Goal: Task Accomplishment & Management: Complete application form

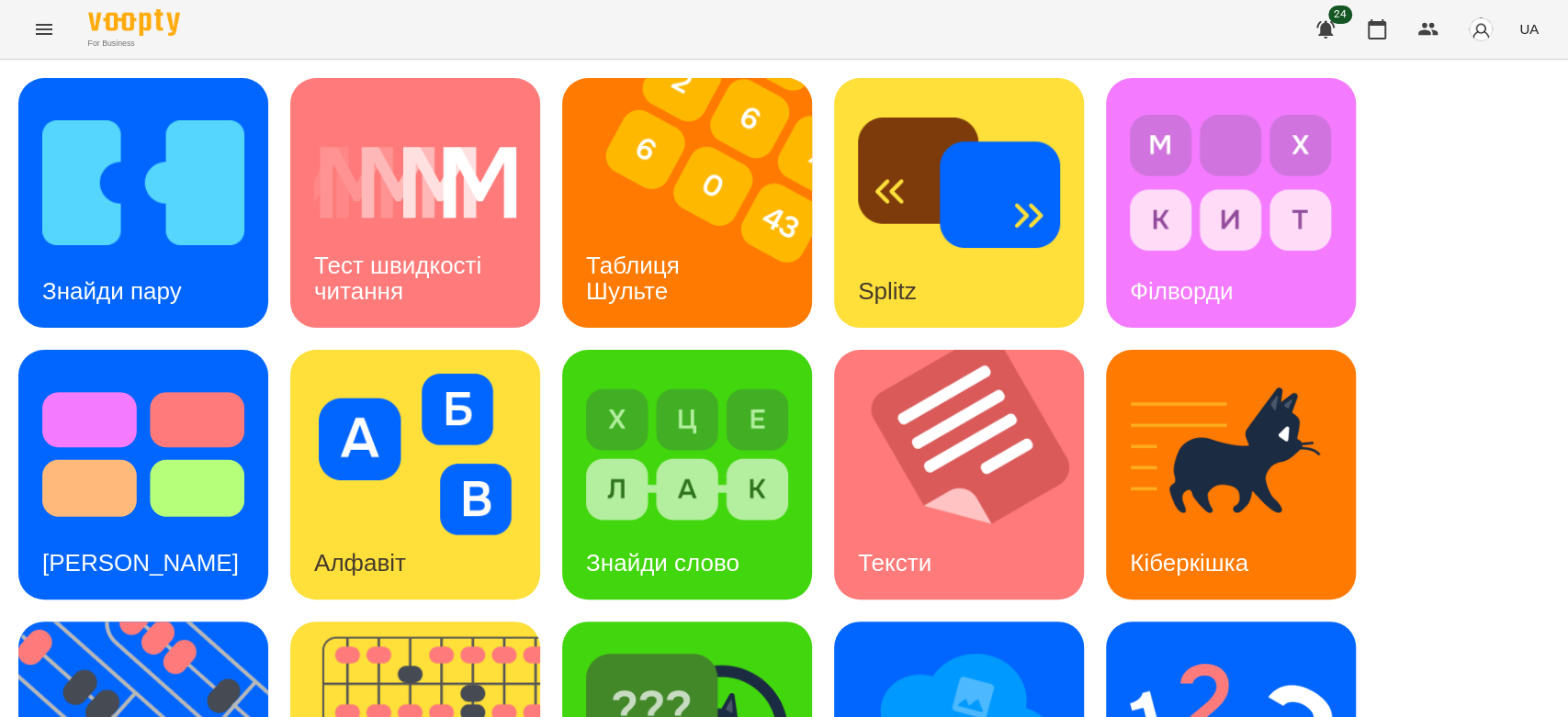
scroll to position [7, 0]
click at [475, 521] on img at bounding box center [416, 454] width 202 height 162
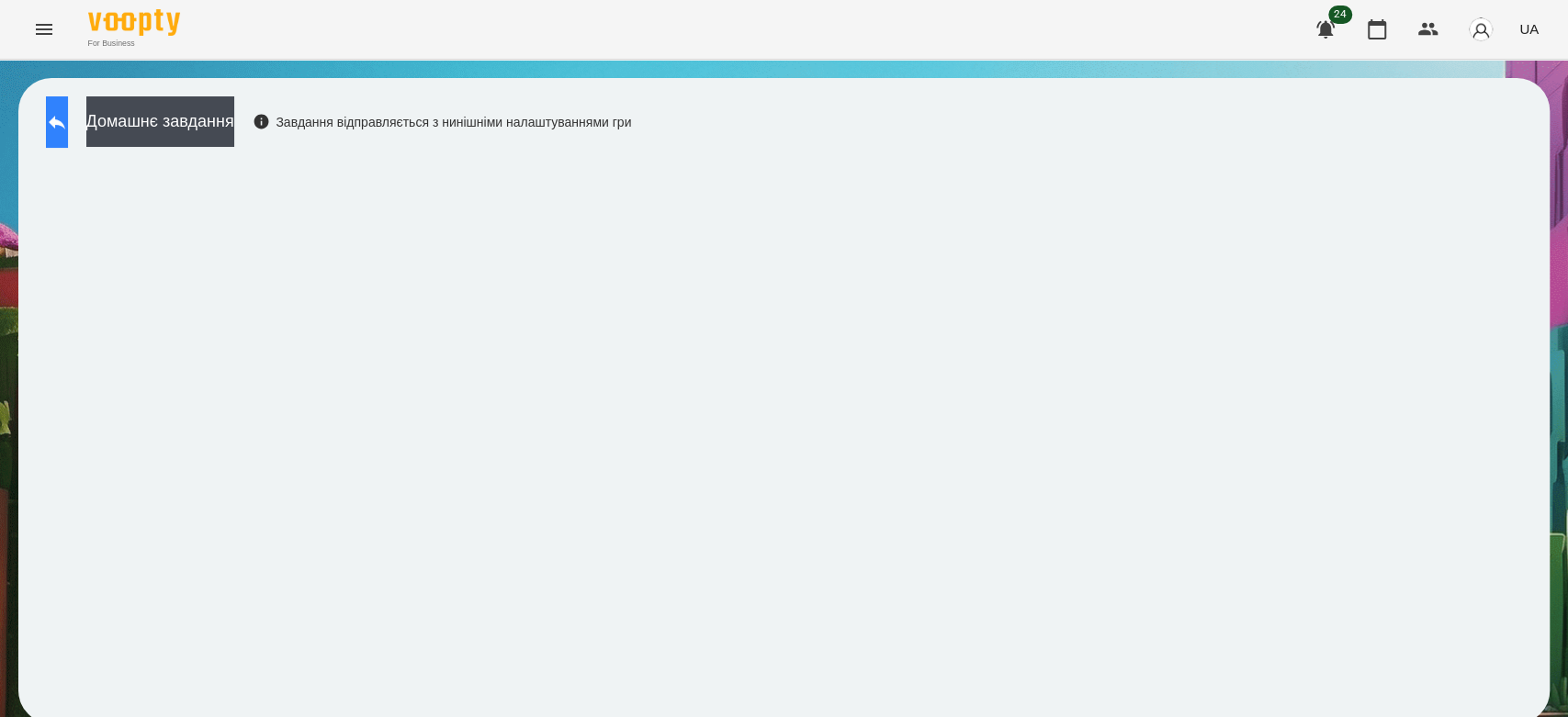
click at [68, 130] on button at bounding box center [57, 121] width 22 height 51
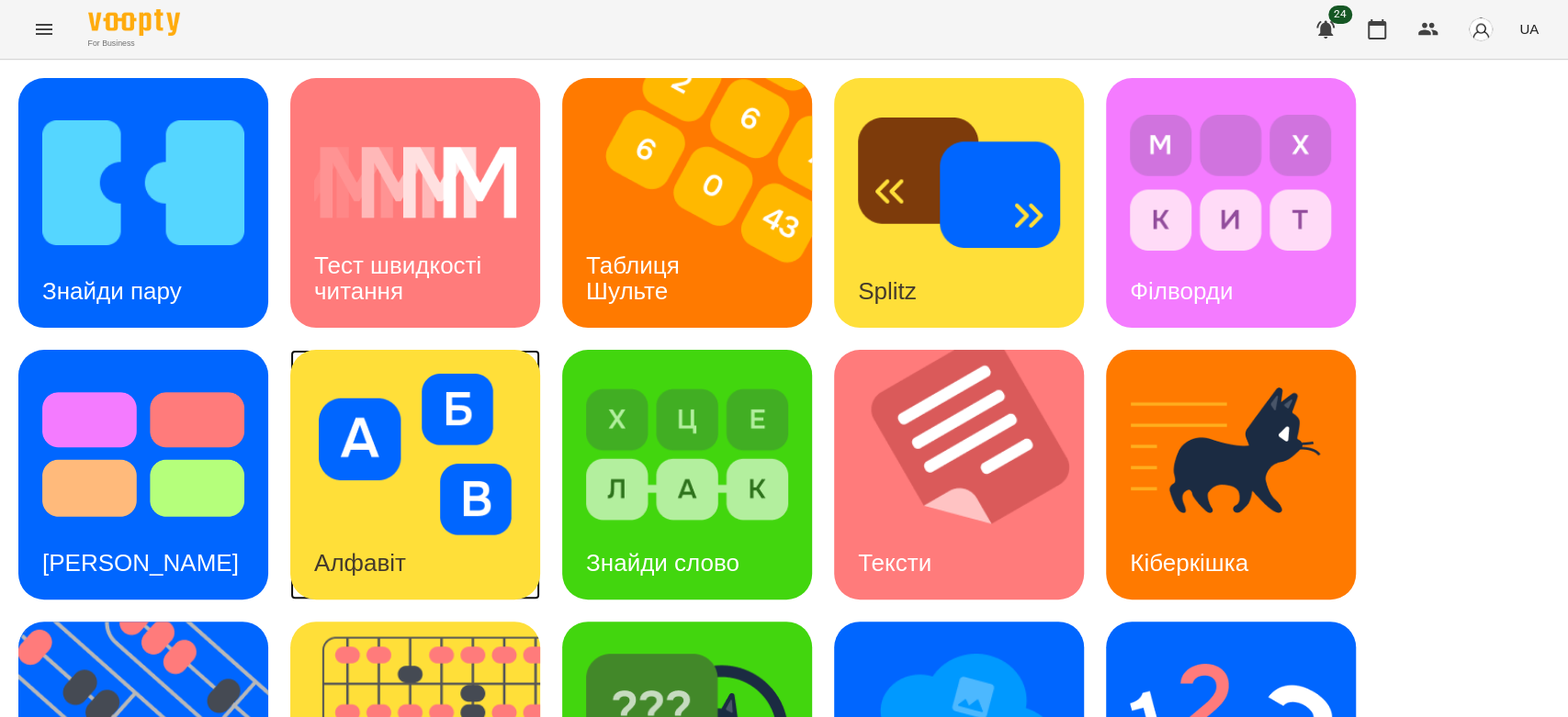
click at [470, 425] on img at bounding box center [416, 454] width 202 height 162
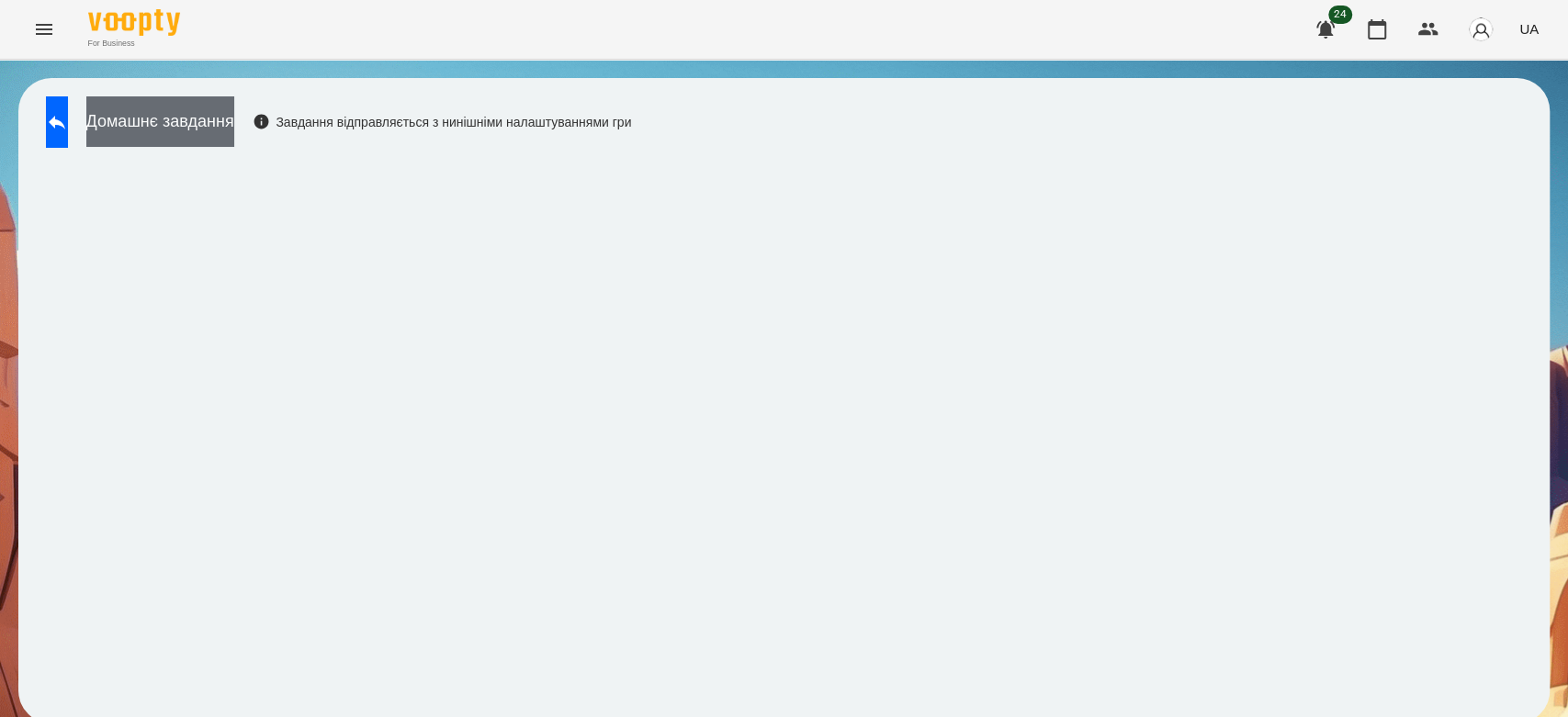
click at [139, 113] on button "Домашнє завдання" at bounding box center [160, 121] width 148 height 51
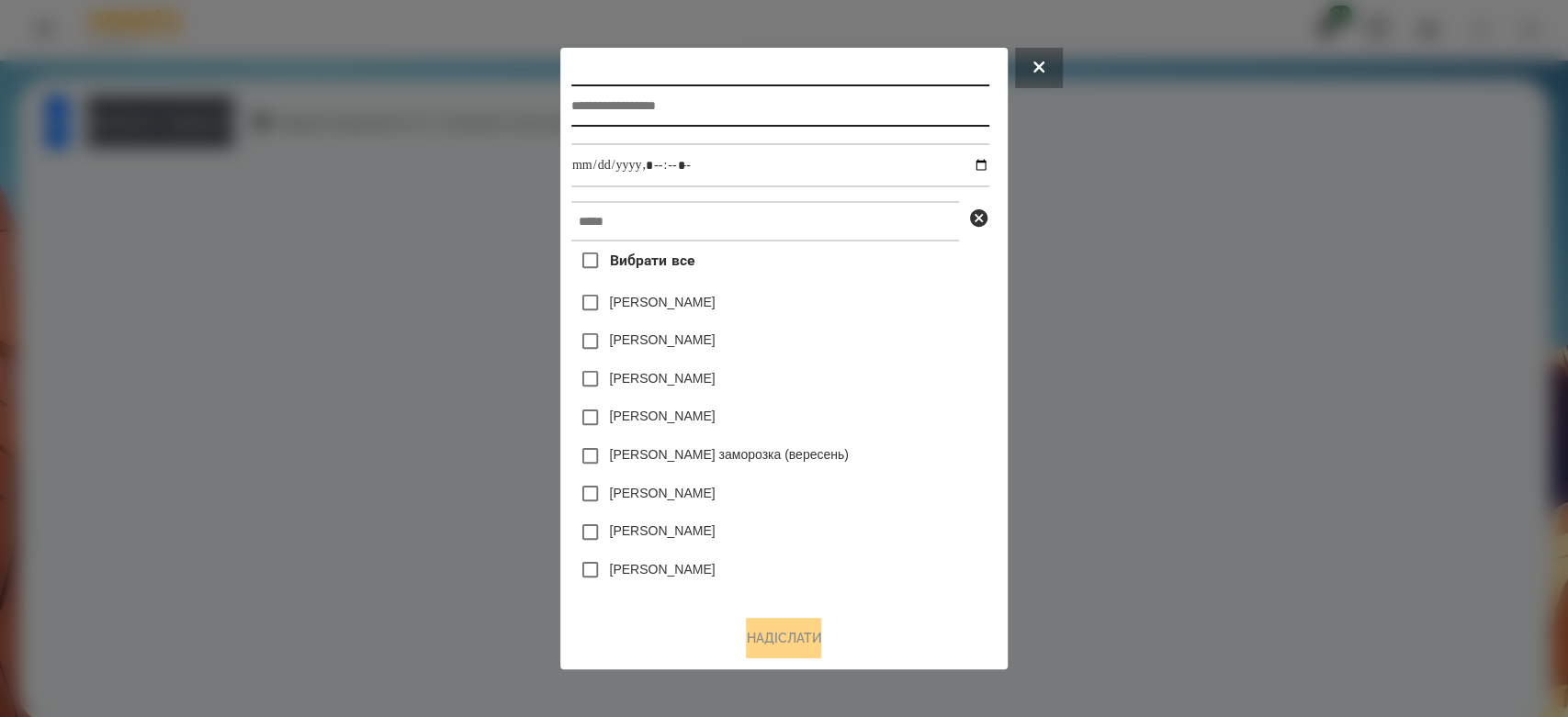
click at [903, 93] on input "text" at bounding box center [780, 105] width 418 height 42
type input "*******"
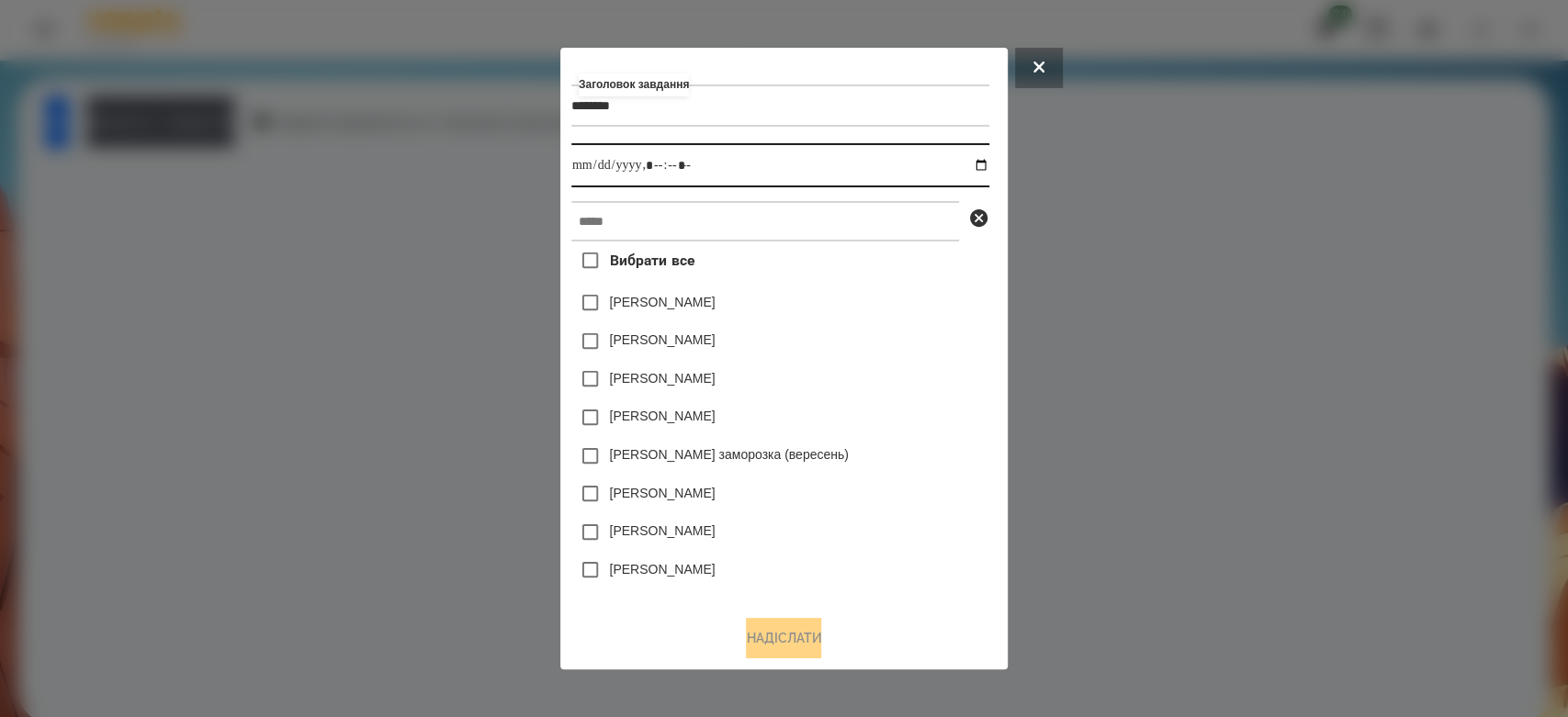
click at [986, 167] on input "datetime-local" at bounding box center [780, 165] width 418 height 44
type input "**********"
drag, startPoint x: 860, startPoint y: 383, endPoint x: 947, endPoint y: 301, distance: 119.6
click at [947, 303] on div "[PERSON_NAME]" at bounding box center [780, 303] width 418 height 38
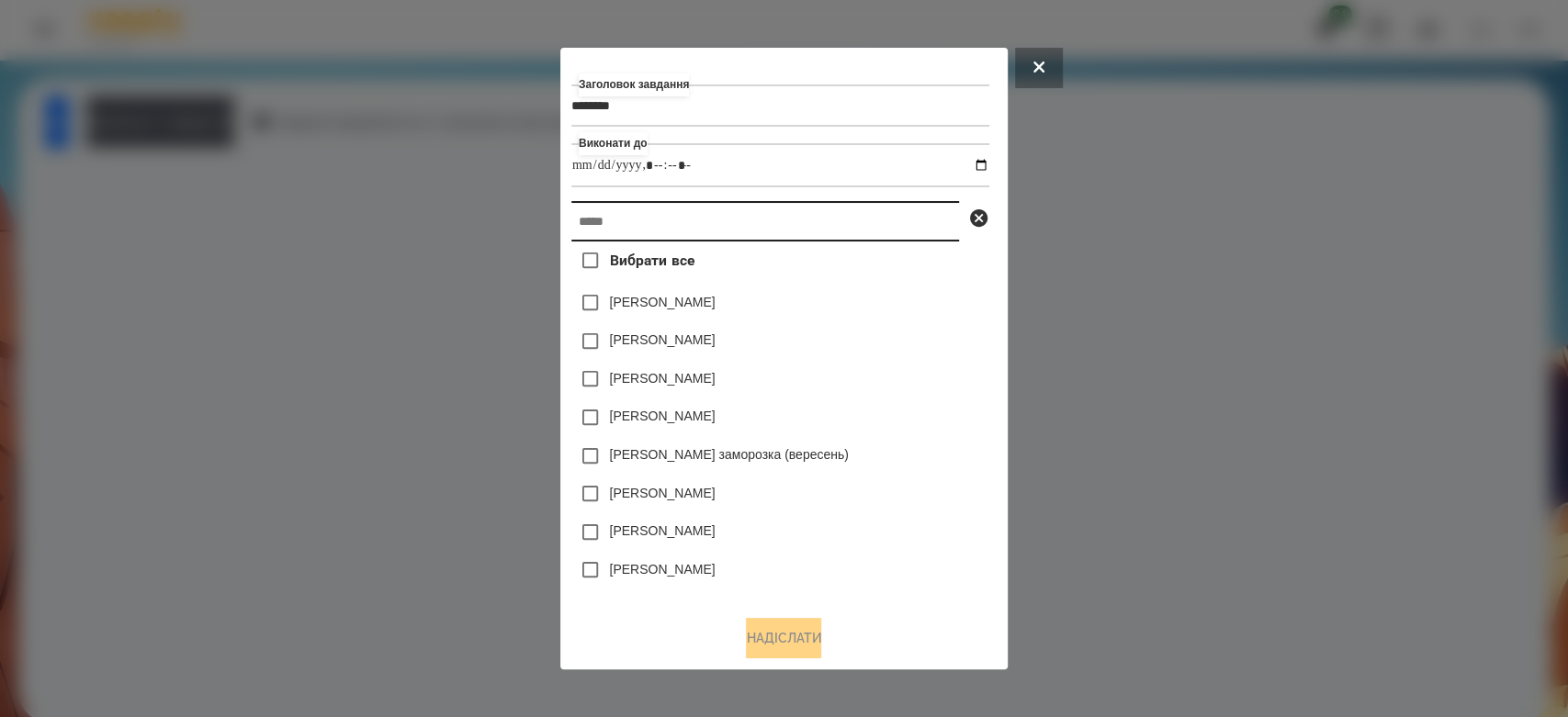
click at [902, 211] on input "text" at bounding box center [765, 220] width 388 height 40
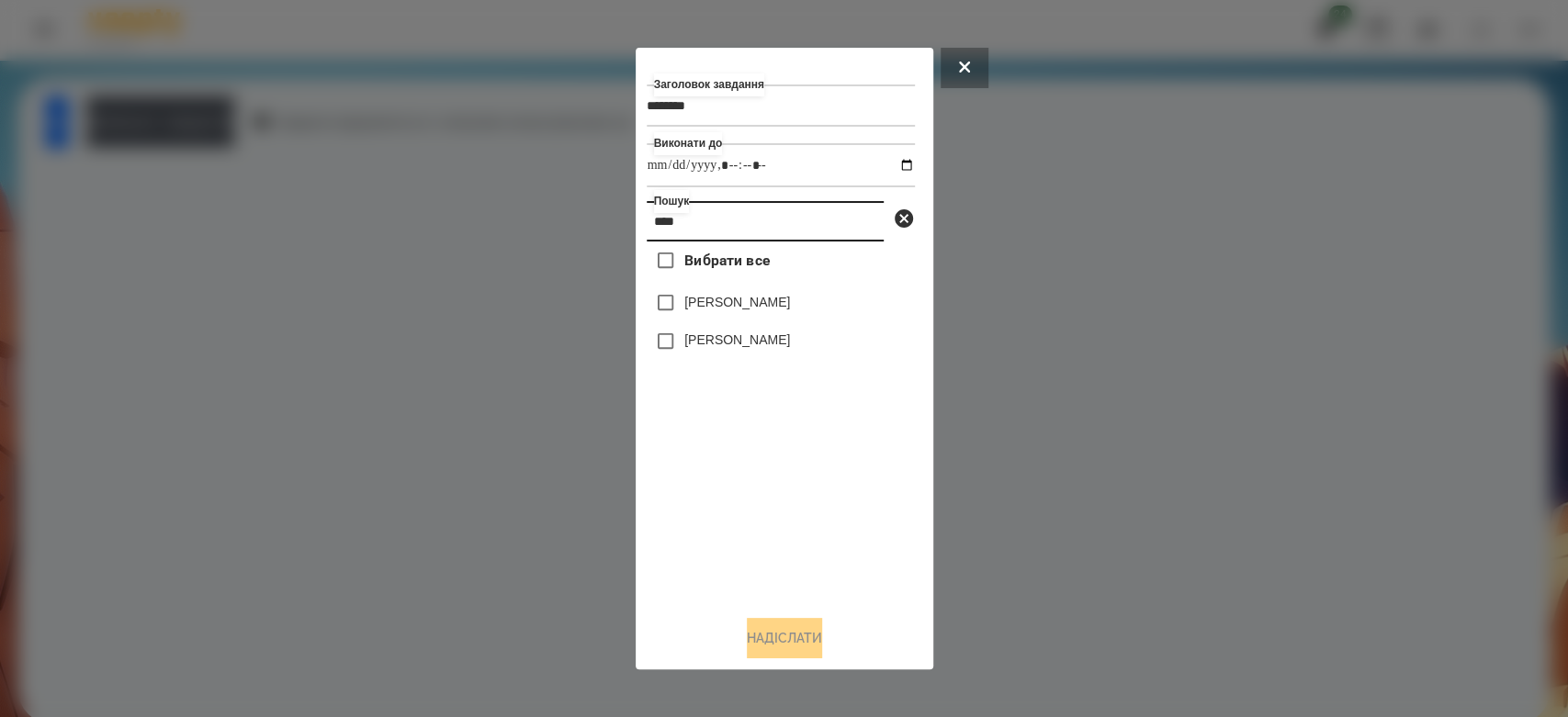
type input "****"
click at [729, 349] on label "[PERSON_NAME]" at bounding box center [737, 339] width 106 height 19
click at [803, 632] on button "Надіслати" at bounding box center [784, 638] width 75 height 40
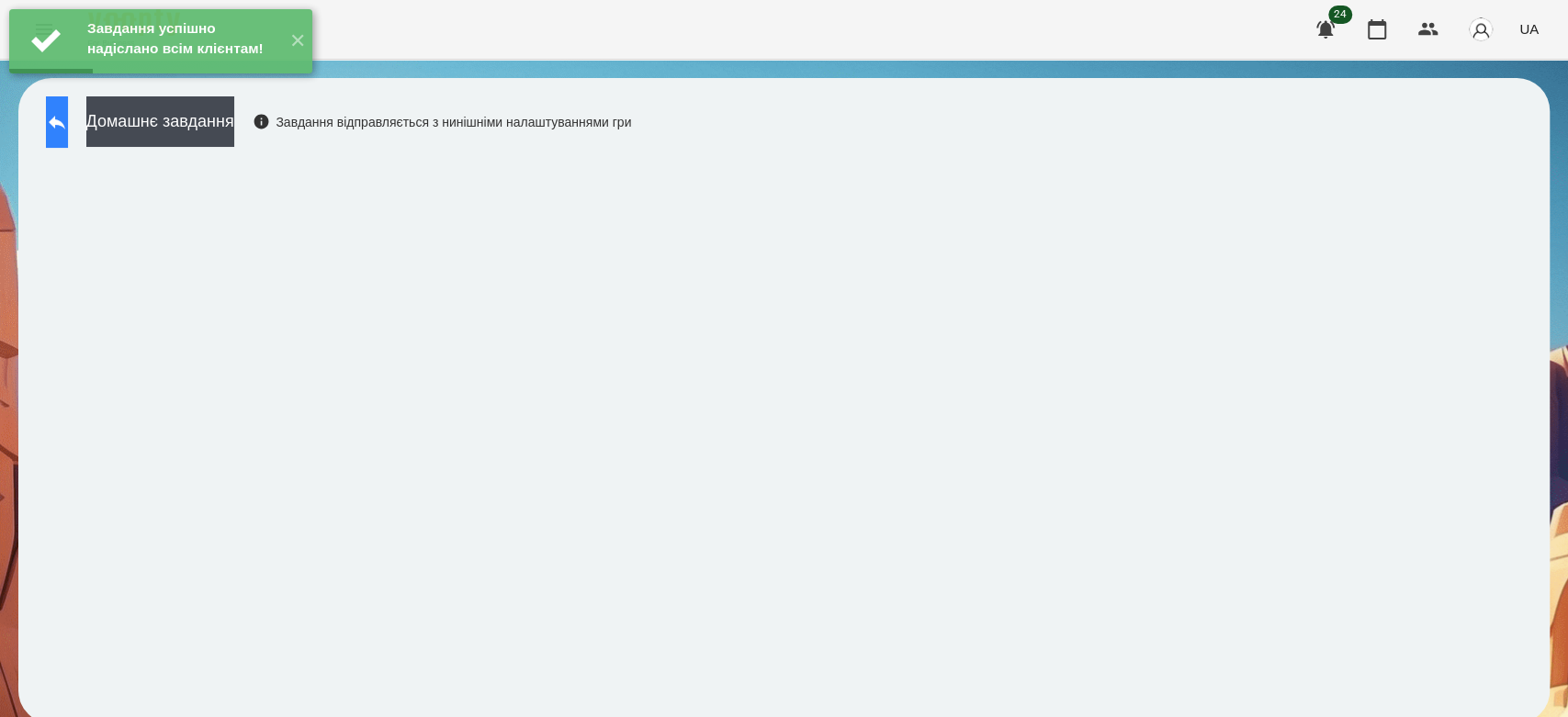
click at [68, 119] on icon at bounding box center [57, 121] width 22 height 22
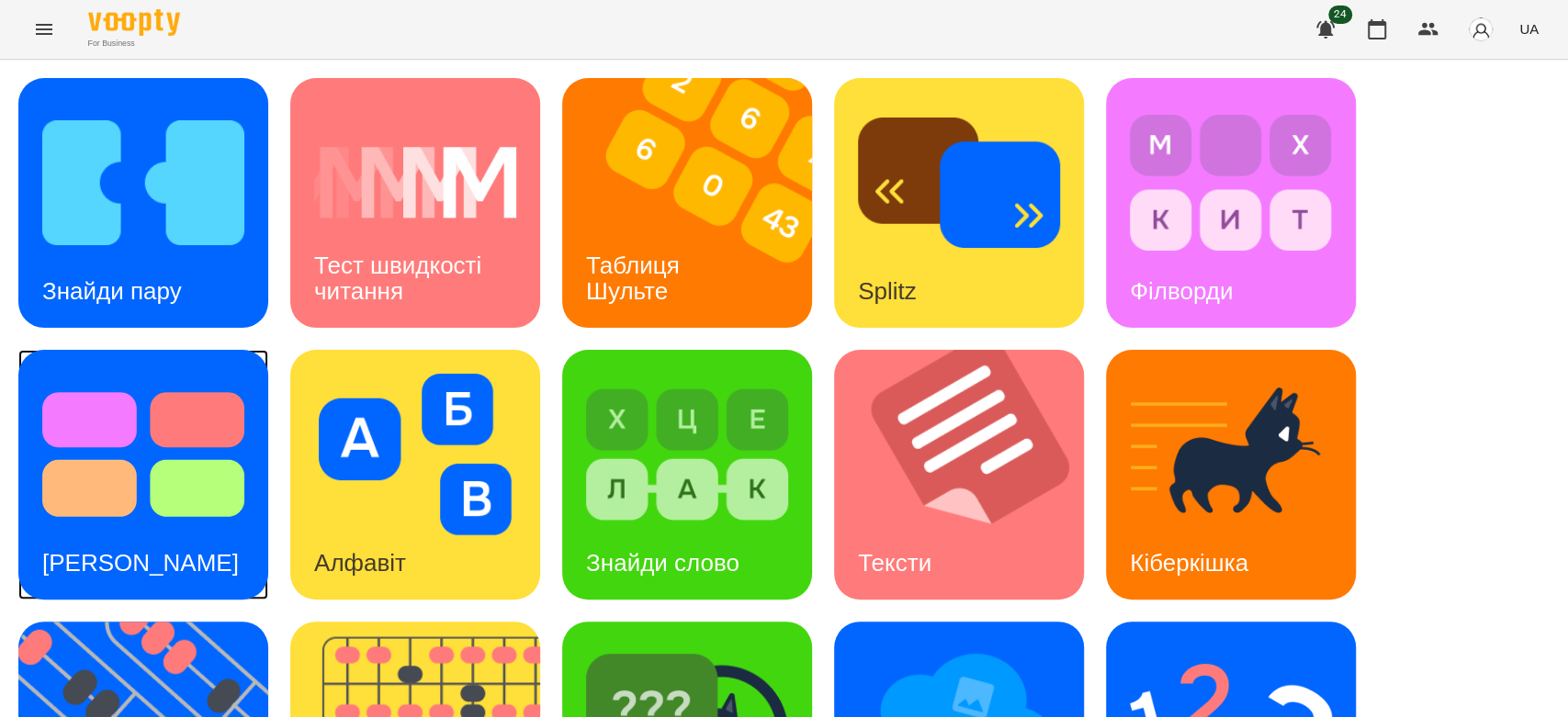
click at [167, 454] on img at bounding box center [143, 454] width 202 height 162
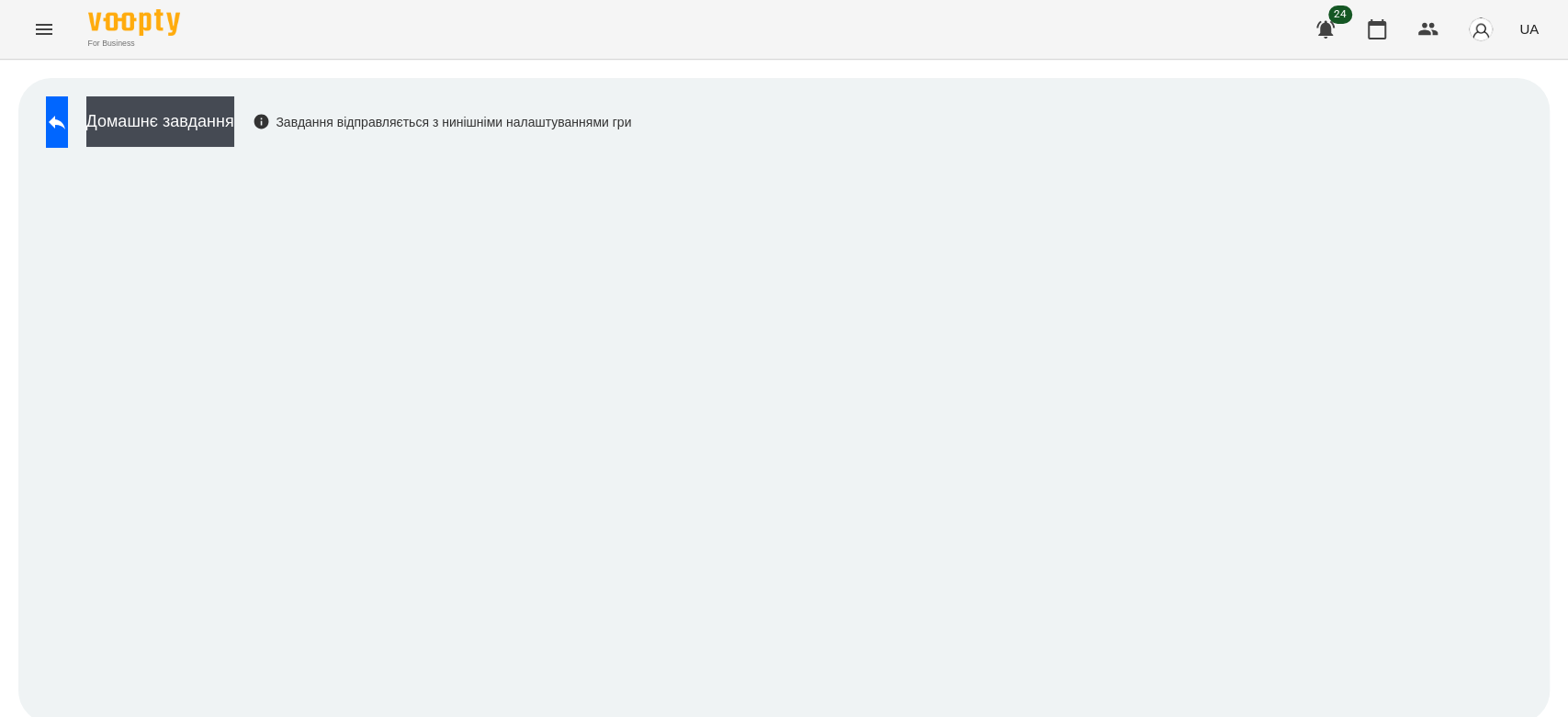
scroll to position [7, 0]
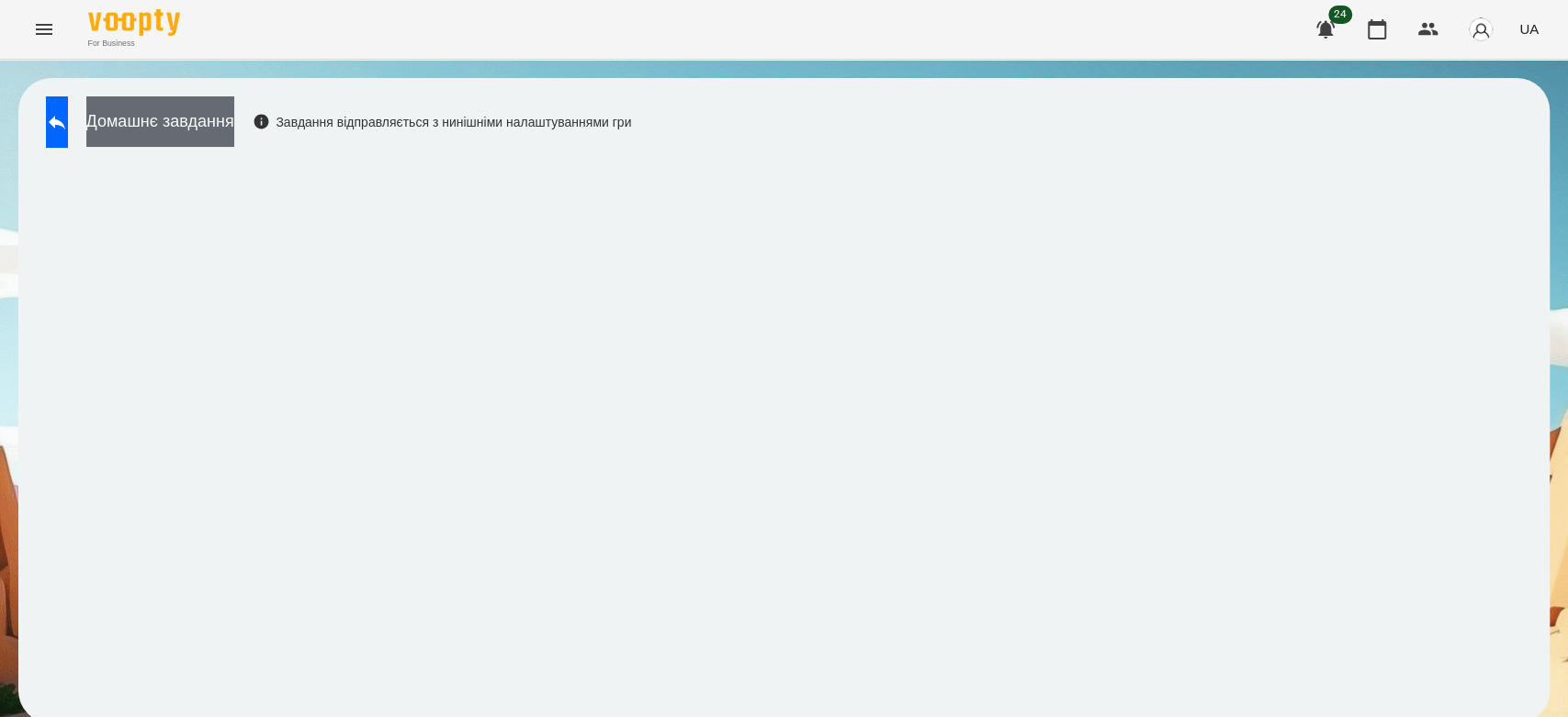
click at [234, 101] on button "Домашнє завдання" at bounding box center [160, 121] width 148 height 51
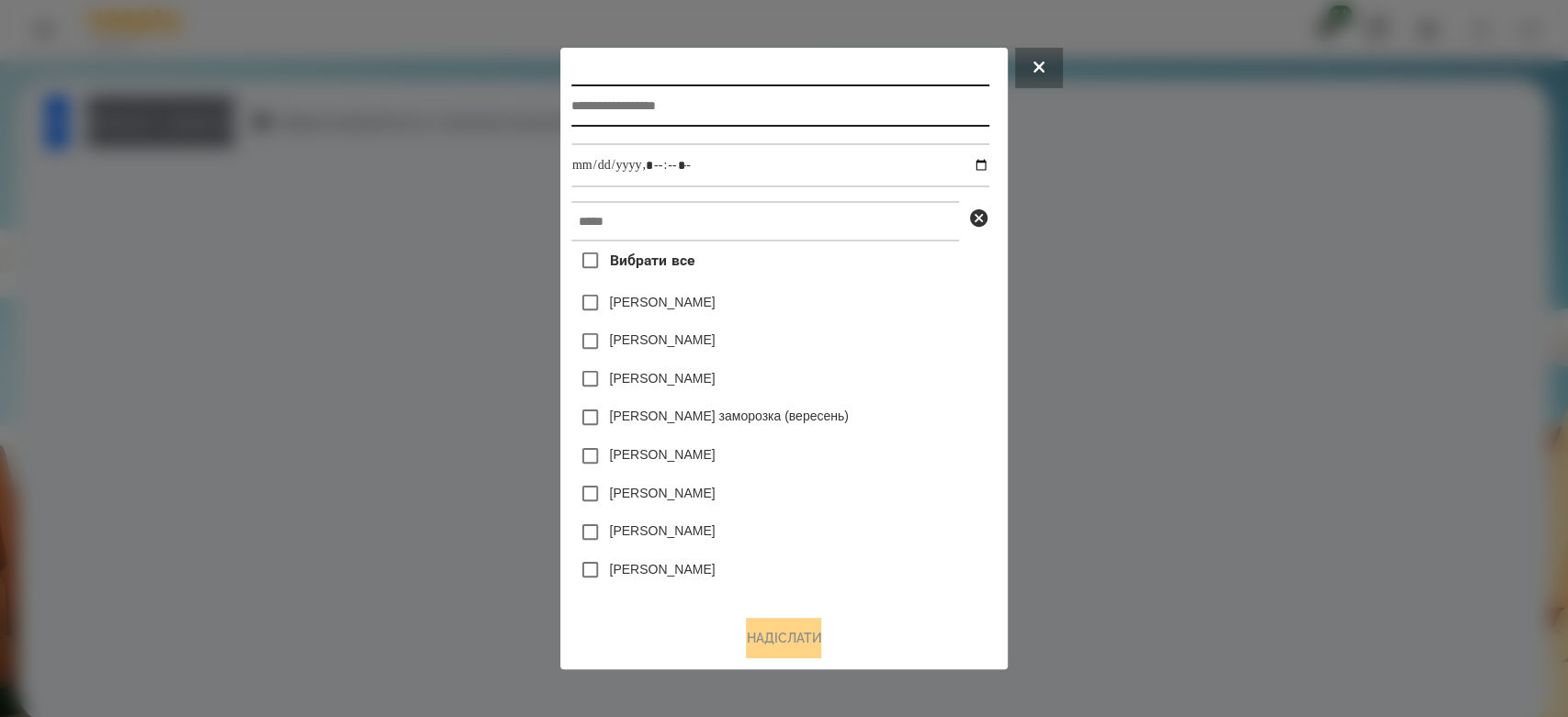
click at [856, 104] on input "text" at bounding box center [780, 105] width 418 height 42
type input "*********"
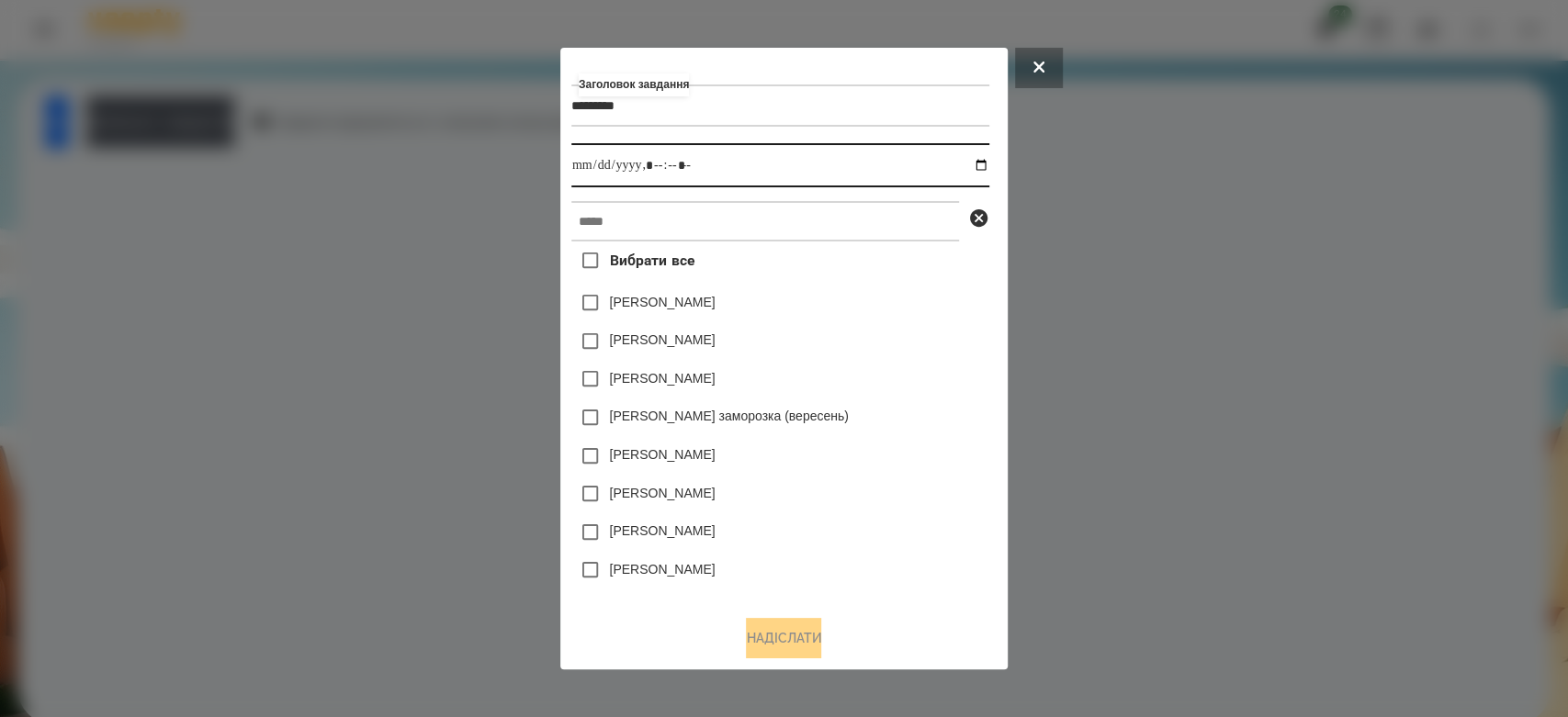
click at [990, 167] on input "datetime-local" at bounding box center [780, 165] width 418 height 44
type input "**********"
click at [918, 347] on div "[PERSON_NAME]" at bounding box center [780, 341] width 418 height 38
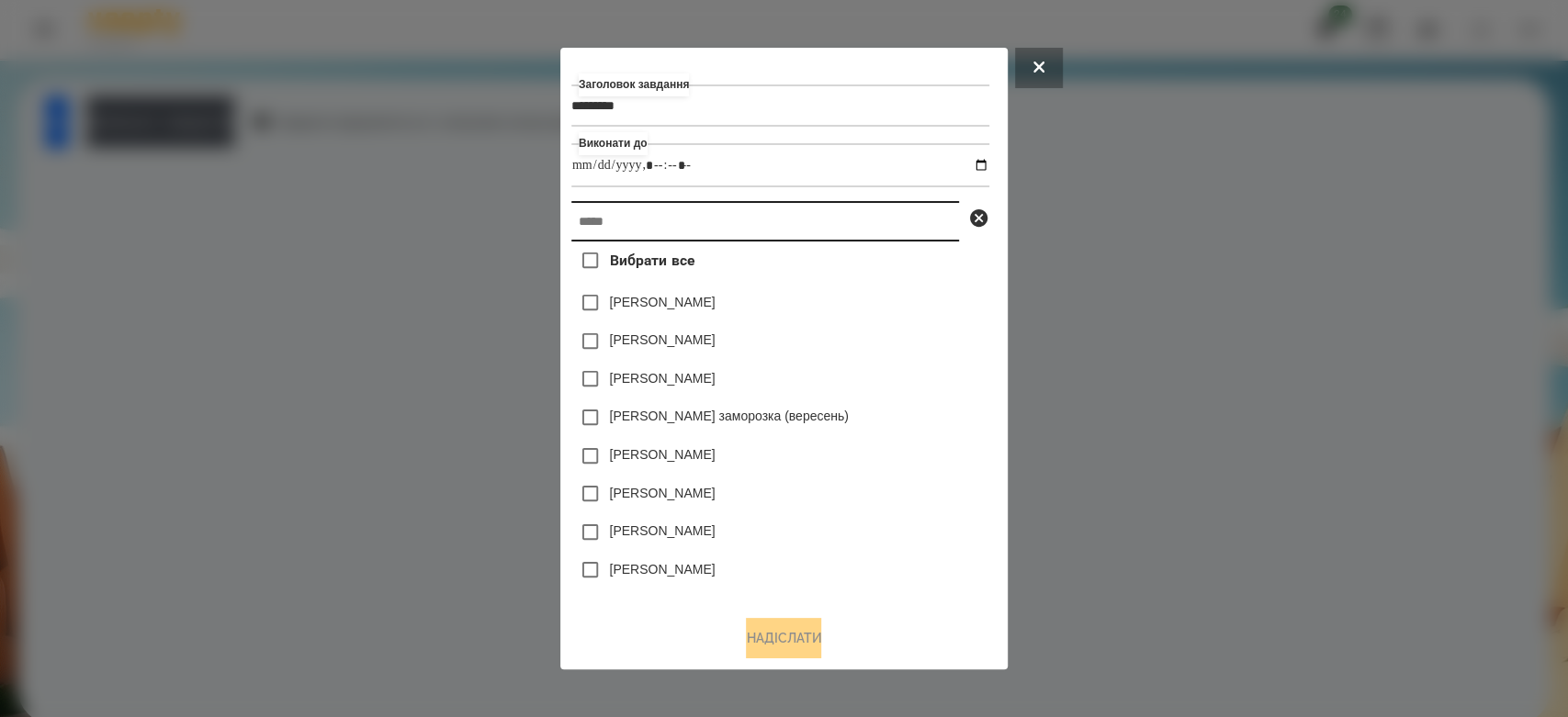
click at [911, 217] on input "text" at bounding box center [765, 220] width 388 height 40
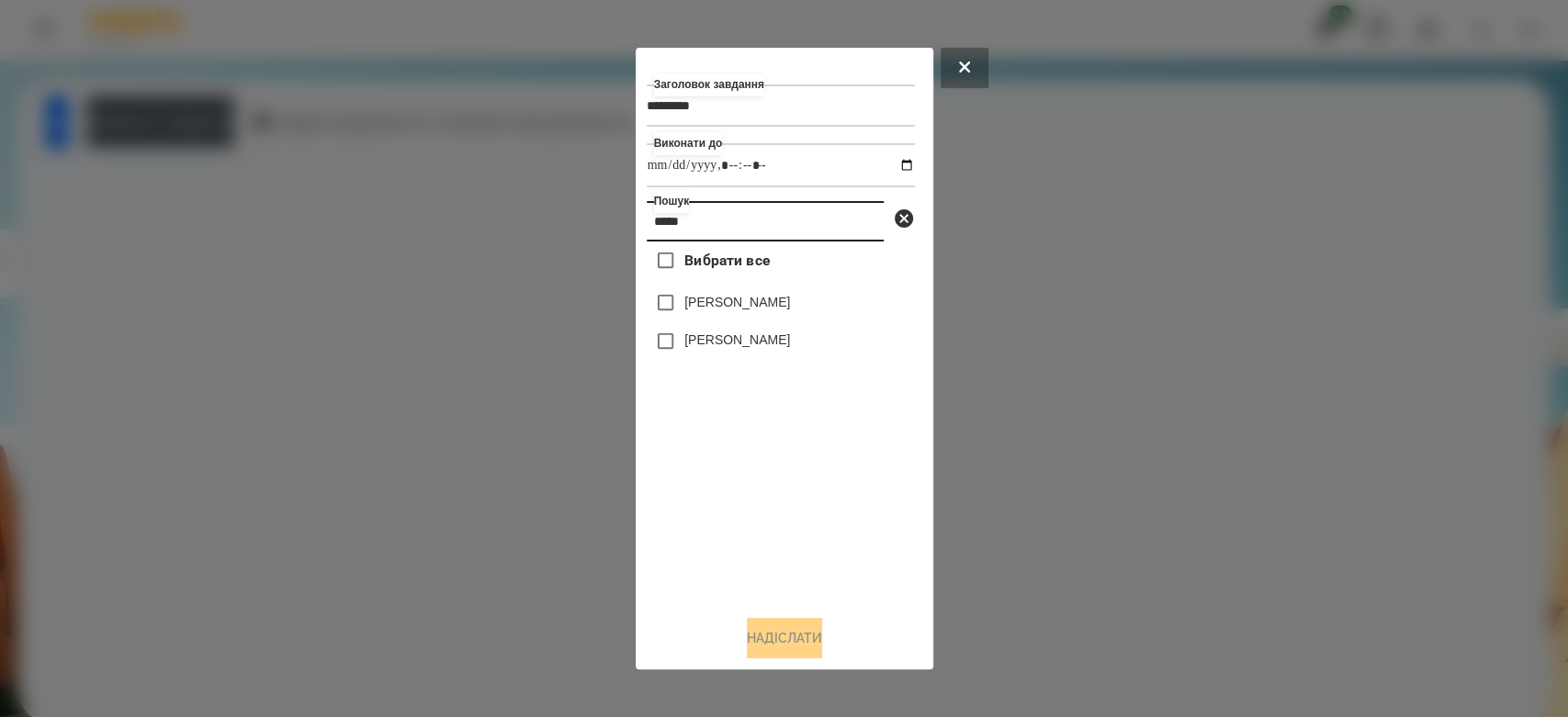
type input "*****"
click at [734, 349] on label "[PERSON_NAME]" at bounding box center [737, 339] width 106 height 19
click at [811, 643] on button "Надіслати" at bounding box center [784, 638] width 75 height 40
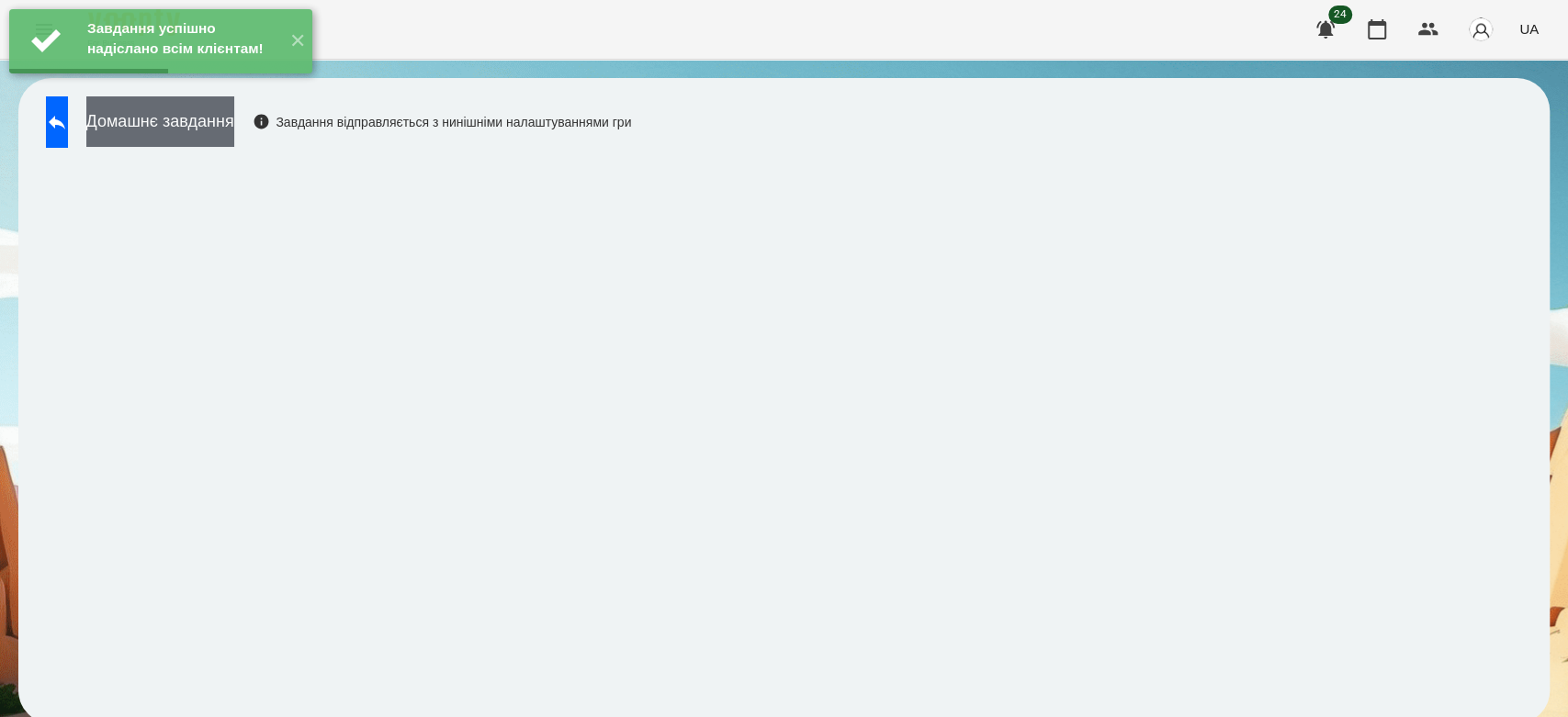
click at [234, 123] on button "Домашнє завдання" at bounding box center [160, 121] width 148 height 51
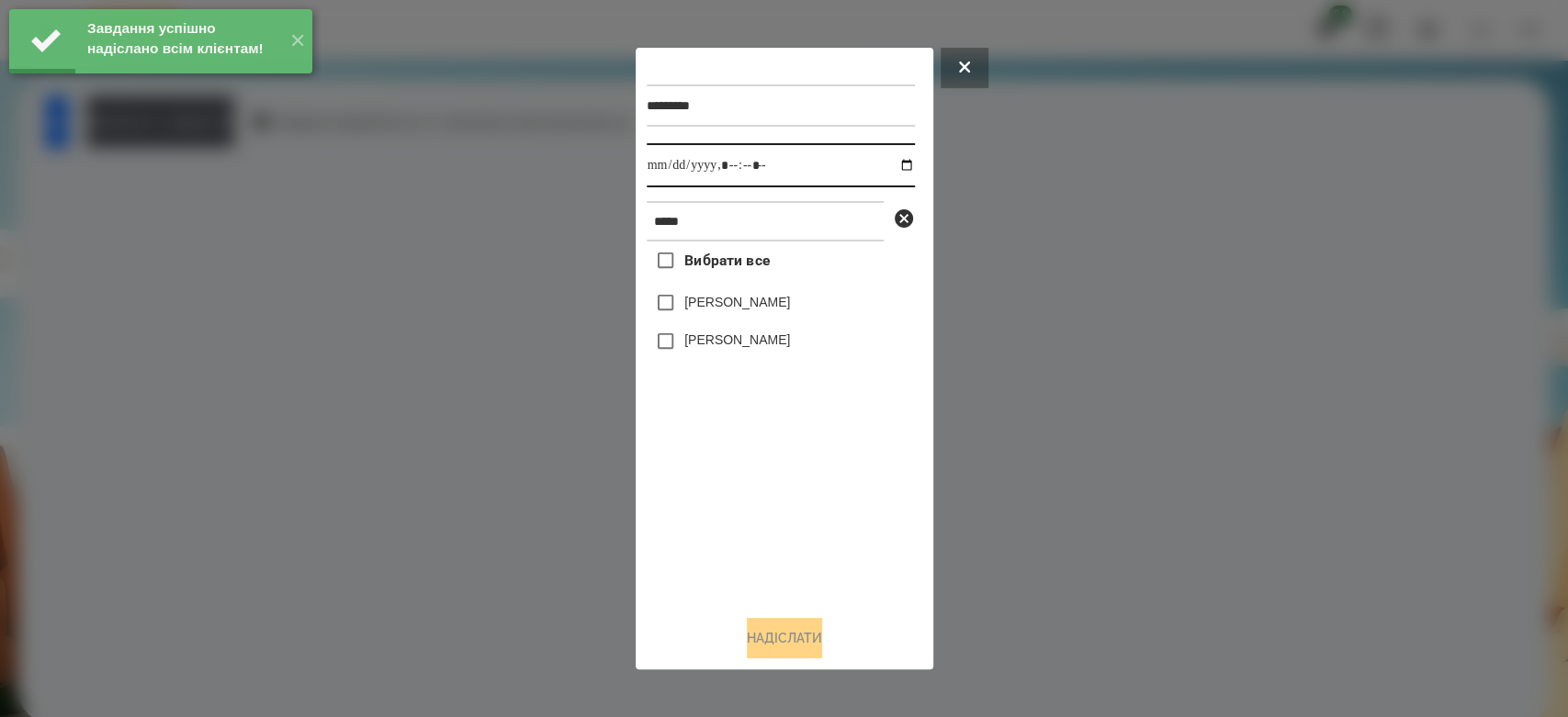
click at [894, 163] on input "datetime-local" at bounding box center [781, 165] width 269 height 44
type input "**********"
drag, startPoint x: 786, startPoint y: 525, endPoint x: 786, endPoint y: 512, distance: 13.0
click at [786, 525] on div "Вибрати все [PERSON_NAME] [PERSON_NAME]" at bounding box center [781, 421] width 269 height 359
click at [757, 336] on div "[PERSON_NAME]" at bounding box center [781, 341] width 269 height 38
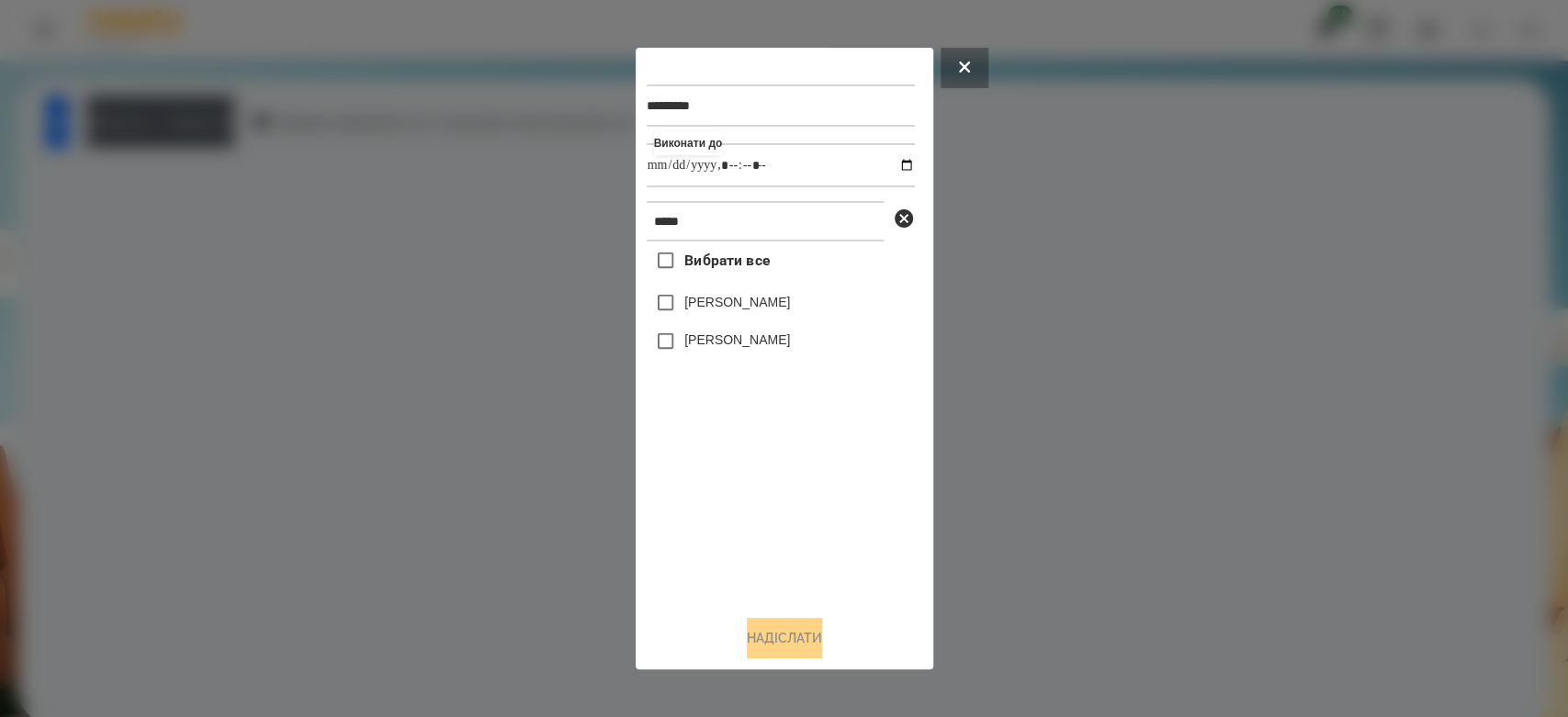
click at [751, 345] on label "[PERSON_NAME]" at bounding box center [737, 339] width 106 height 19
click at [798, 643] on button "Надіслати" at bounding box center [784, 638] width 75 height 40
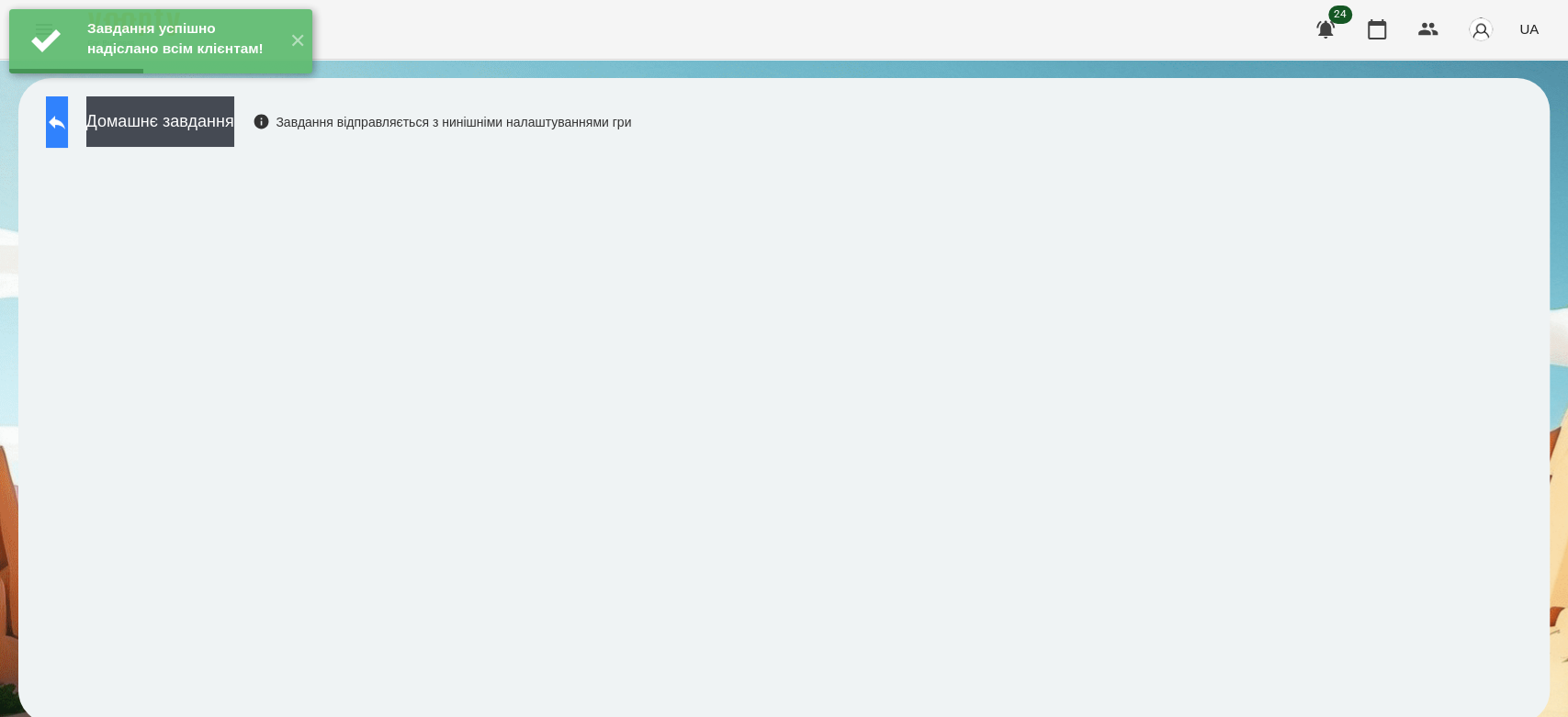
click at [68, 123] on icon at bounding box center [57, 121] width 22 height 22
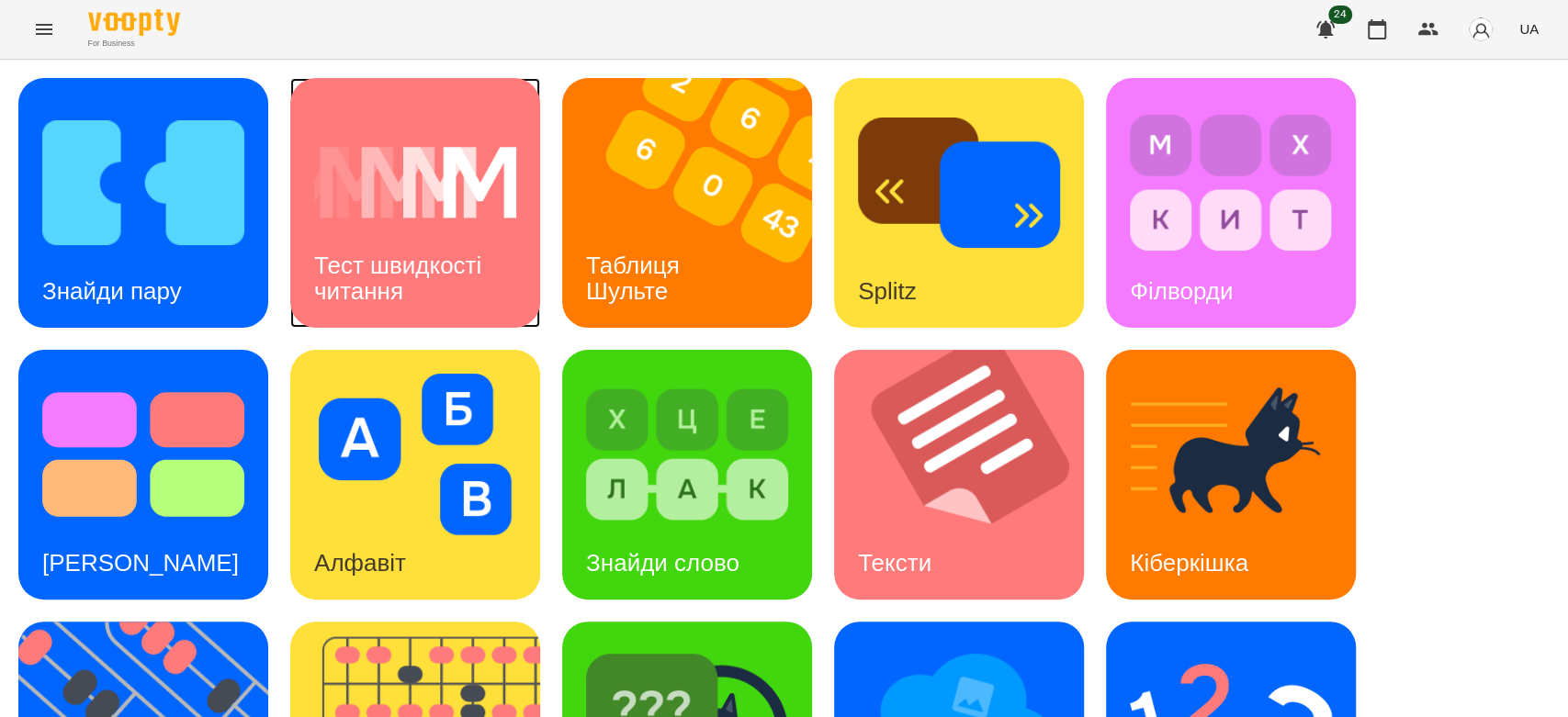
click at [421, 215] on img at bounding box center [416, 182] width 202 height 162
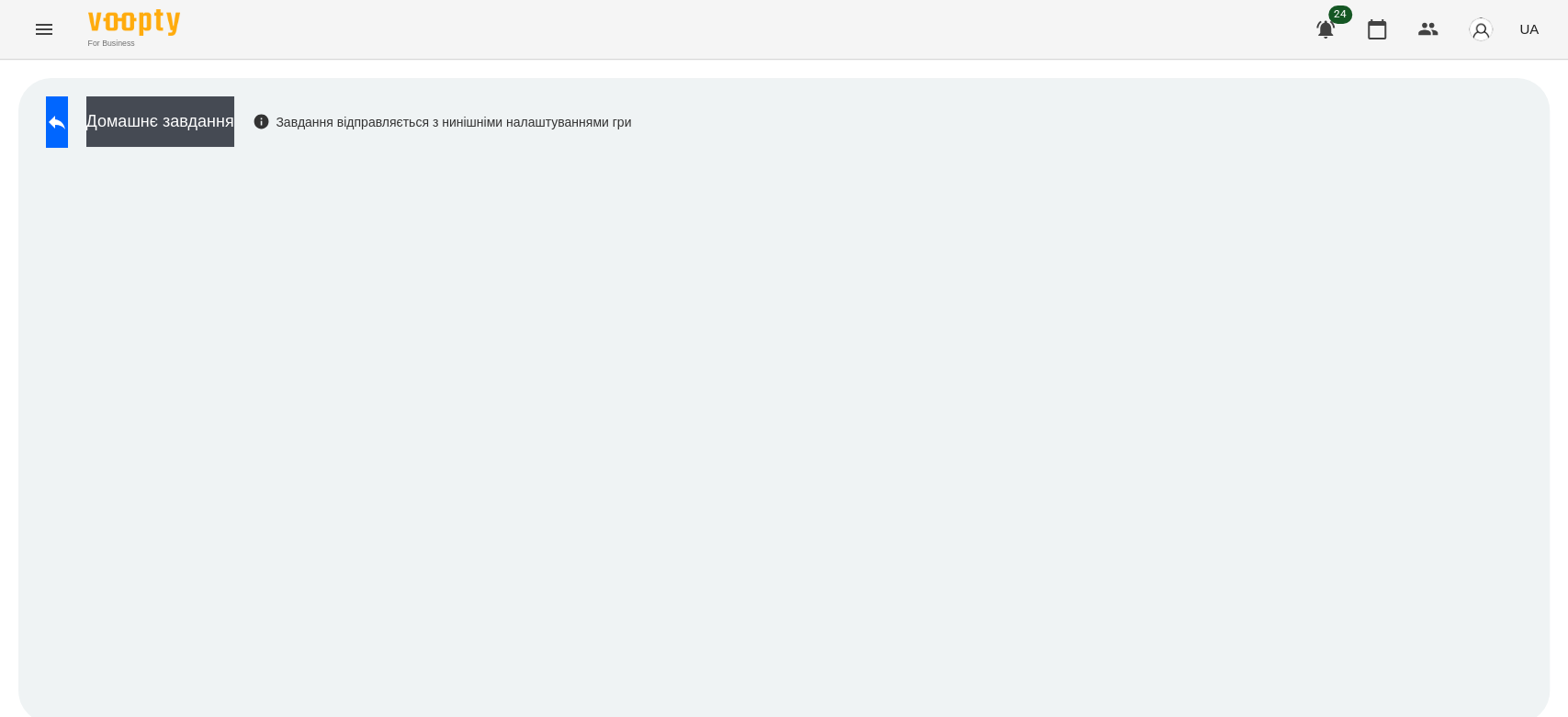
scroll to position [7, 0]
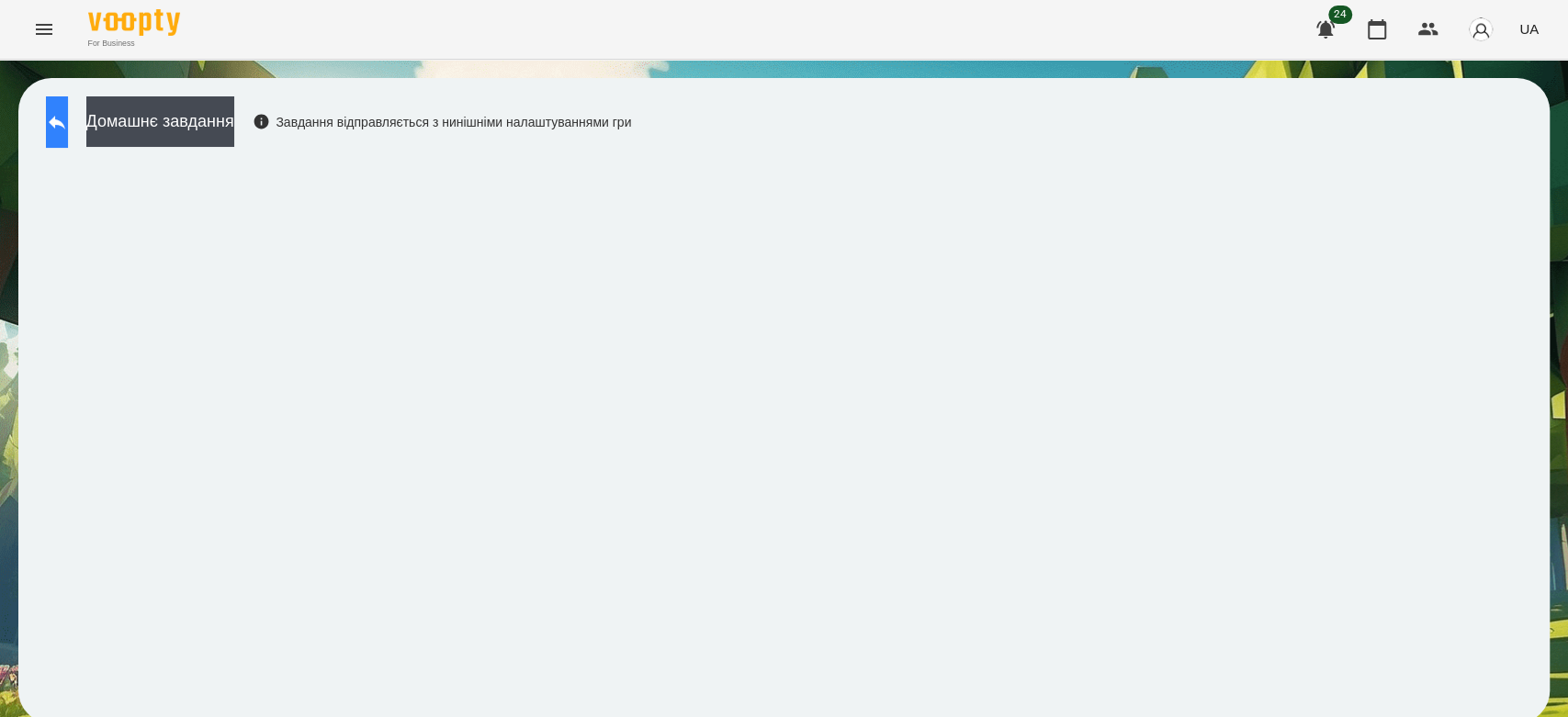
click at [59, 98] on button at bounding box center [57, 121] width 22 height 51
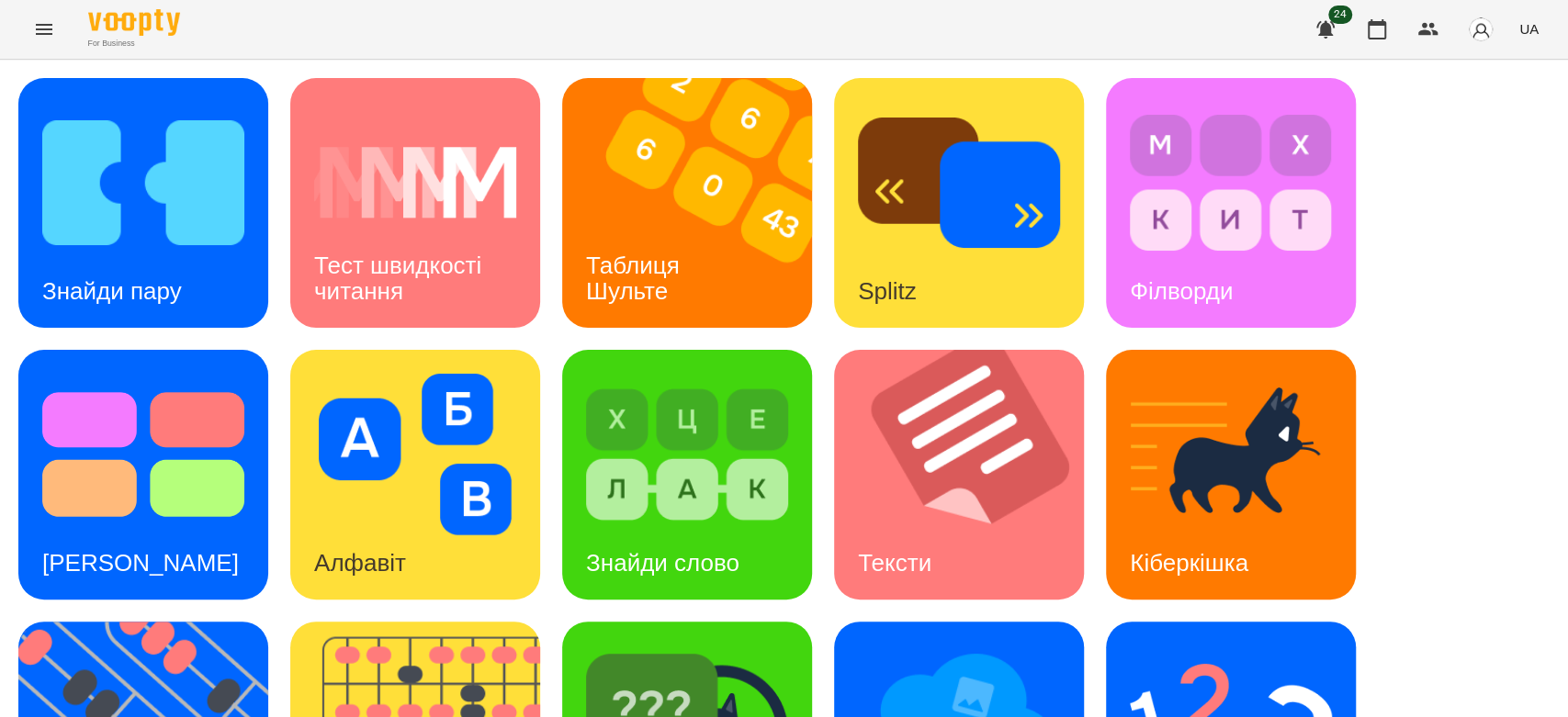
scroll to position [109, 0]
click at [966, 375] on img at bounding box center [970, 474] width 272 height 250
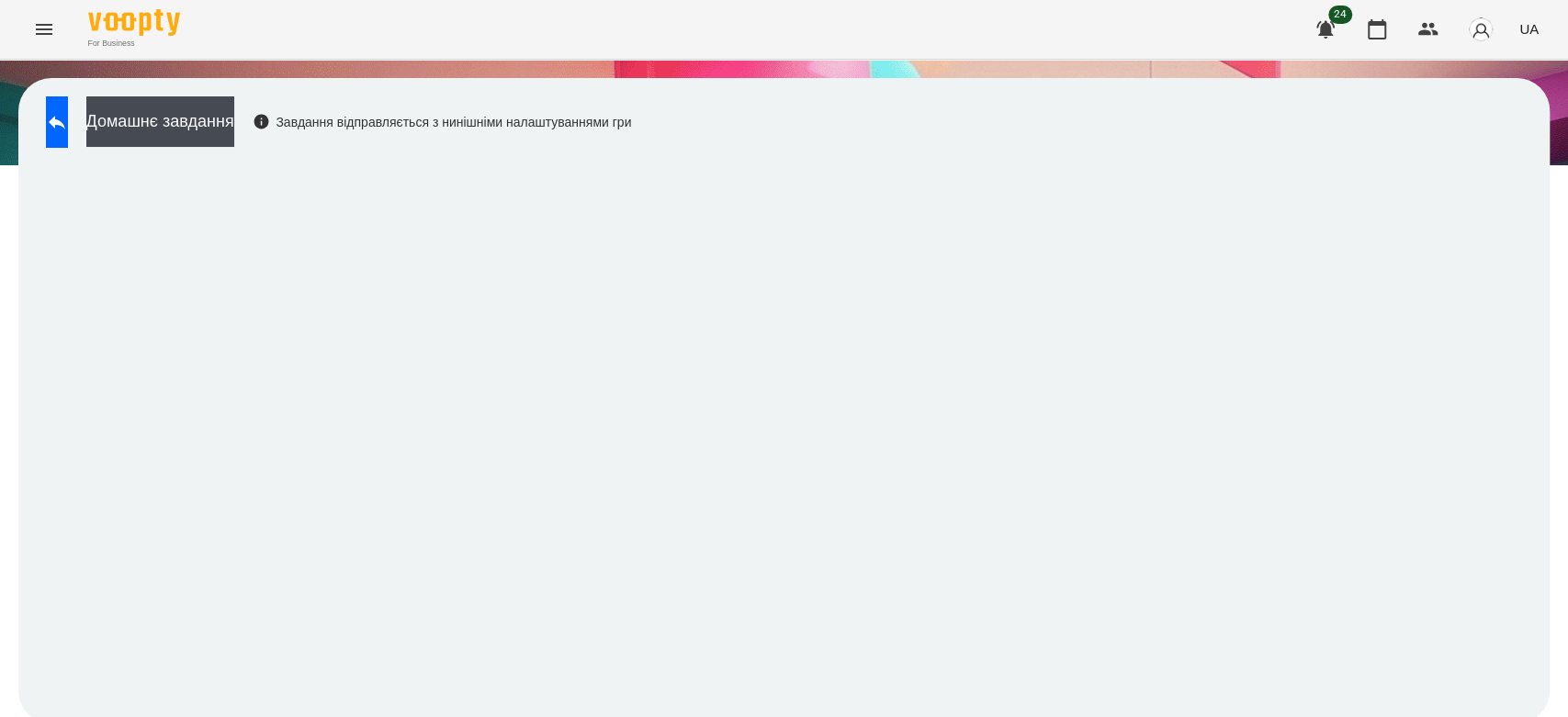
scroll to position [7, 0]
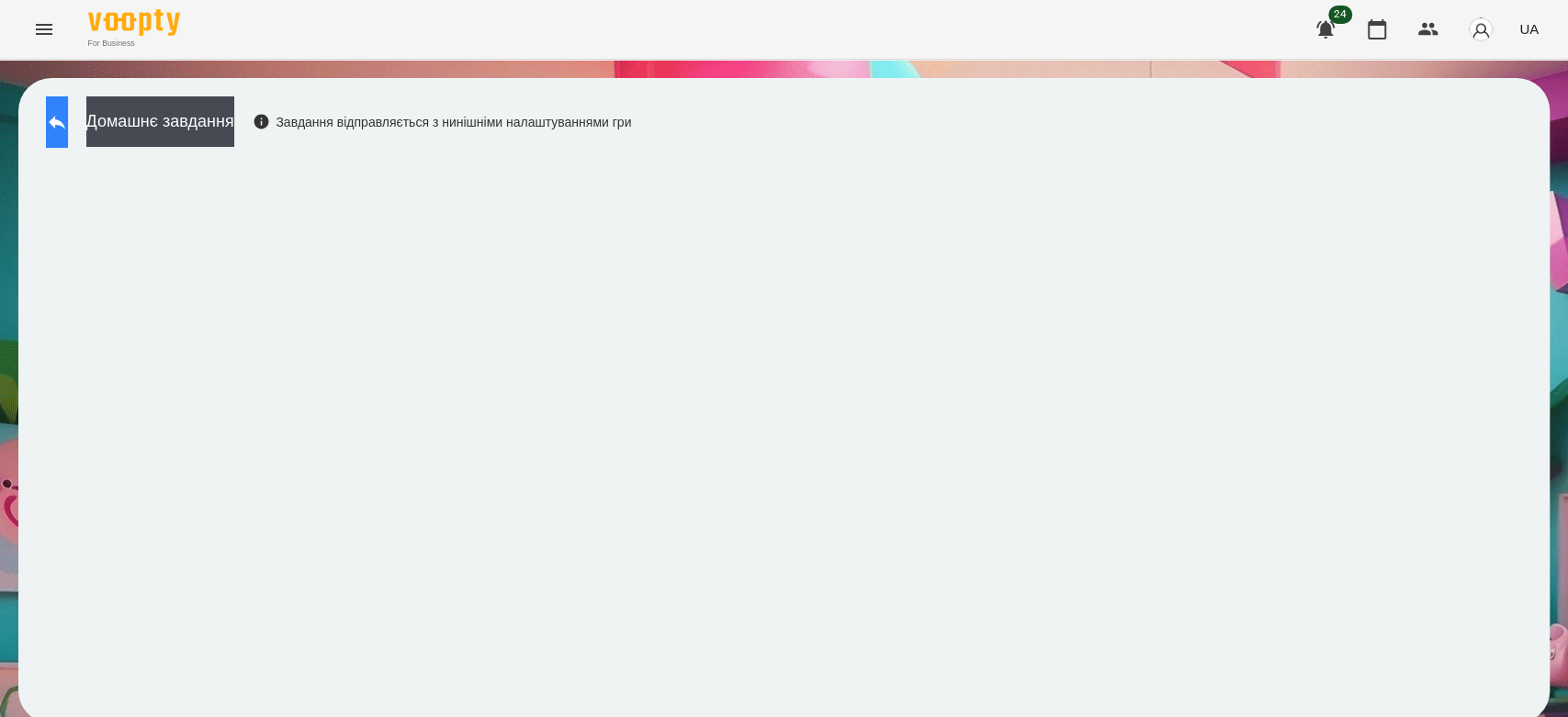
click at [68, 96] on button at bounding box center [57, 121] width 22 height 51
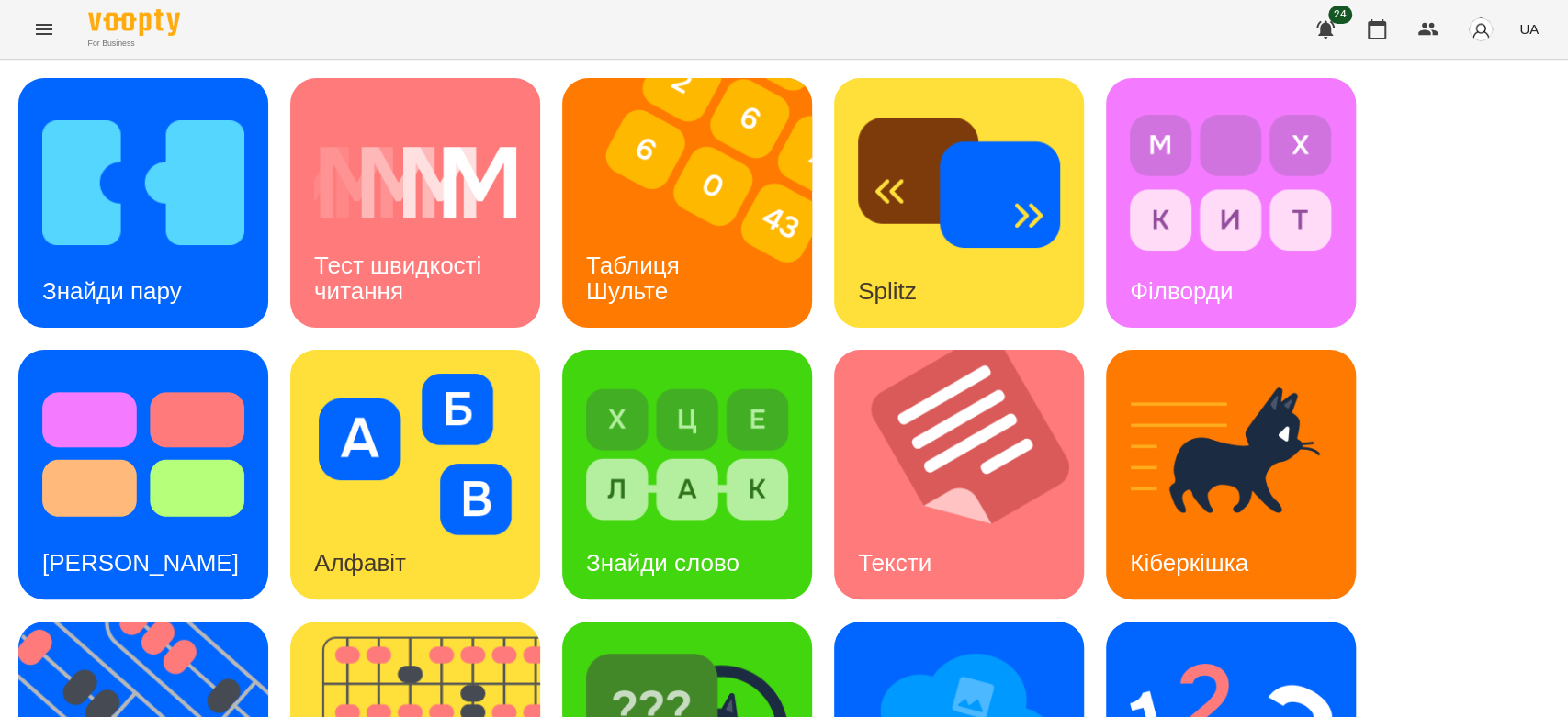
scroll to position [7, 0]
click at [1233, 183] on img at bounding box center [1231, 182] width 202 height 162
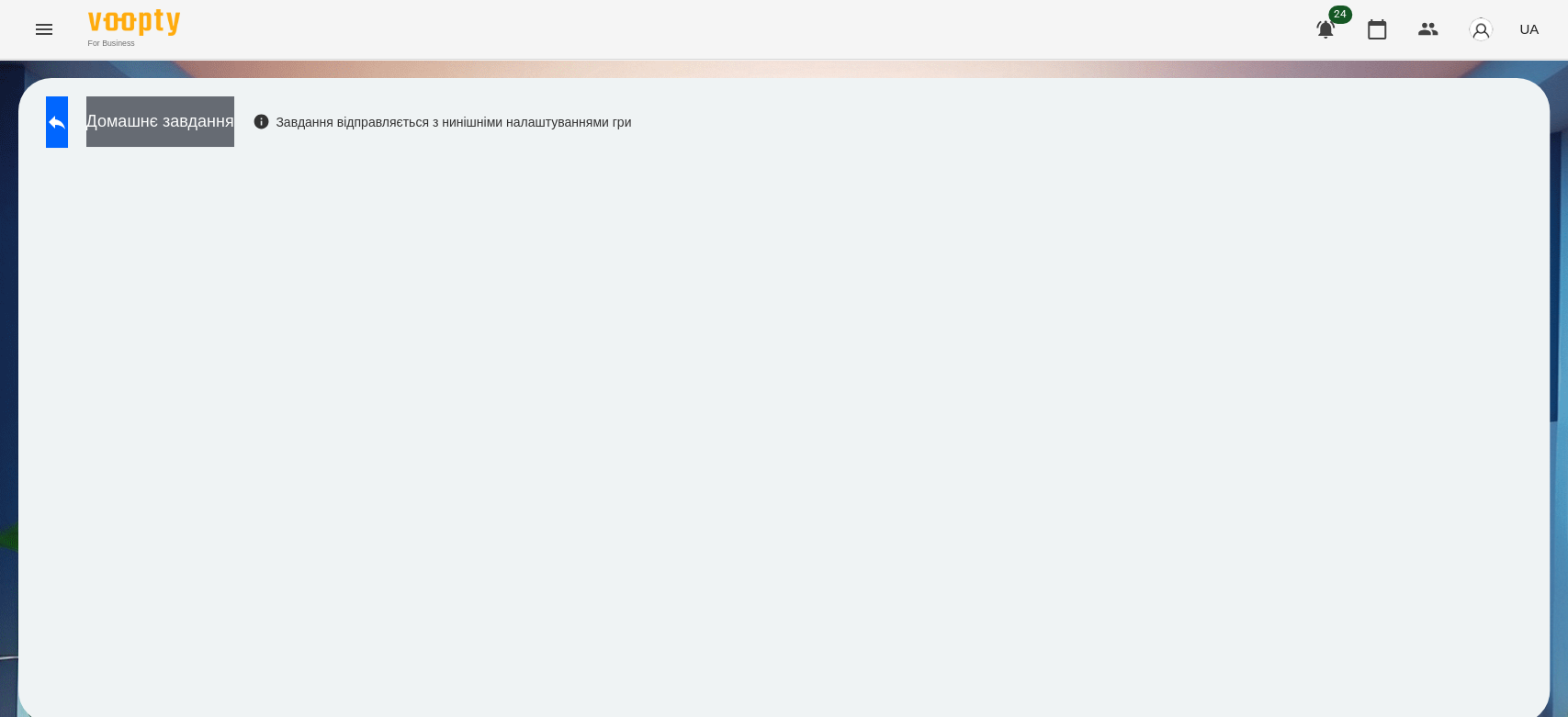
click at [124, 123] on button "Домашнє завдання" at bounding box center [160, 121] width 148 height 51
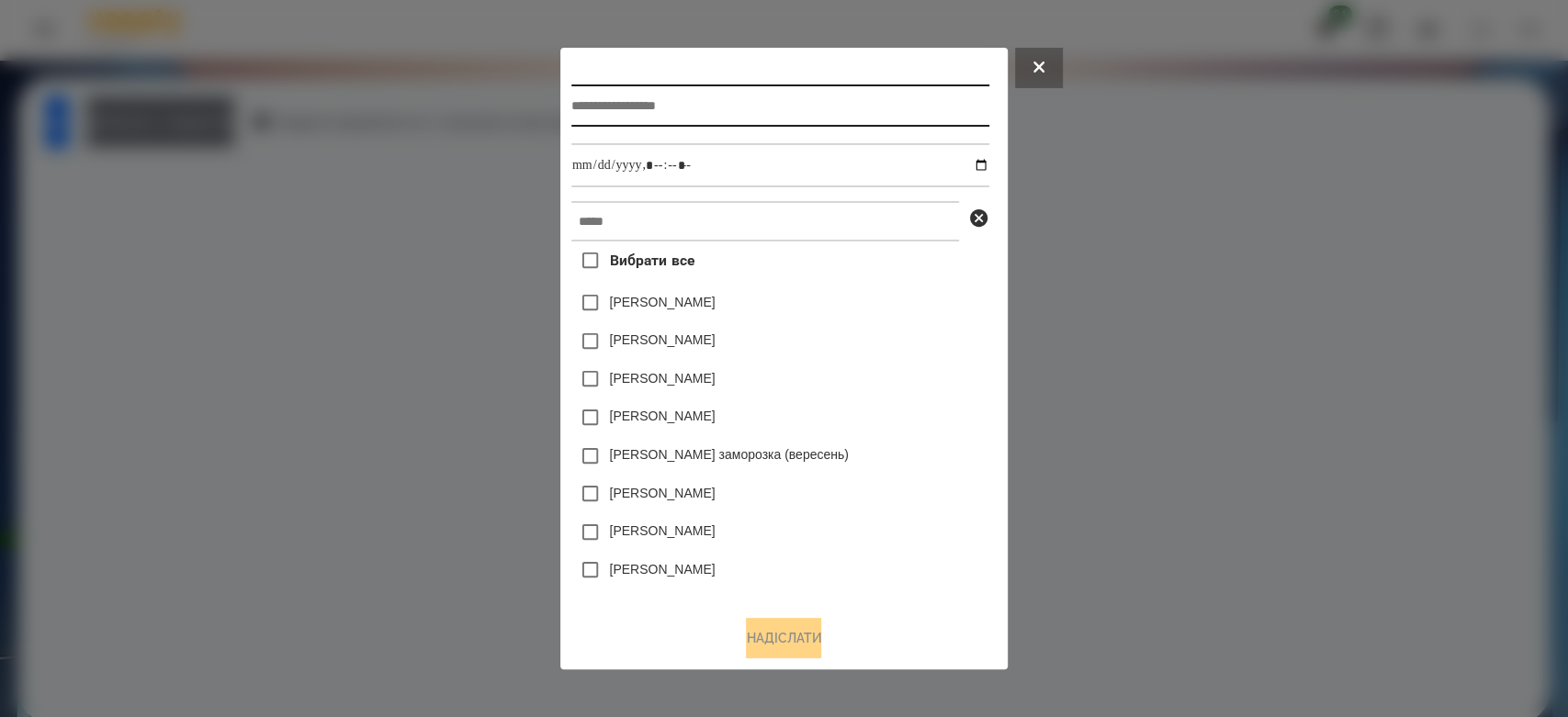
click at [714, 95] on input "text" at bounding box center [780, 105] width 418 height 42
type input "********"
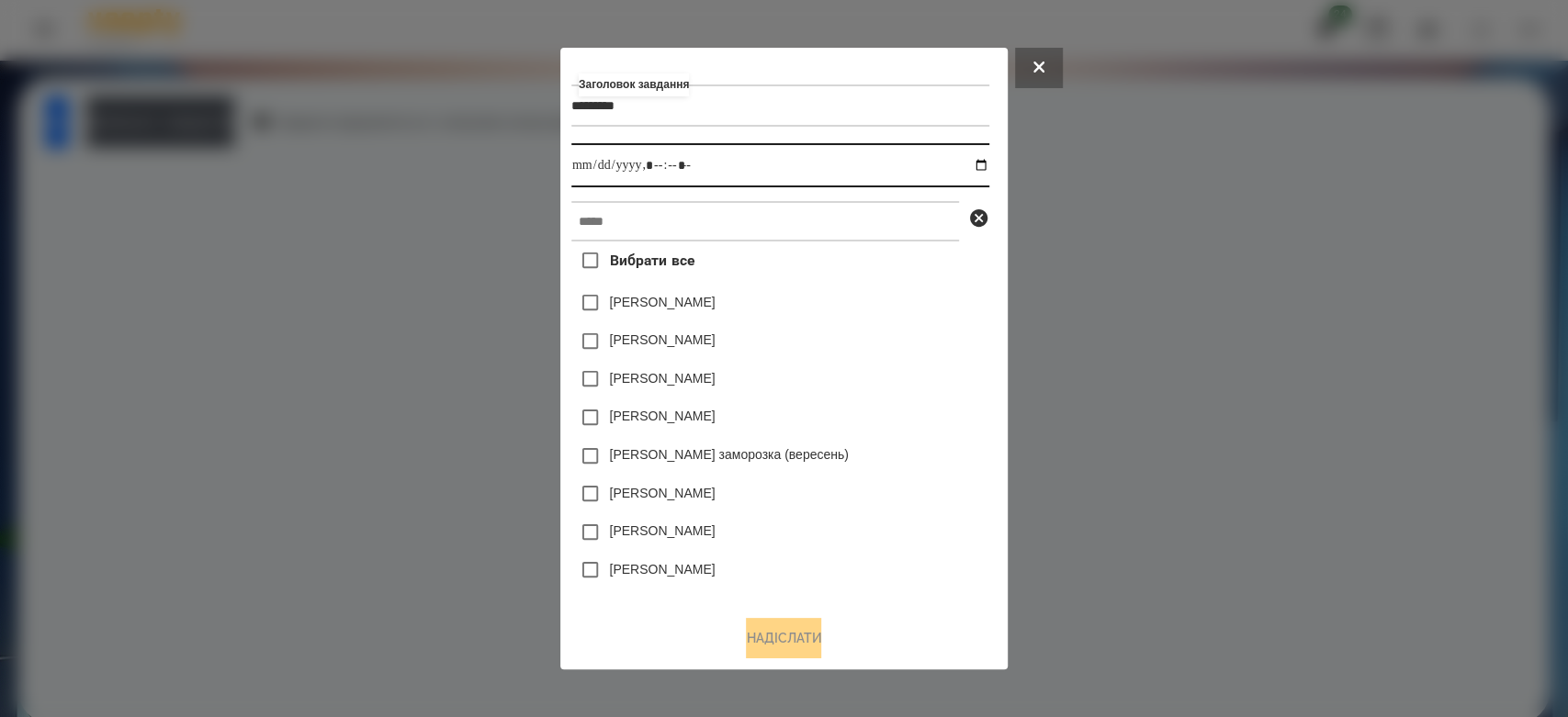
click at [985, 168] on input "datetime-local" at bounding box center [780, 165] width 418 height 44
type input "**********"
click at [886, 345] on div "[PERSON_NAME]" at bounding box center [780, 341] width 418 height 38
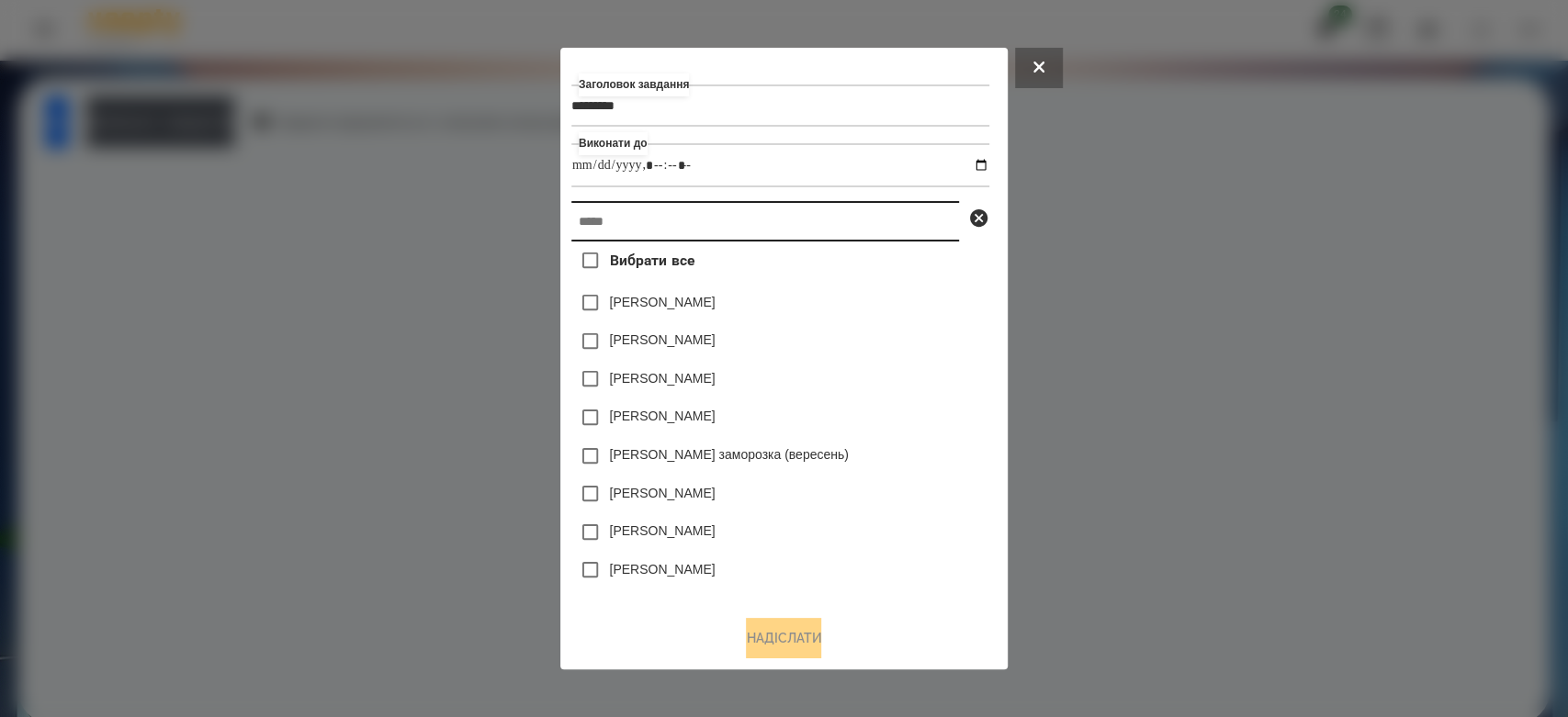
click at [873, 228] on input "text" at bounding box center [765, 220] width 388 height 40
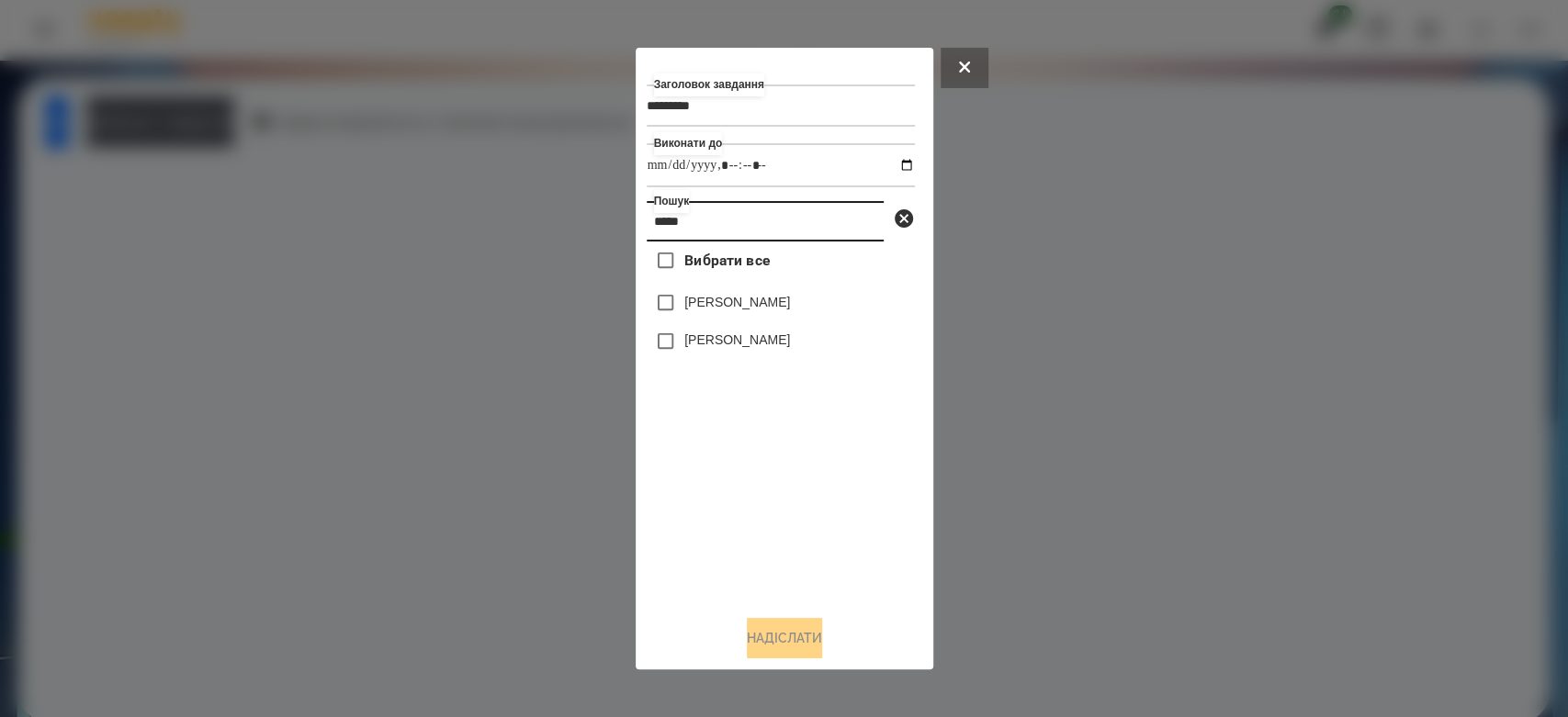
type input "*****"
click at [721, 349] on label "[PERSON_NAME]" at bounding box center [737, 339] width 106 height 19
click at [808, 628] on button "Надіслати" at bounding box center [784, 638] width 75 height 40
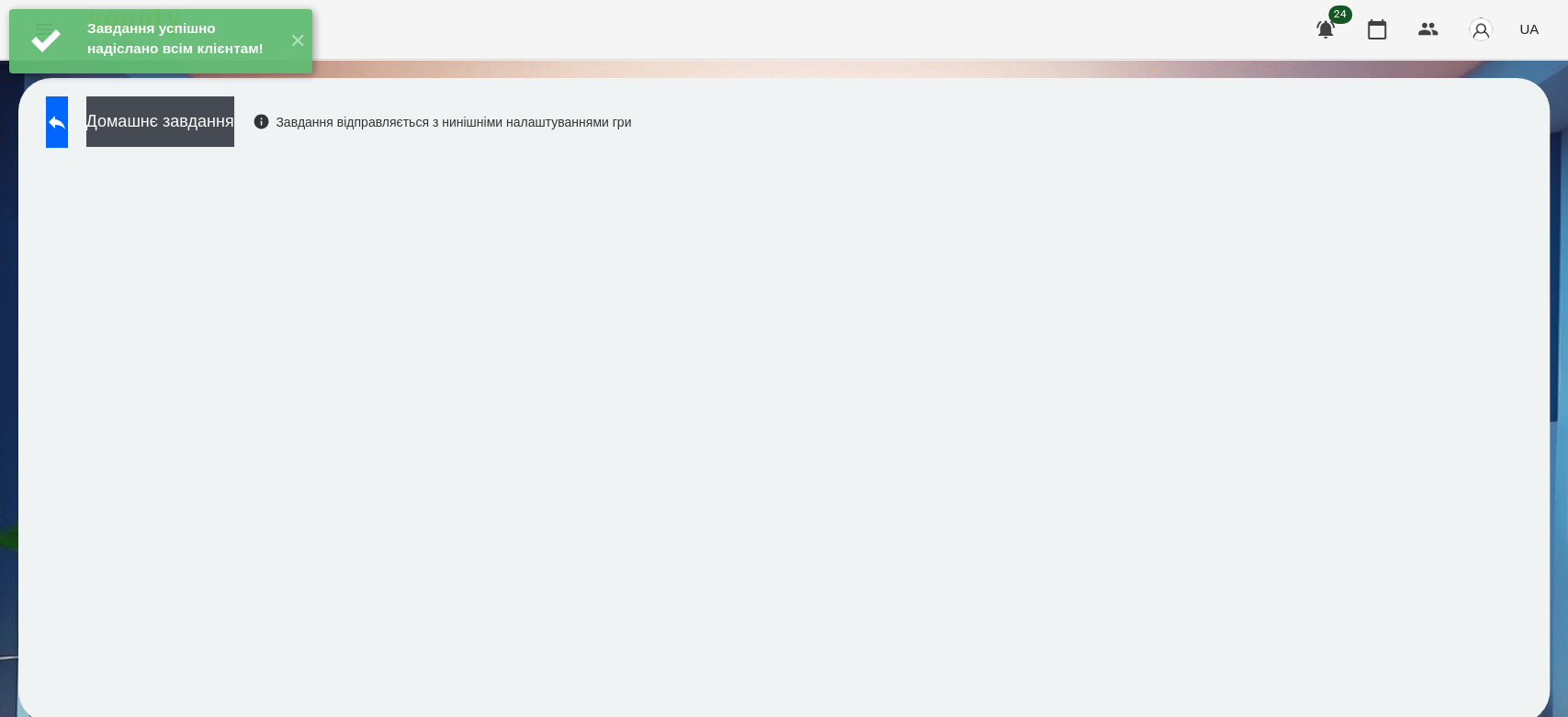
click at [196, 151] on div "Домашнє завдання Завдання відправляється з нинішніми налаштуваннями гри" at bounding box center [333, 126] width 595 height 61
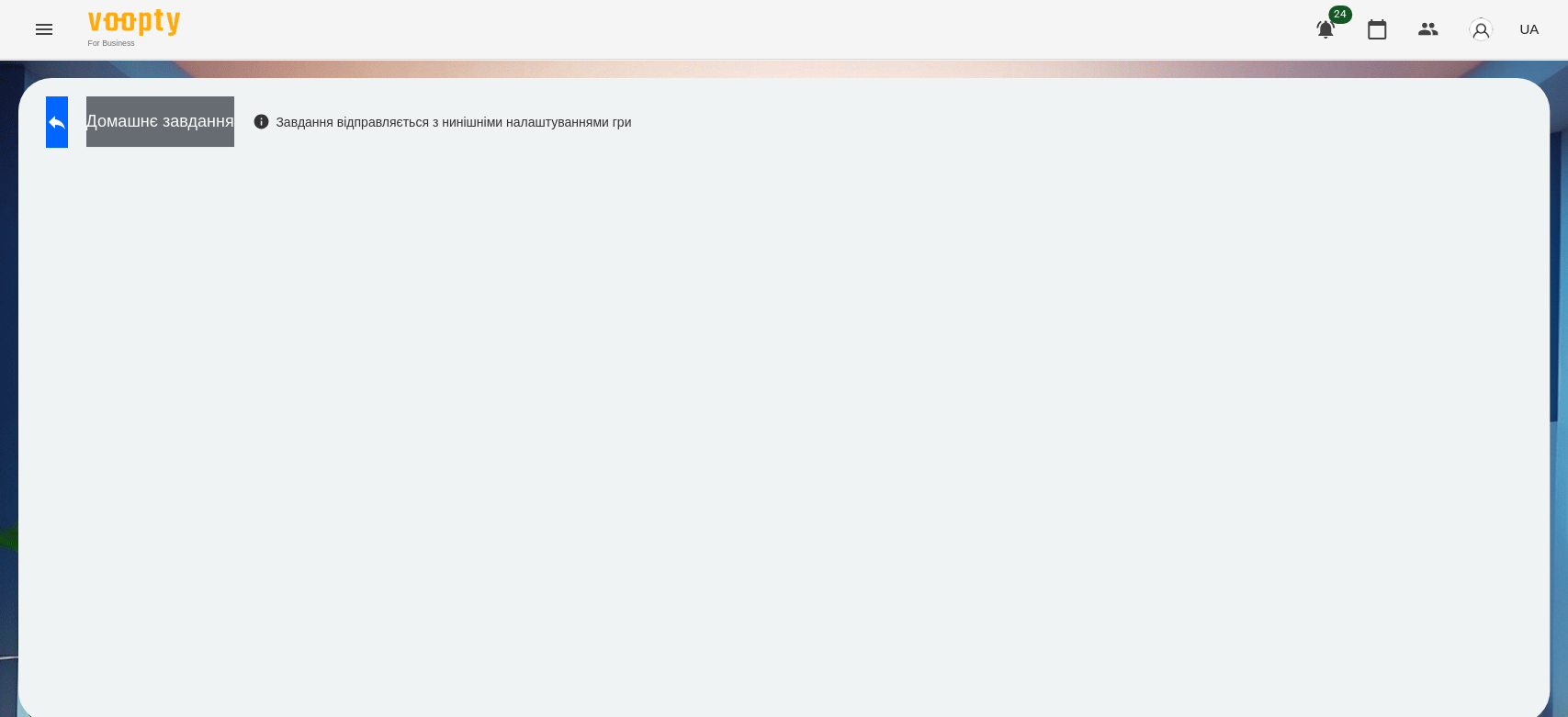
click at [221, 134] on button "Домашнє завдання" at bounding box center [160, 121] width 148 height 51
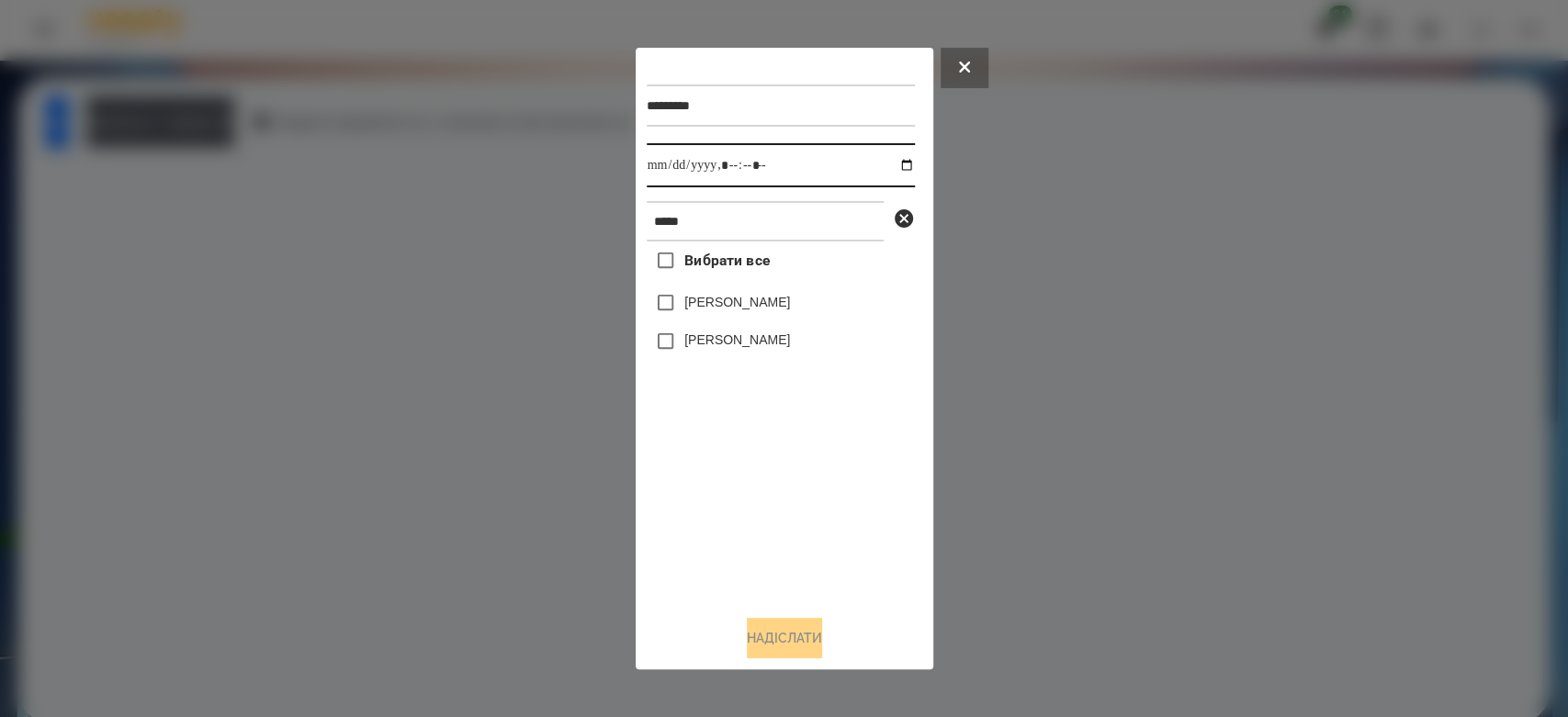
click at [896, 159] on input "datetime-local" at bounding box center [781, 165] width 269 height 44
type input "**********"
drag, startPoint x: 822, startPoint y: 539, endPoint x: 782, endPoint y: 392, distance: 152.3
click at [822, 537] on div "Вибрати все [PERSON_NAME] [PERSON_NAME]" at bounding box center [781, 421] width 269 height 359
click at [743, 342] on label "[PERSON_NAME]" at bounding box center [737, 339] width 106 height 19
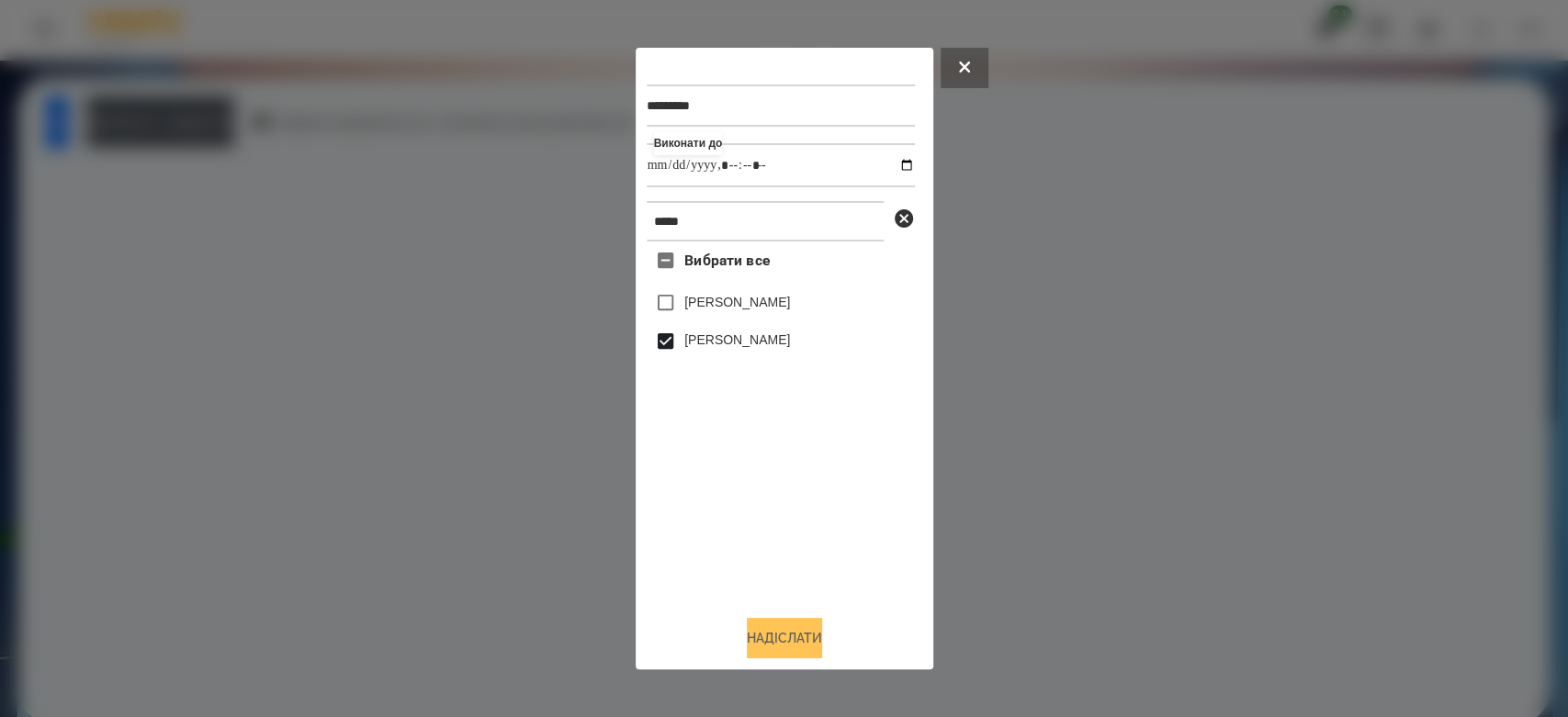
click at [793, 649] on button "Надіслати" at bounding box center [784, 638] width 75 height 40
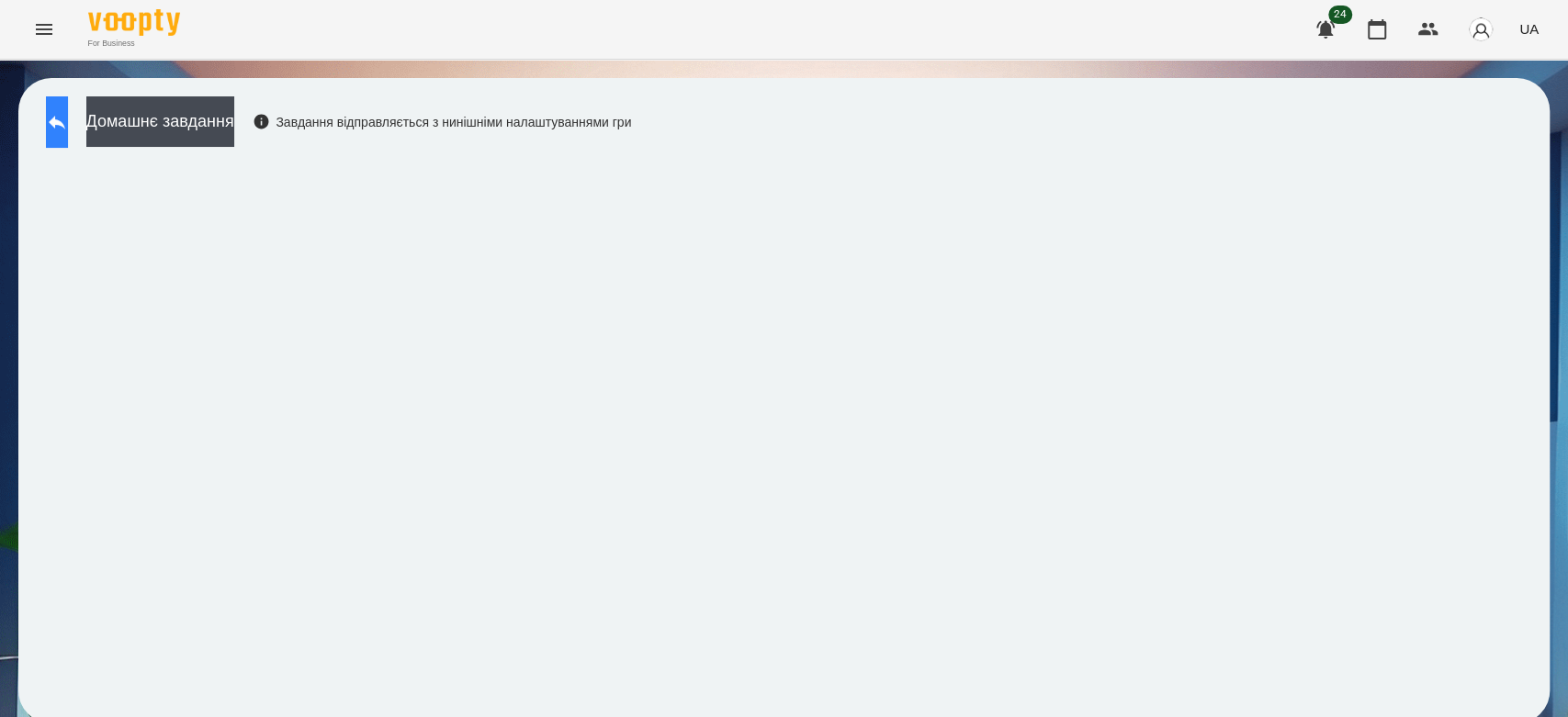
click at [53, 110] on button at bounding box center [57, 121] width 22 height 51
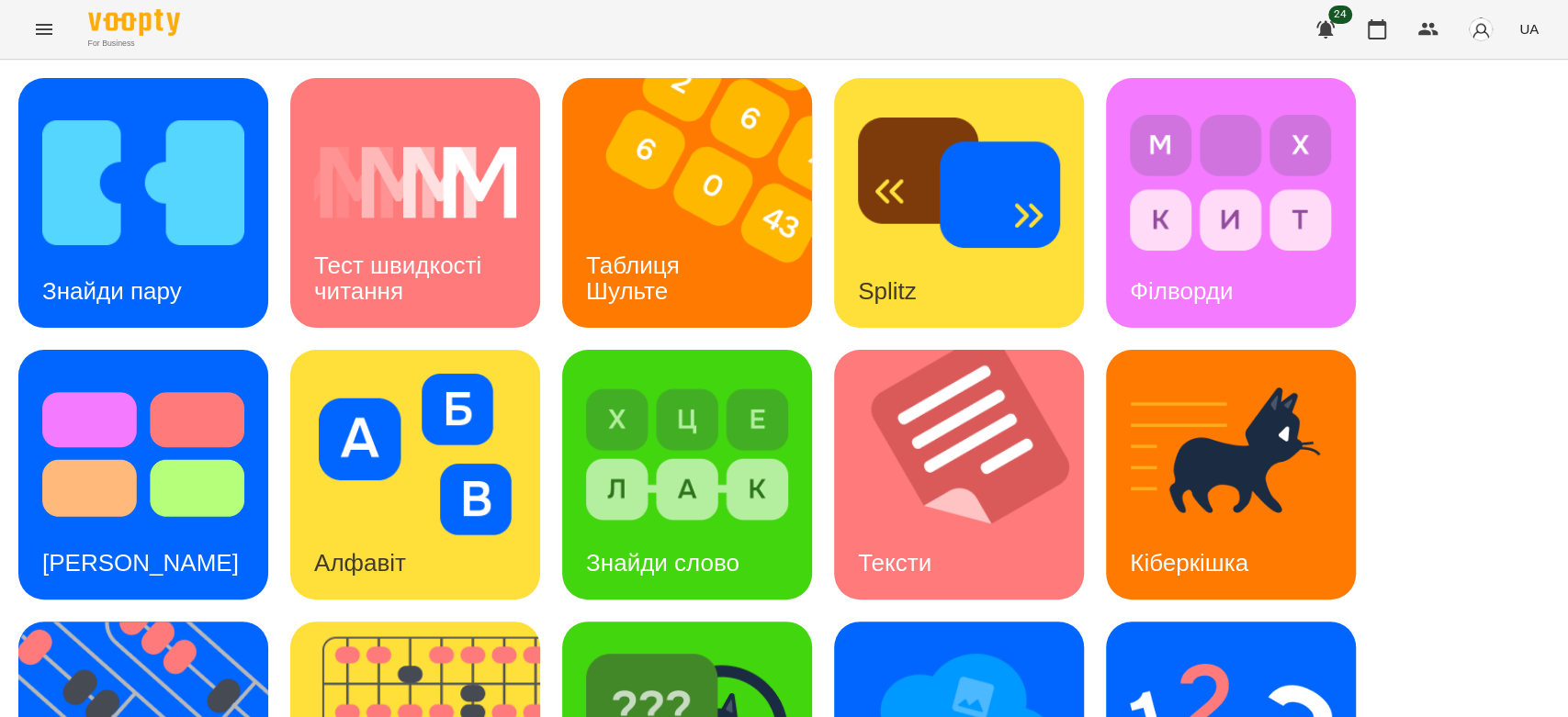
scroll to position [444, 0]
click at [47, 33] on icon "Menu" at bounding box center [44, 28] width 17 height 11
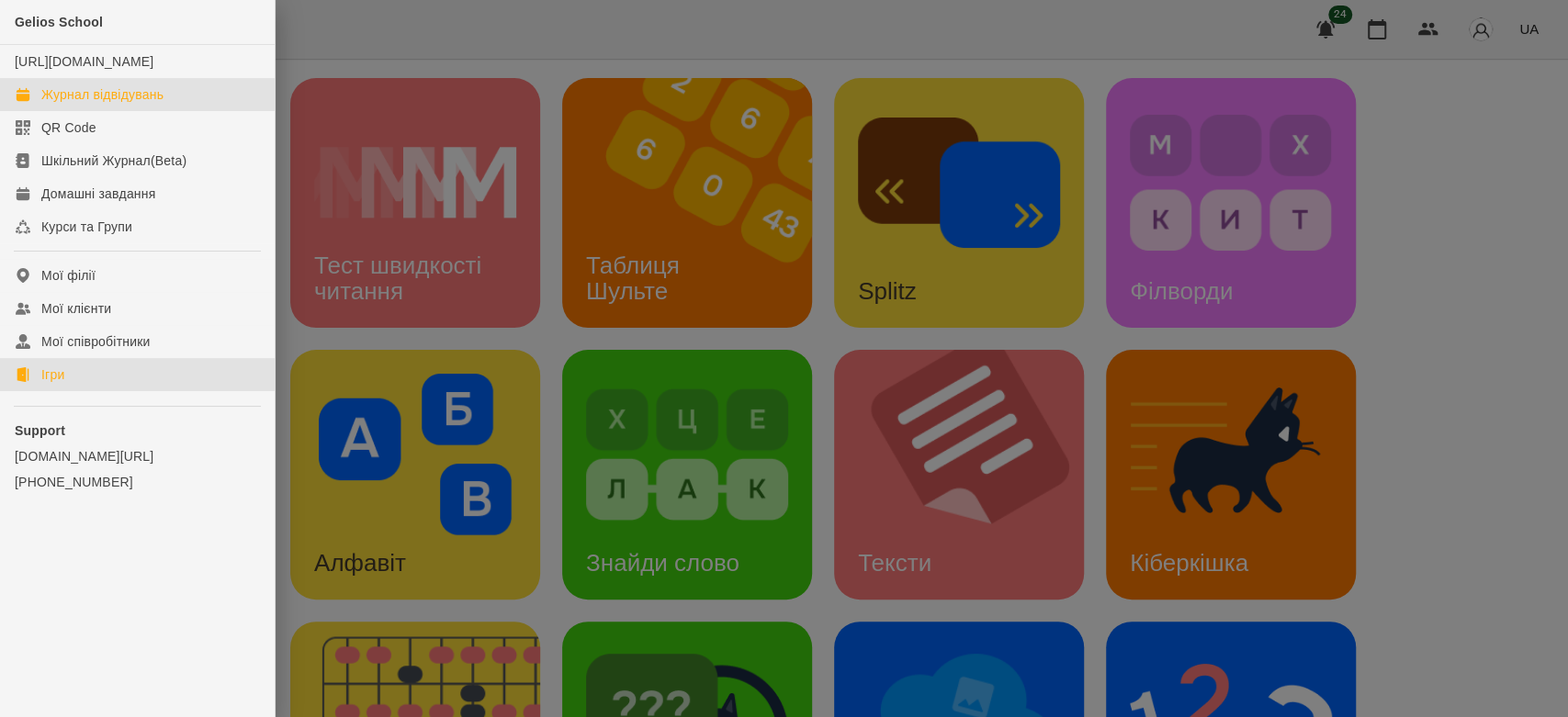
click at [74, 104] on div "Журнал відвідувань" at bounding box center [102, 94] width 122 height 19
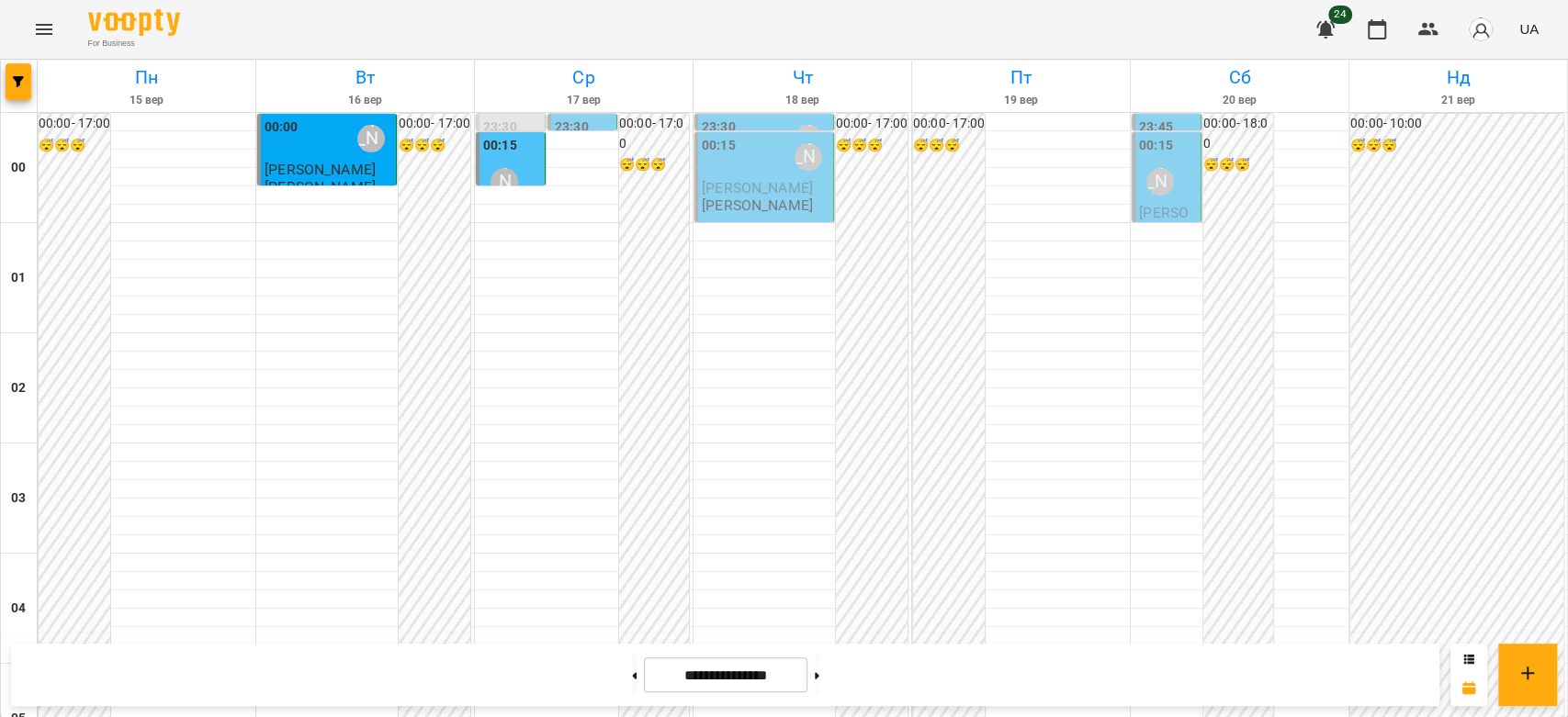
scroll to position [2123, 0]
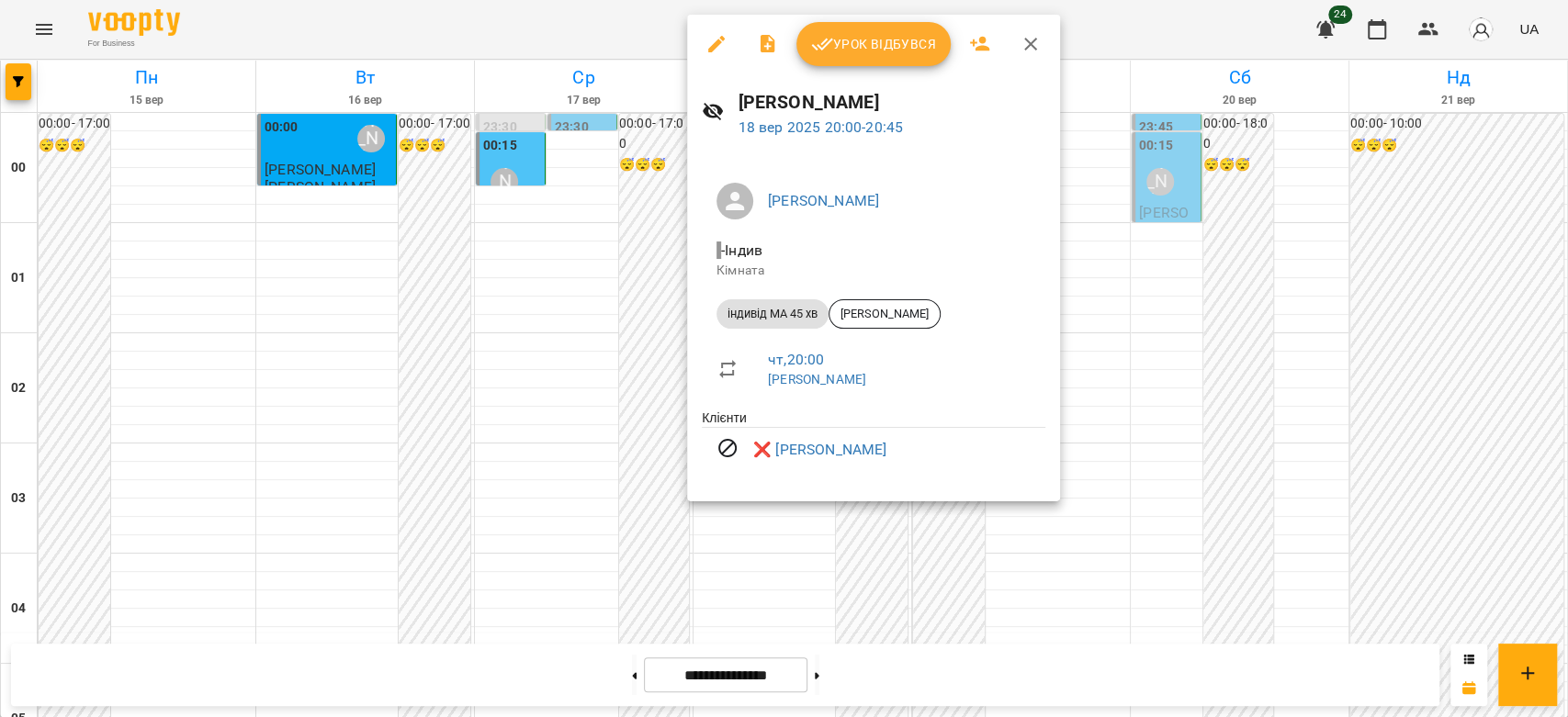
click at [676, 258] on div at bounding box center [784, 358] width 1568 height 717
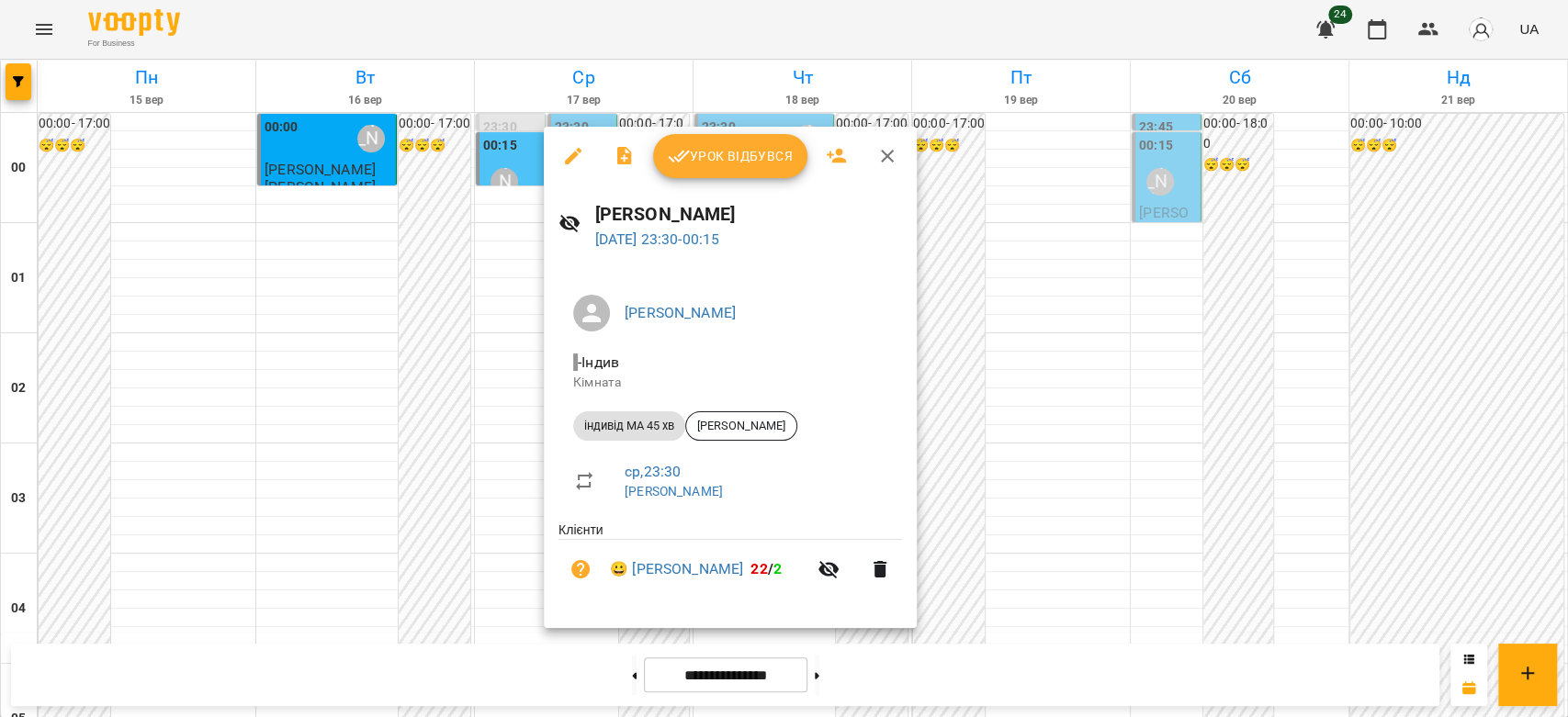
click at [1041, 499] on div at bounding box center [784, 358] width 1568 height 717
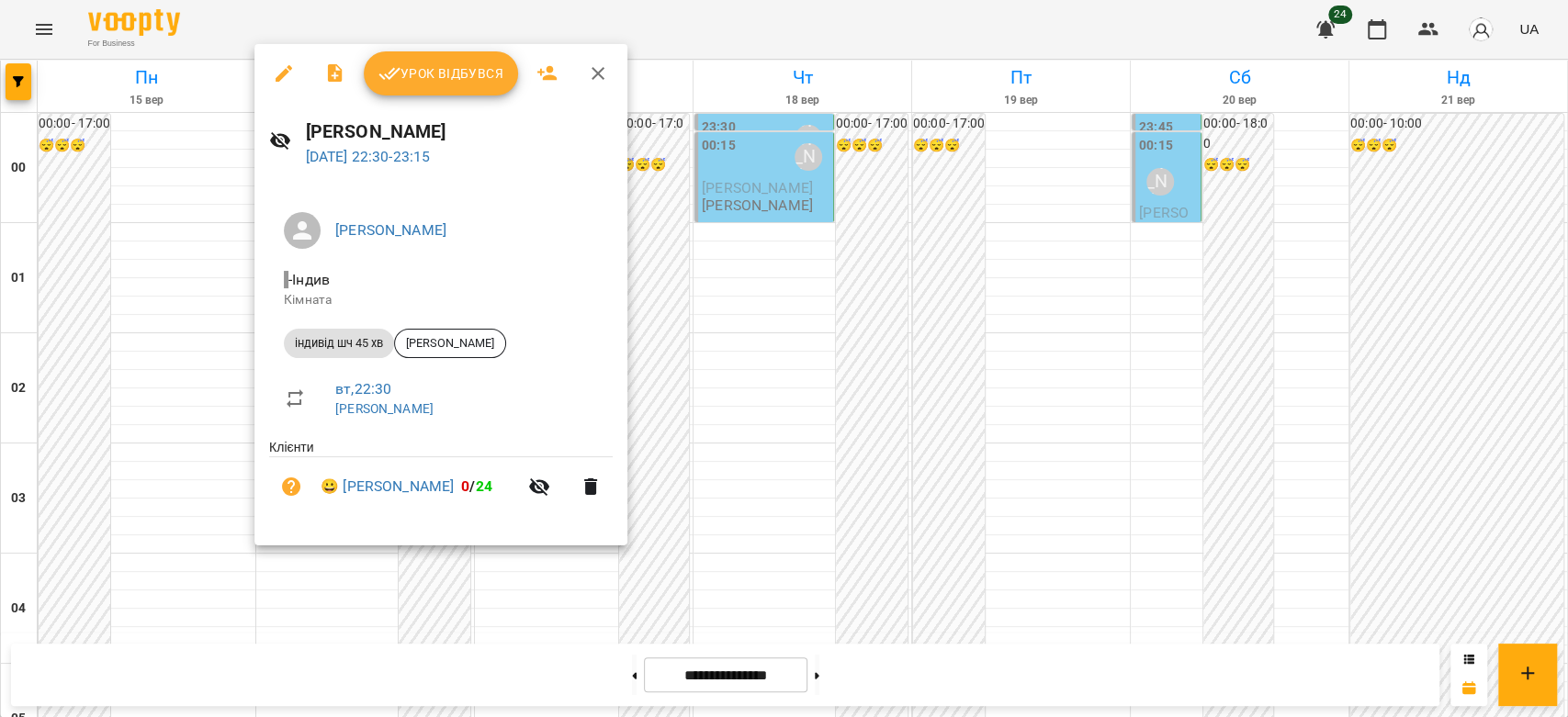
click at [416, 77] on span "Урок відбувся" at bounding box center [440, 73] width 124 height 22
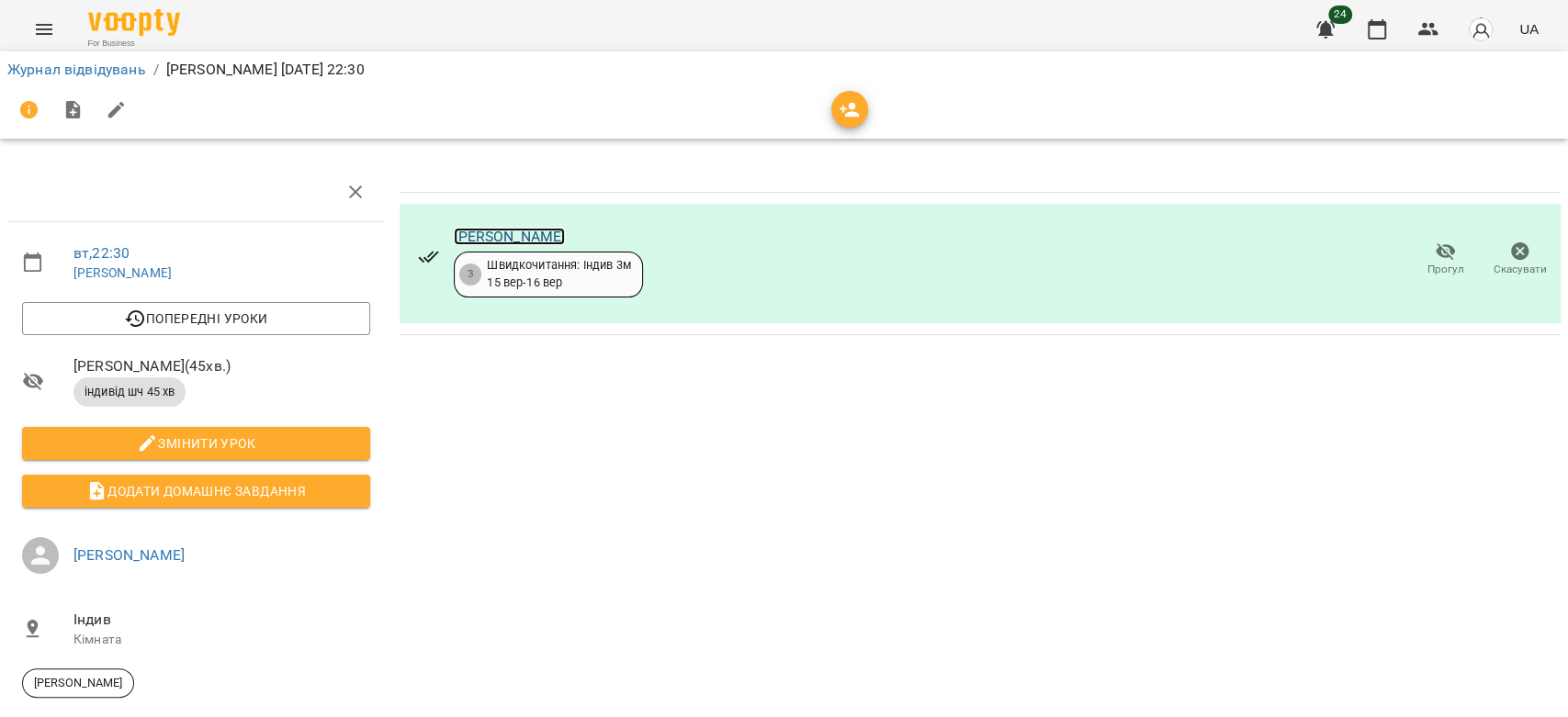
click at [480, 228] on link "[PERSON_NAME]" at bounding box center [509, 236] width 111 height 18
click at [95, 62] on link "Журнал відвідувань" at bounding box center [76, 70] width 139 height 18
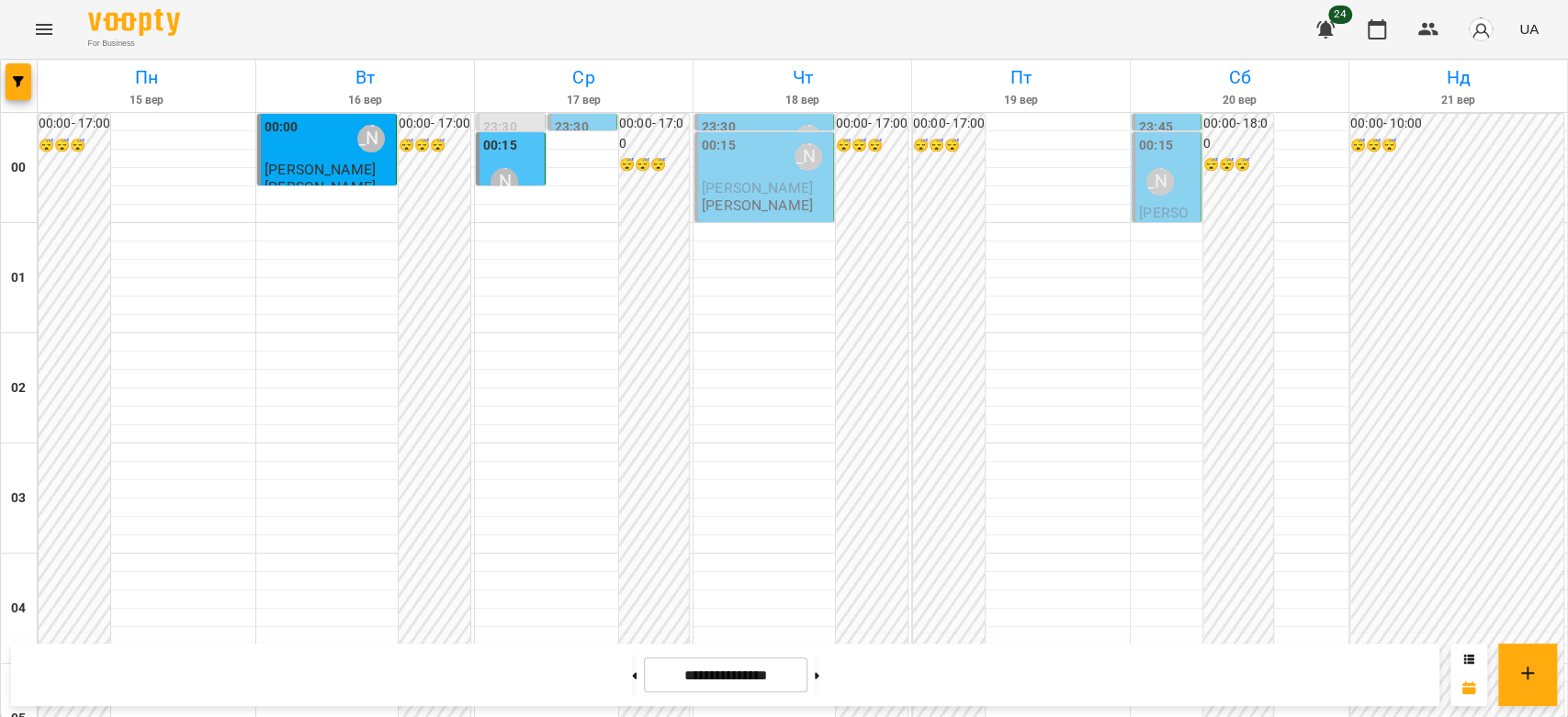
scroll to position [2123, 0]
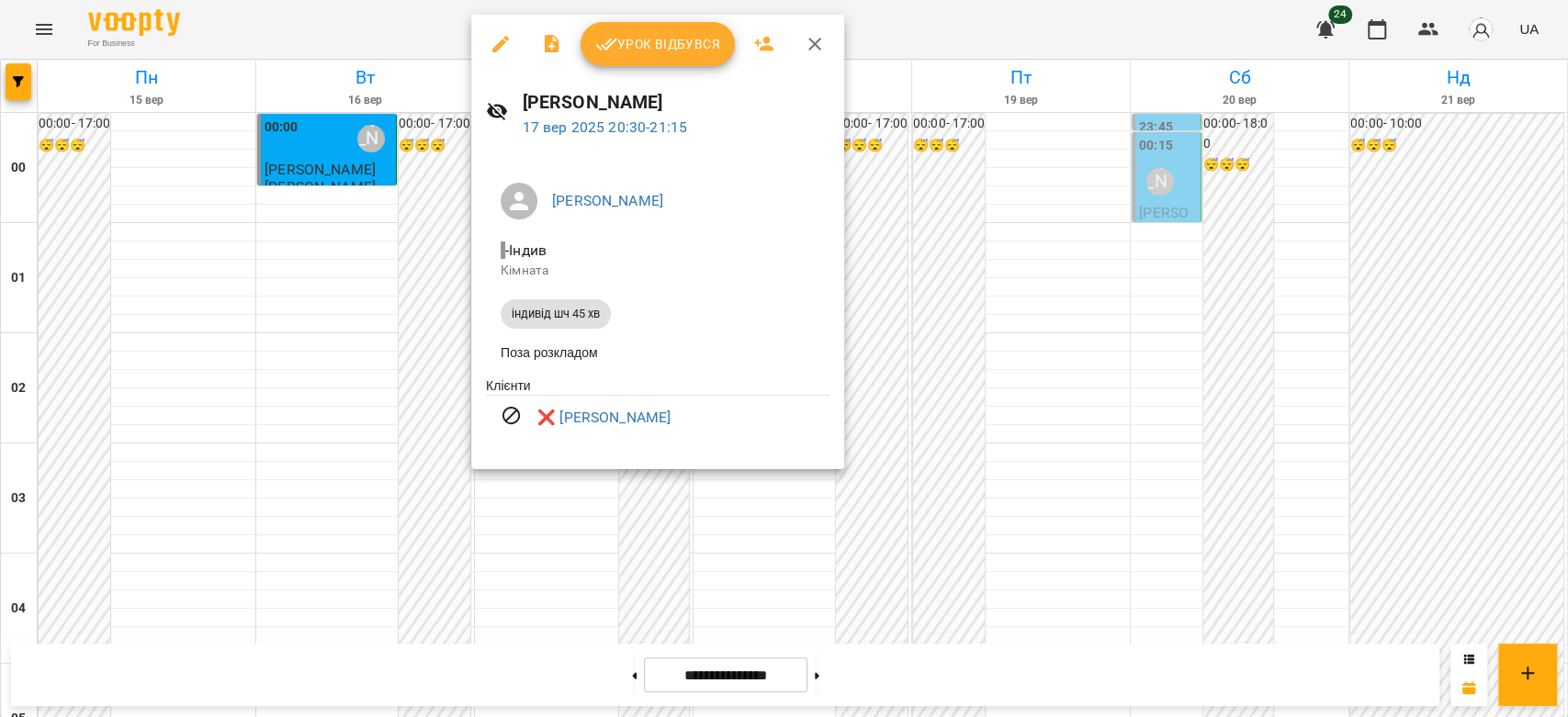
click at [419, 271] on div at bounding box center [784, 358] width 1568 height 717
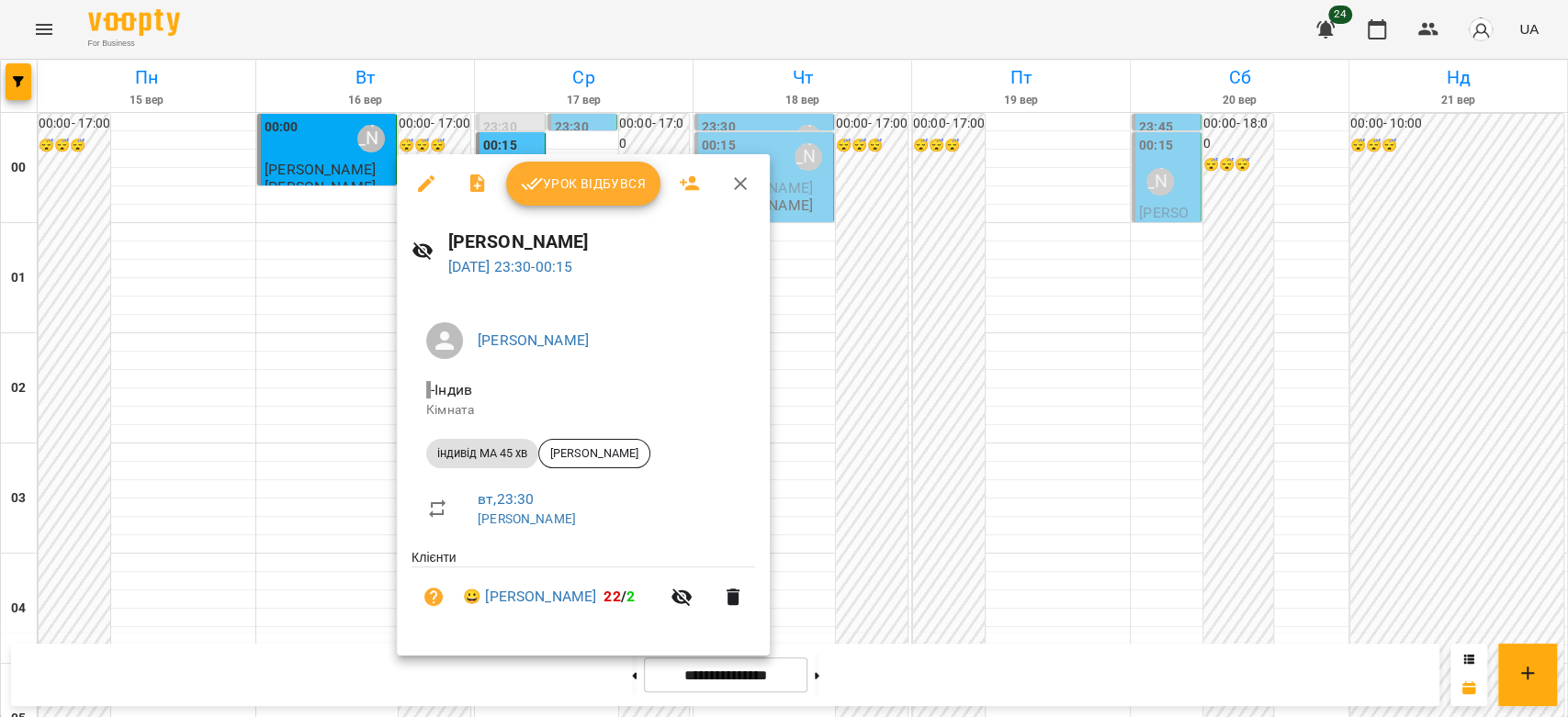
click at [950, 295] on div at bounding box center [784, 358] width 1568 height 717
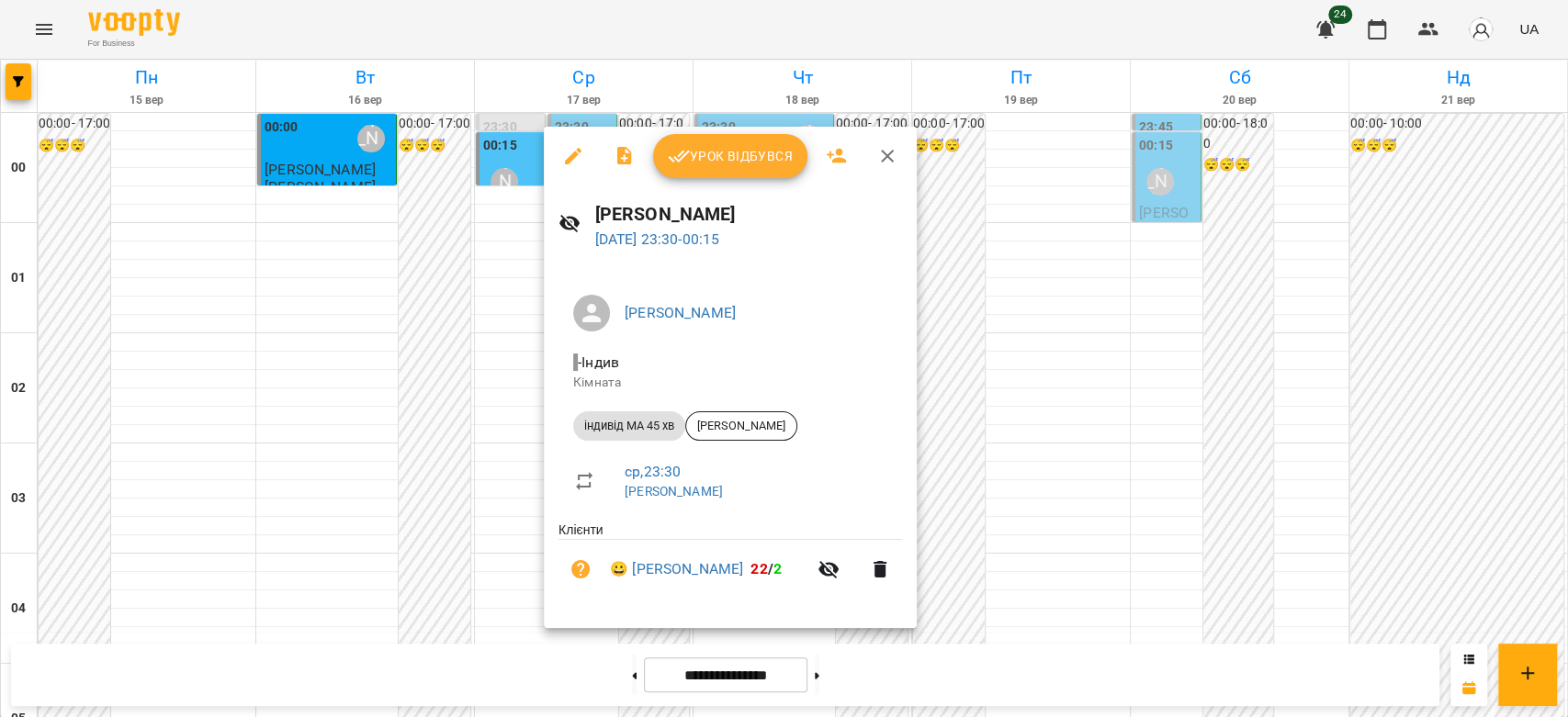
click at [456, 417] on div at bounding box center [784, 358] width 1568 height 717
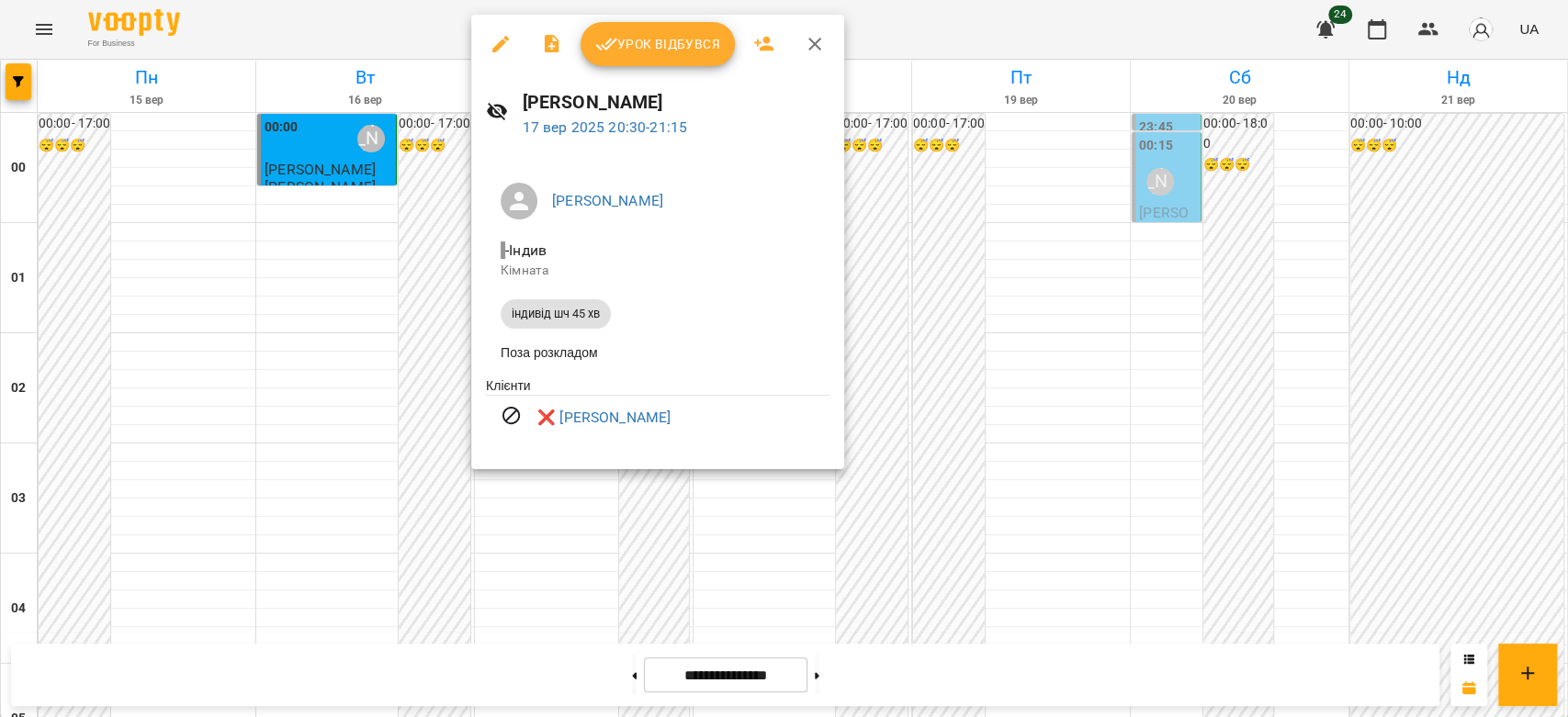
click at [412, 368] on div at bounding box center [784, 358] width 1568 height 717
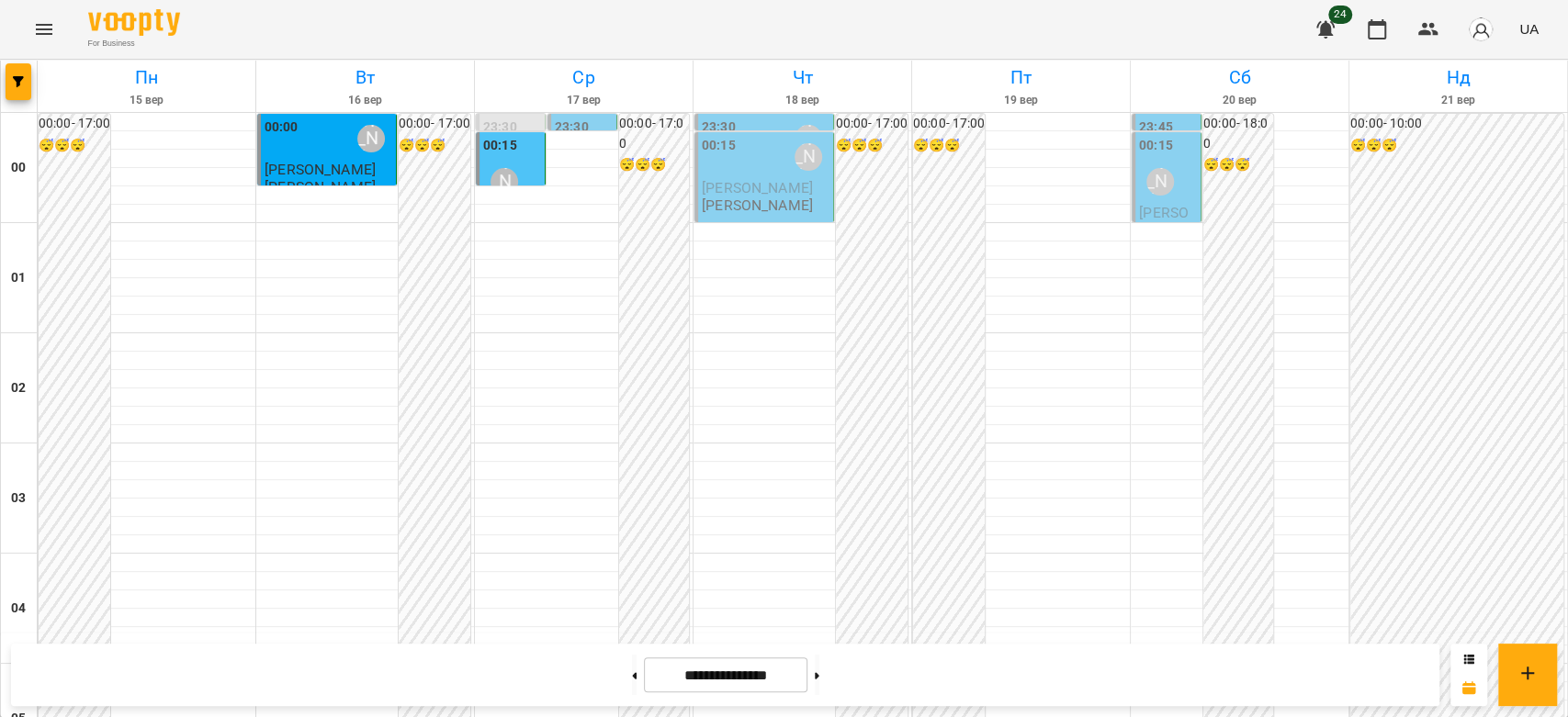
scroll to position [1816, 0]
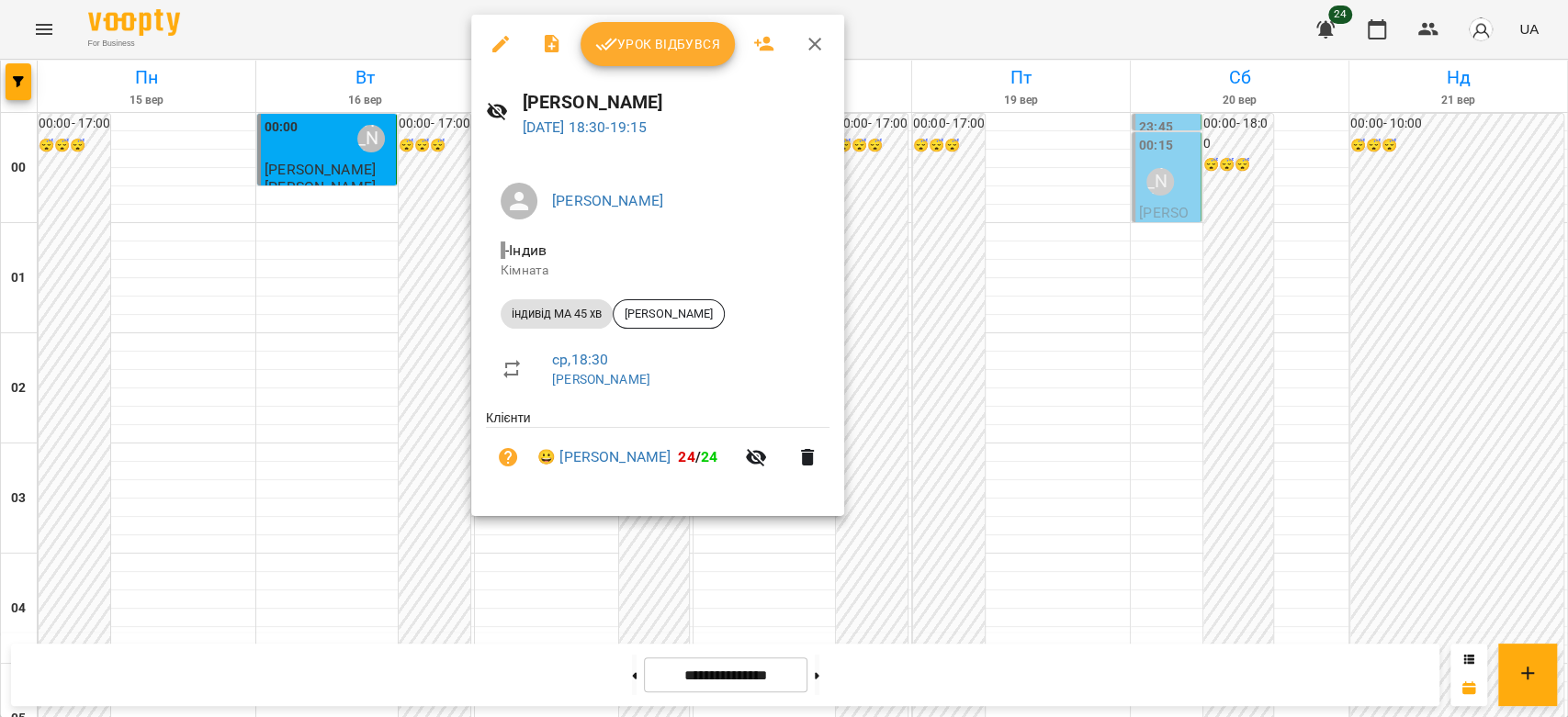
click at [418, 362] on div at bounding box center [784, 358] width 1568 height 717
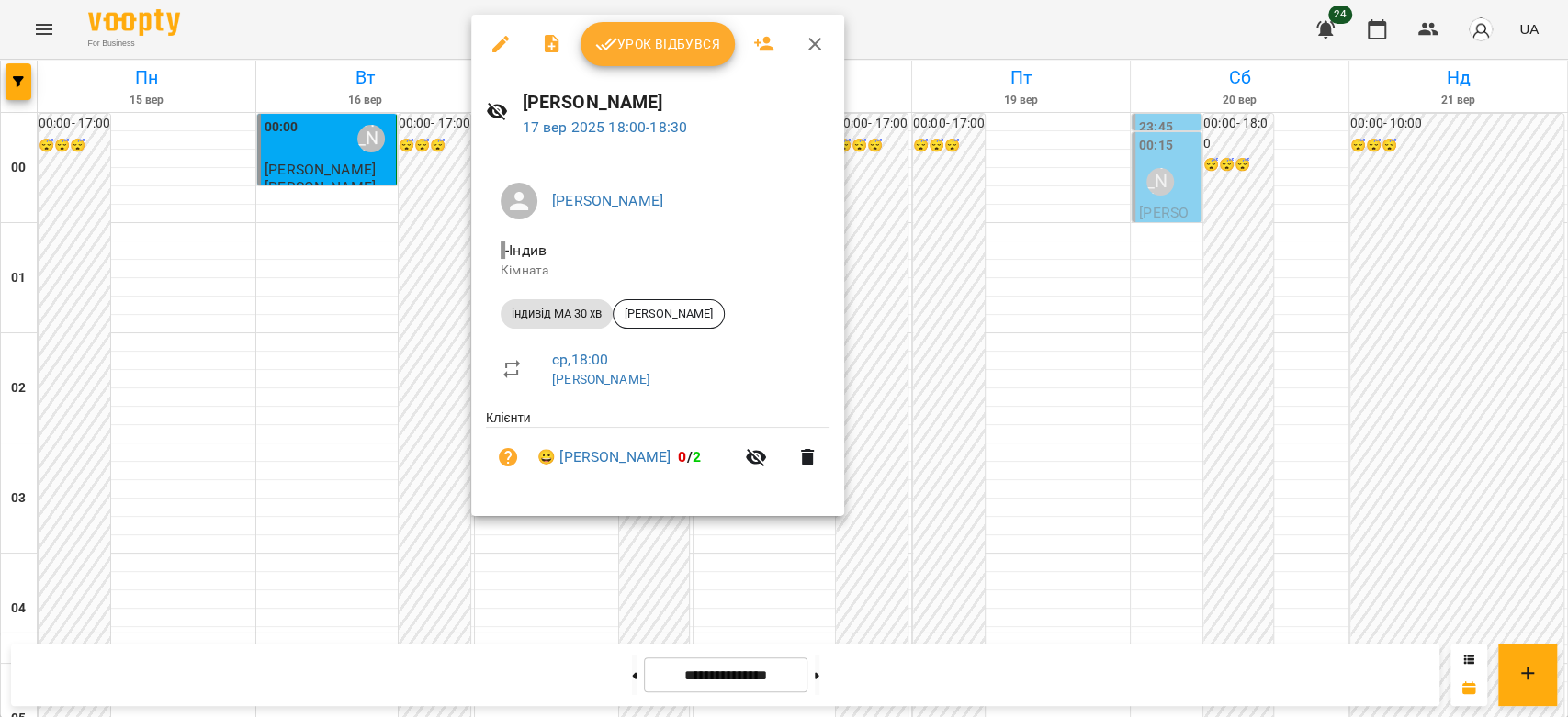
click at [448, 324] on div at bounding box center [784, 358] width 1568 height 717
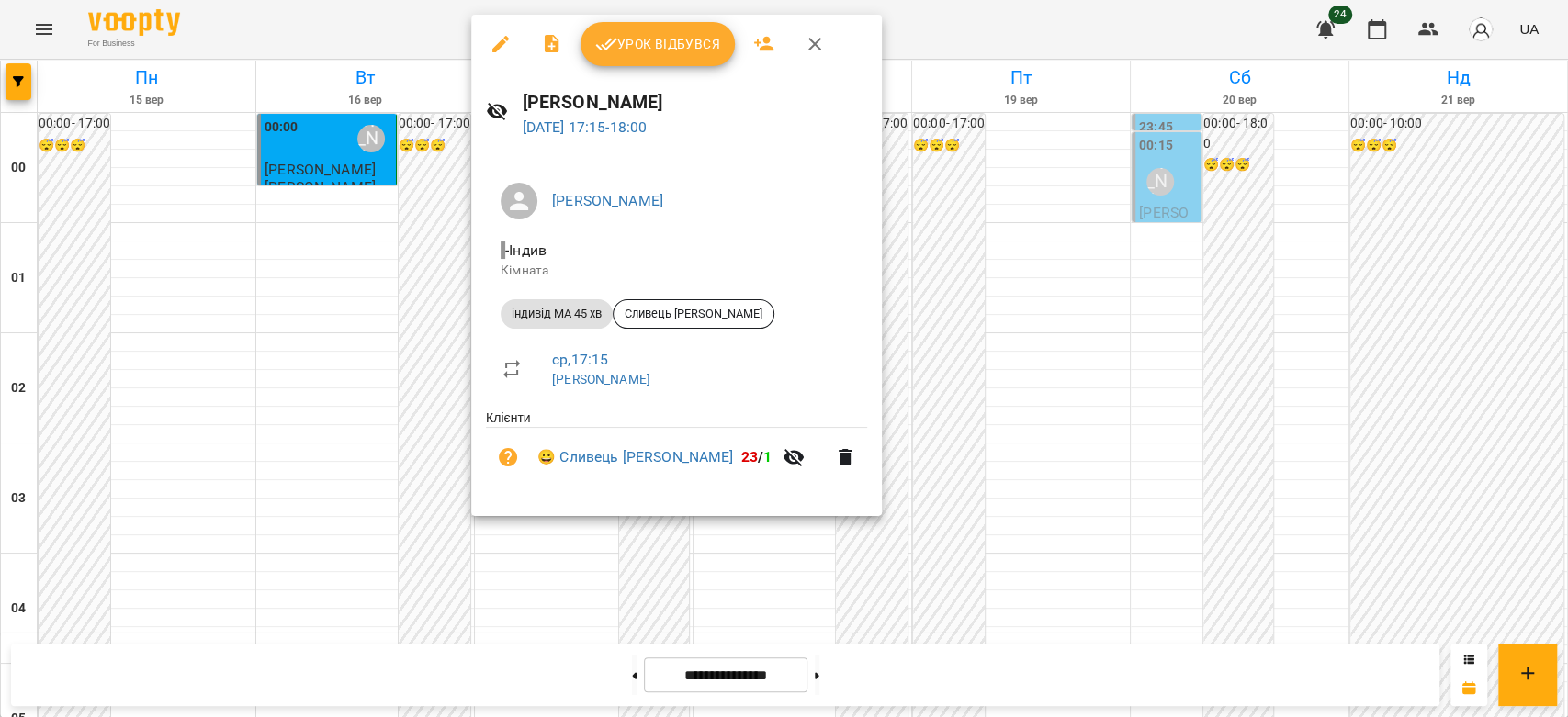
click at [417, 285] on div at bounding box center [784, 358] width 1568 height 717
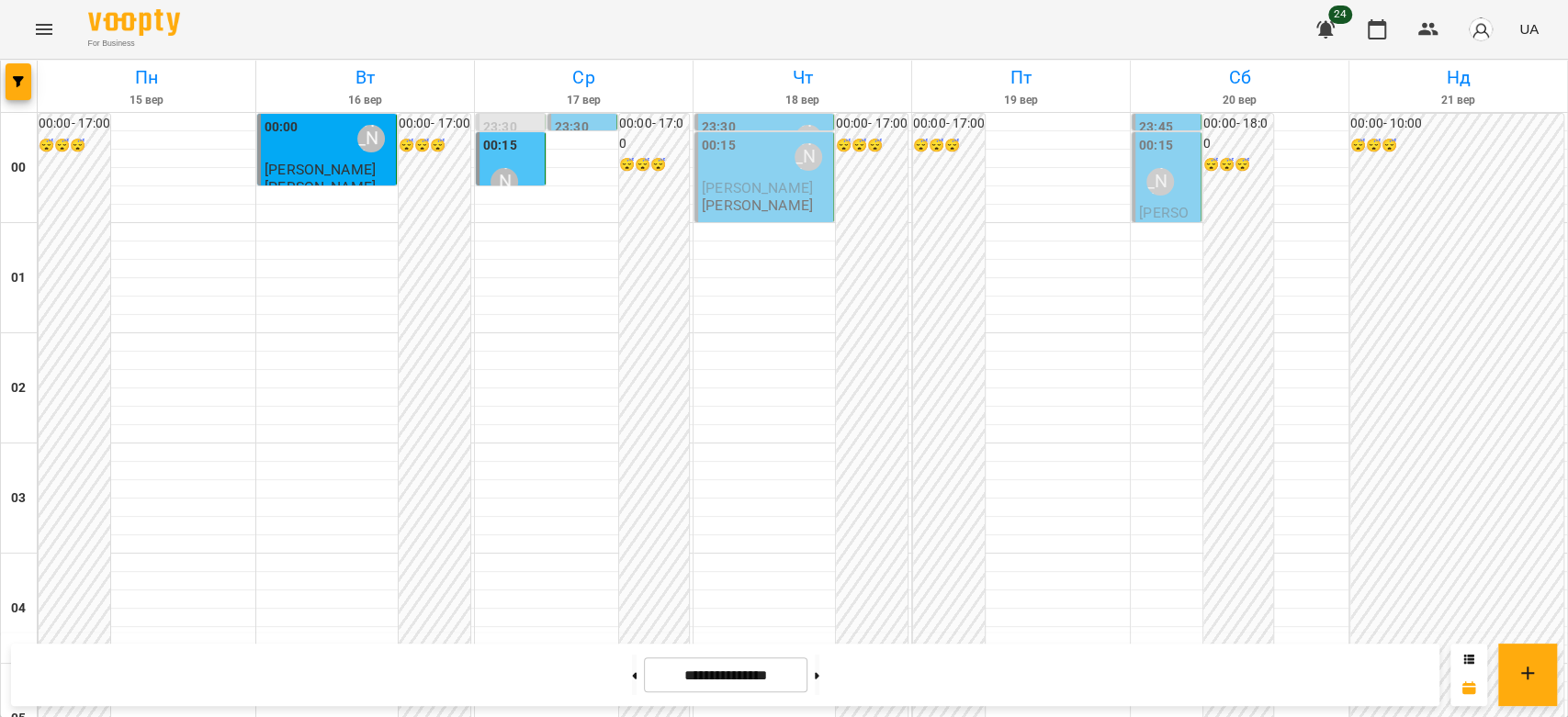
scroll to position [1714, 0]
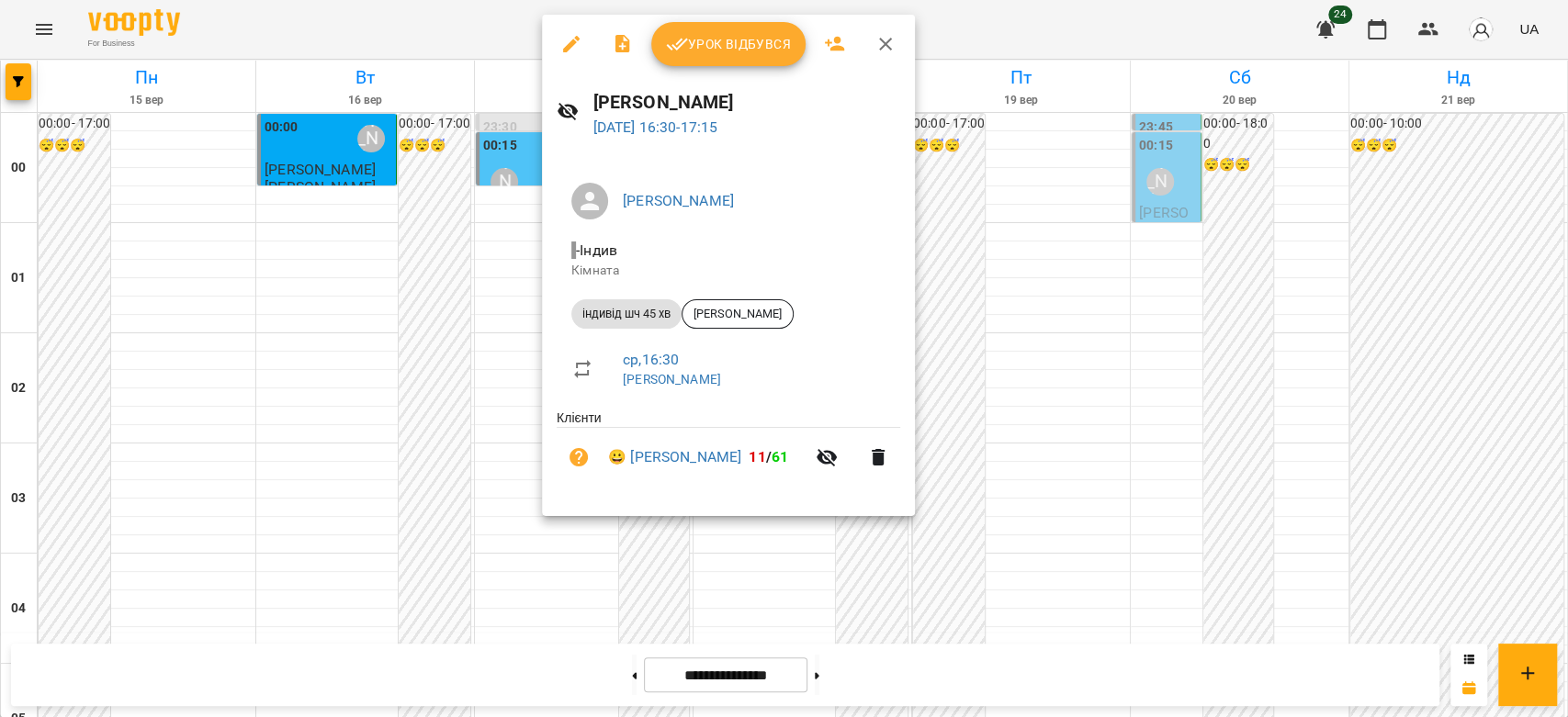
click at [429, 256] on div at bounding box center [784, 358] width 1568 height 717
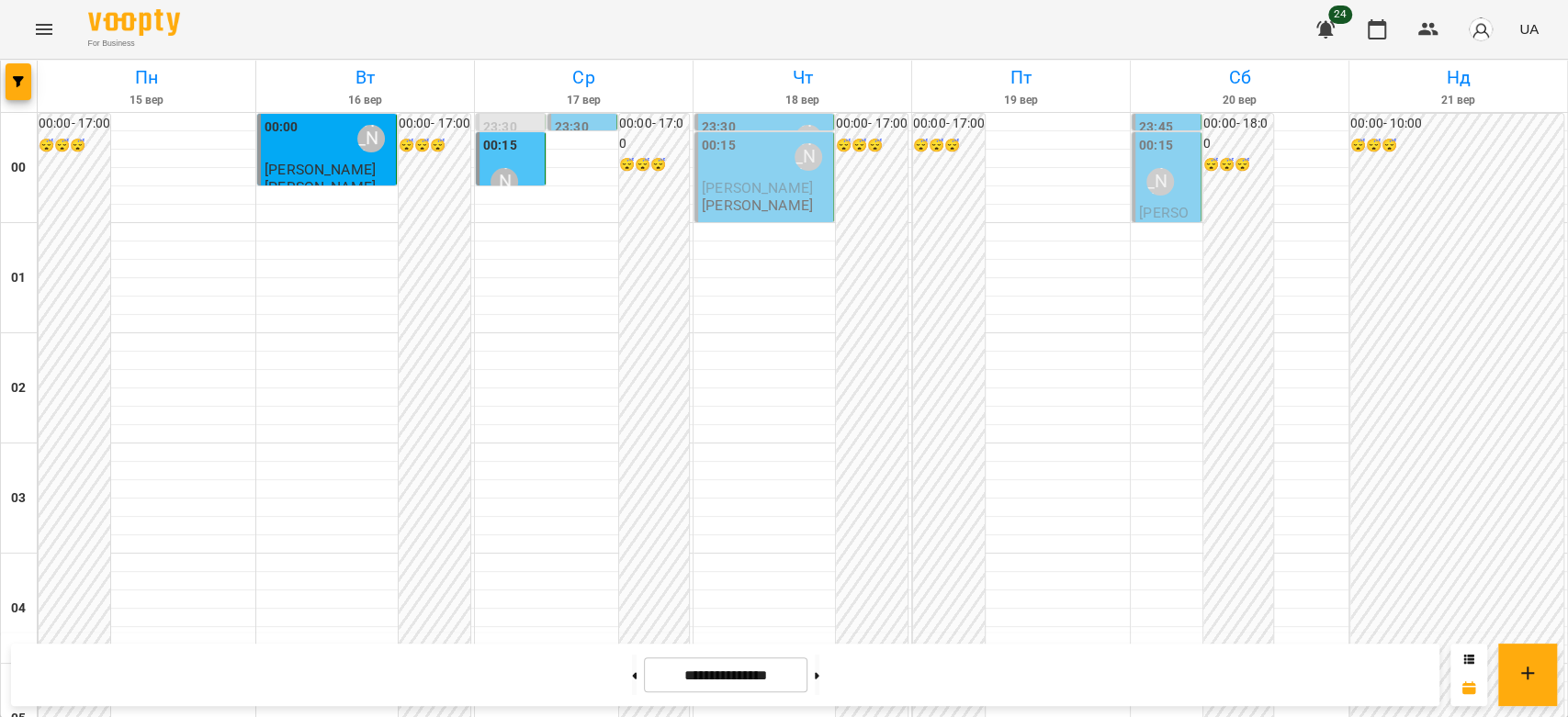
scroll to position [0, 0]
click at [532, 167] on div "00:15 [PERSON_NAME]" at bounding box center [512, 169] width 58 height 67
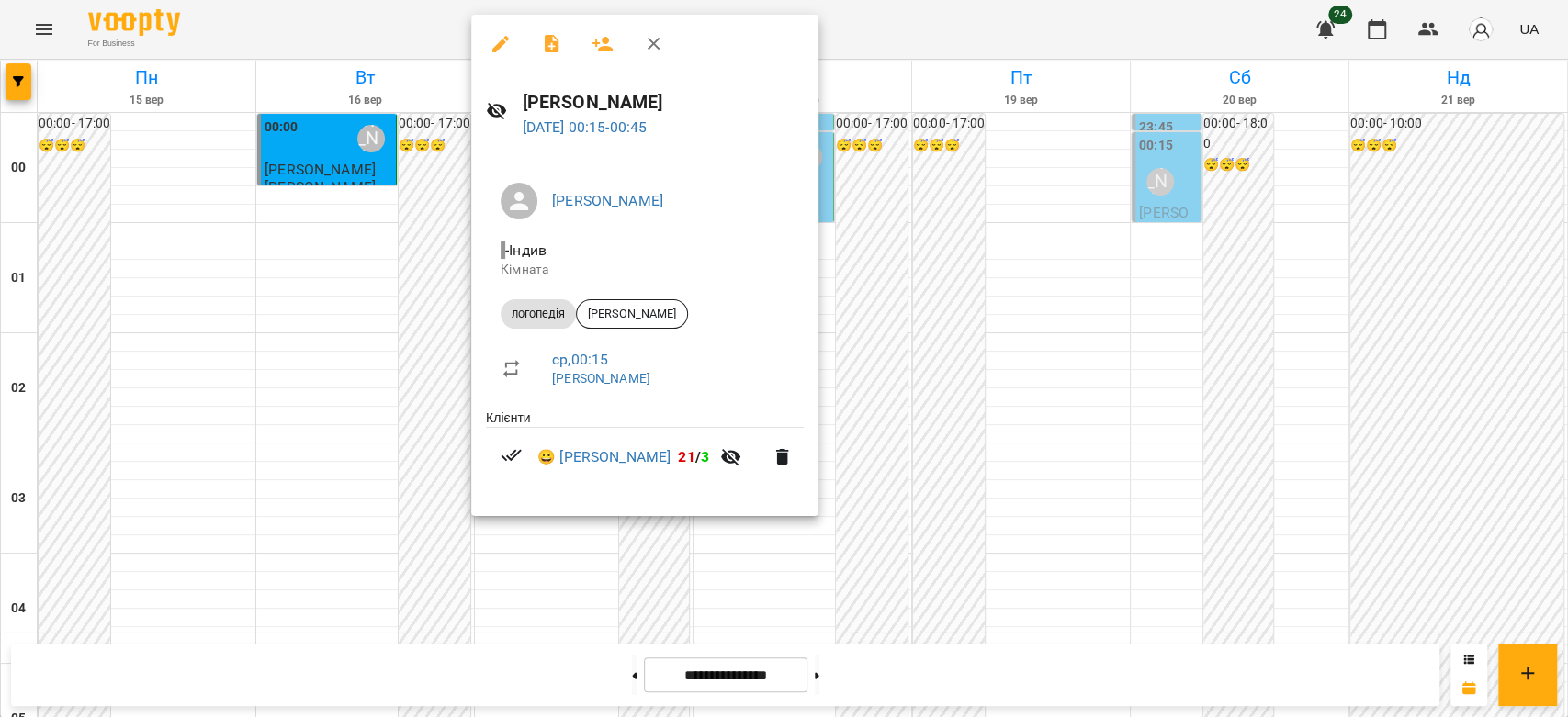
click at [963, 314] on div at bounding box center [784, 358] width 1568 height 717
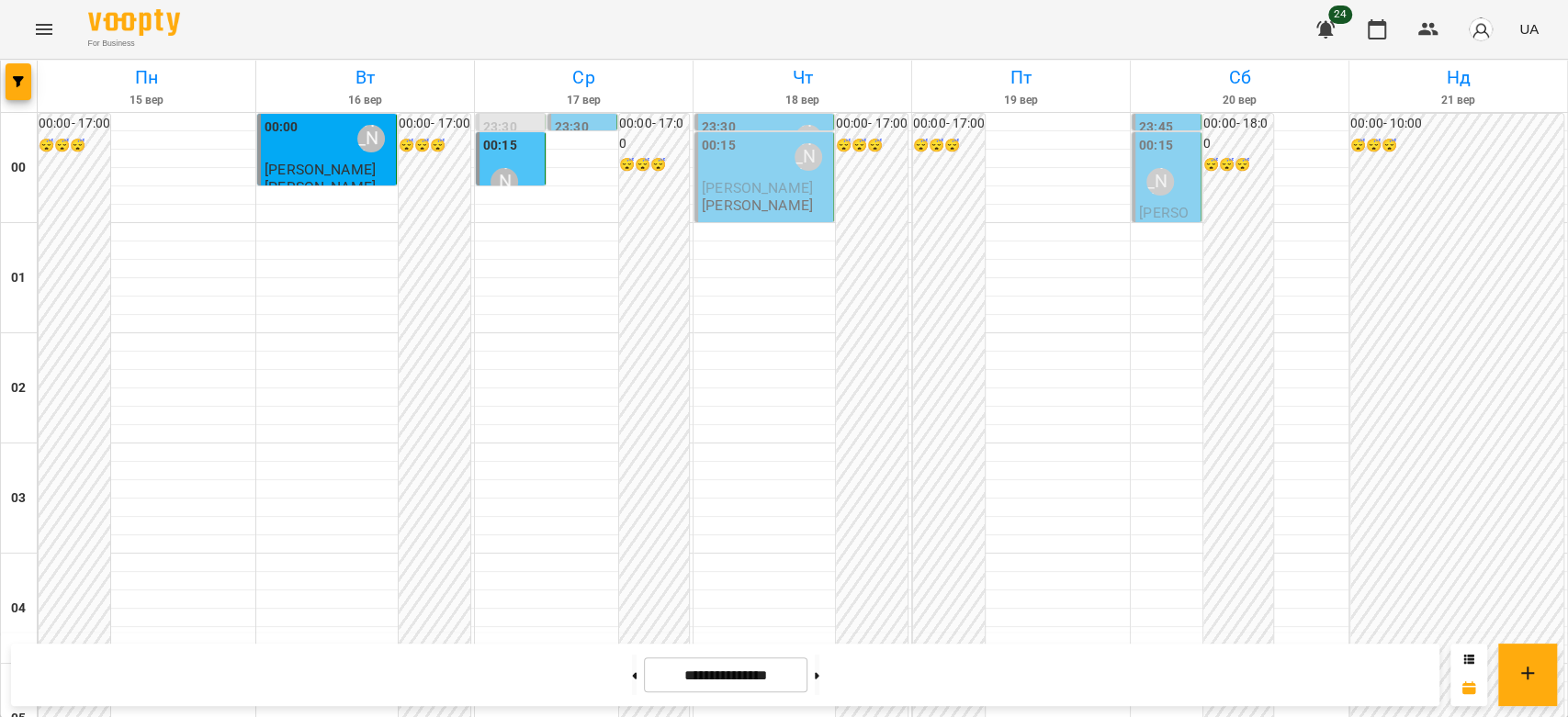
click at [770, 195] on p "[PERSON_NAME]" at bounding box center [765, 188] width 127 height 16
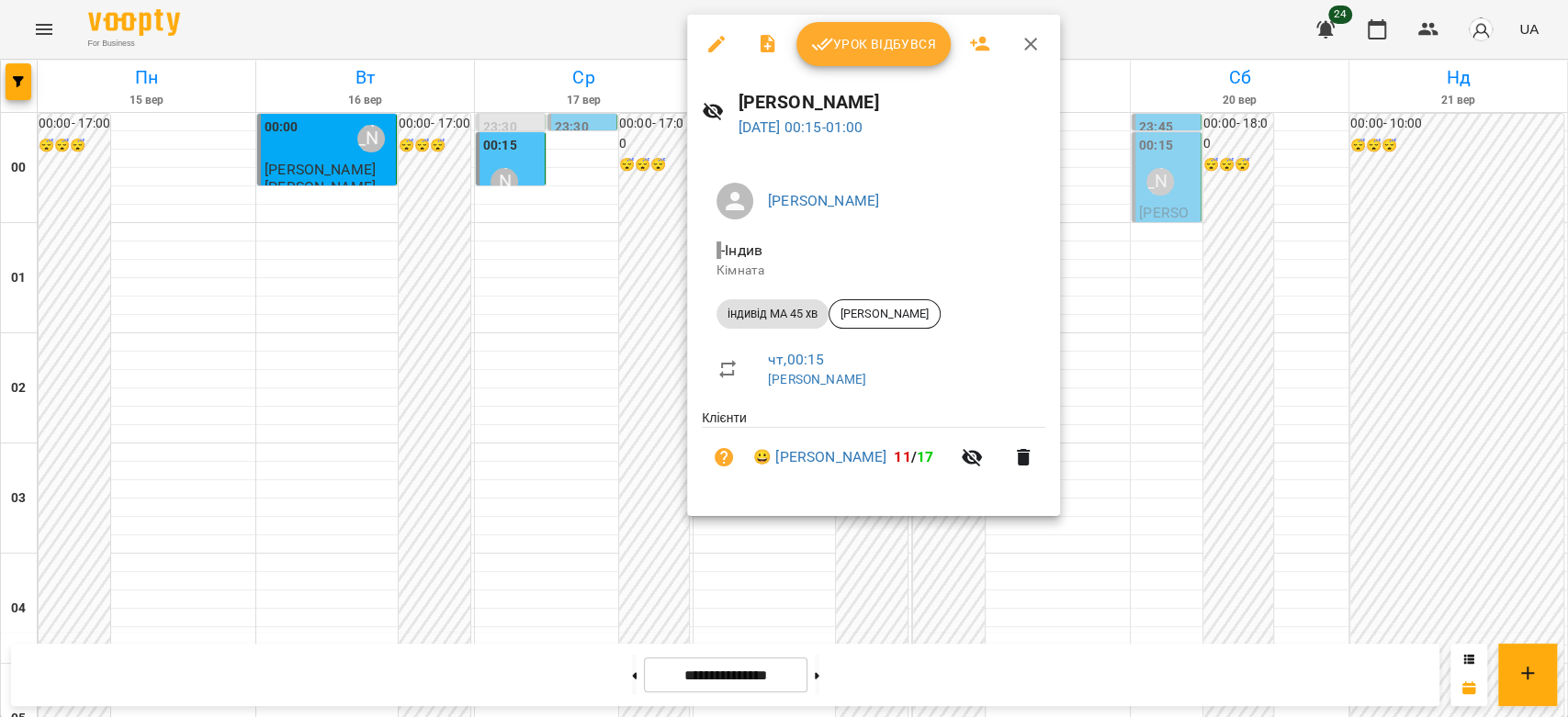
click at [582, 224] on div at bounding box center [784, 358] width 1568 height 717
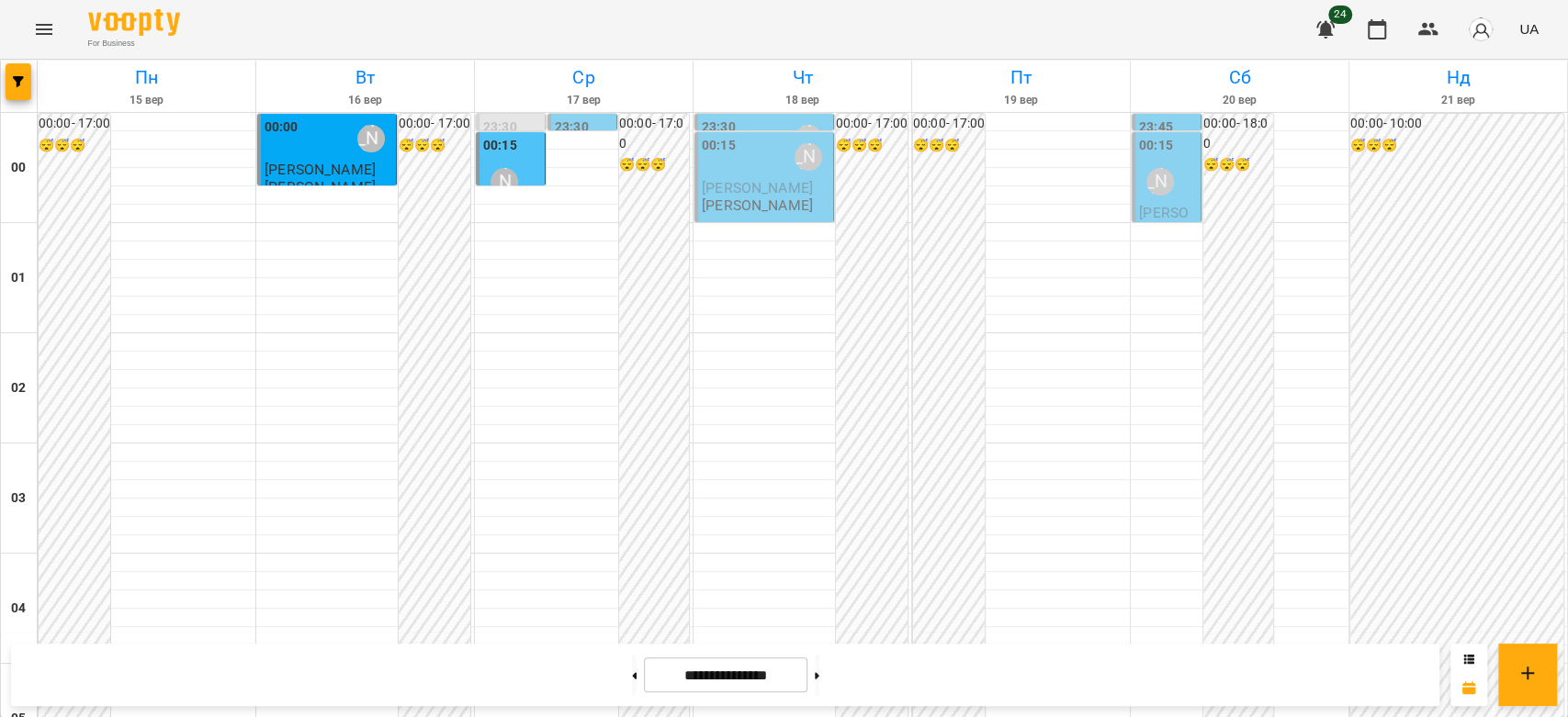
click at [1151, 196] on div "[PERSON_NAME]" at bounding box center [1159, 181] width 42 height 42
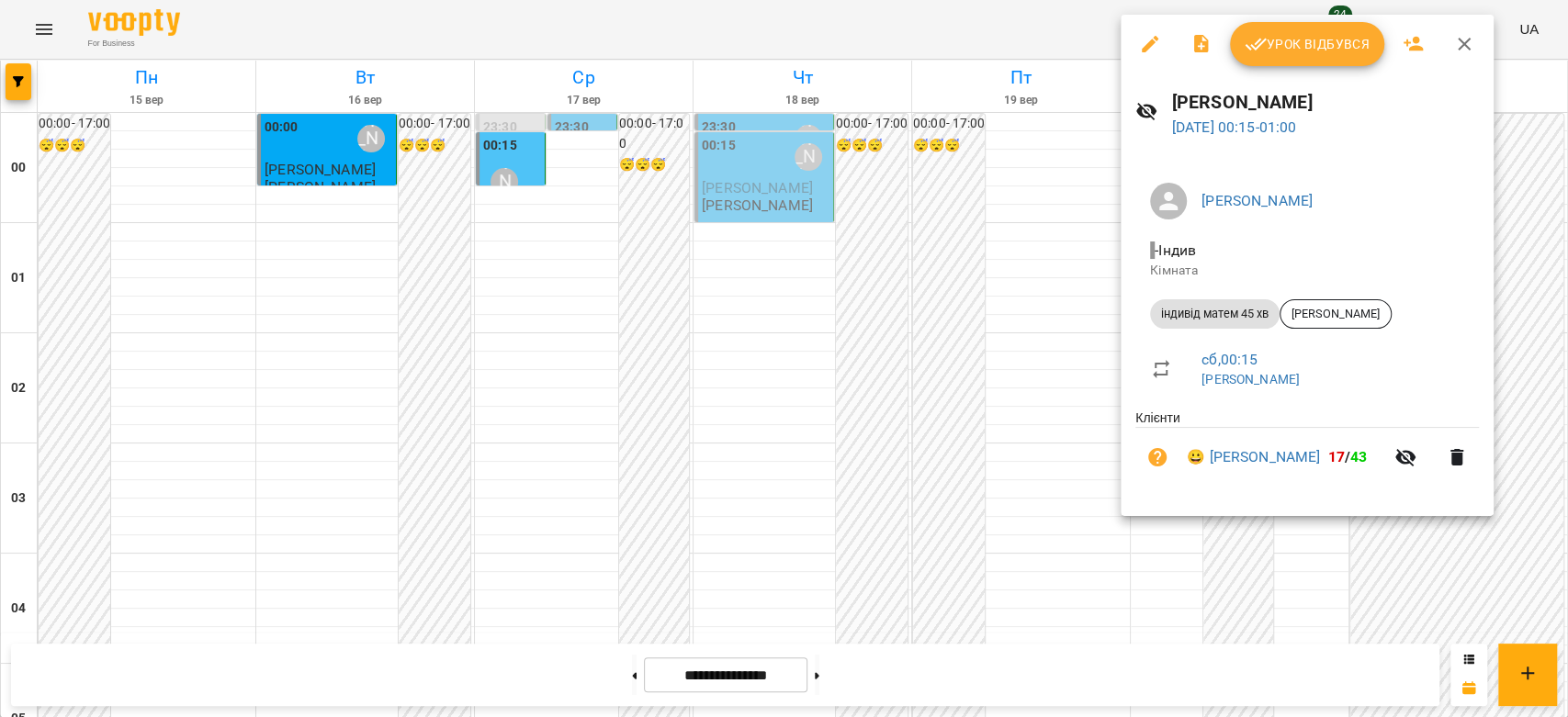
click at [918, 218] on div at bounding box center [784, 358] width 1568 height 717
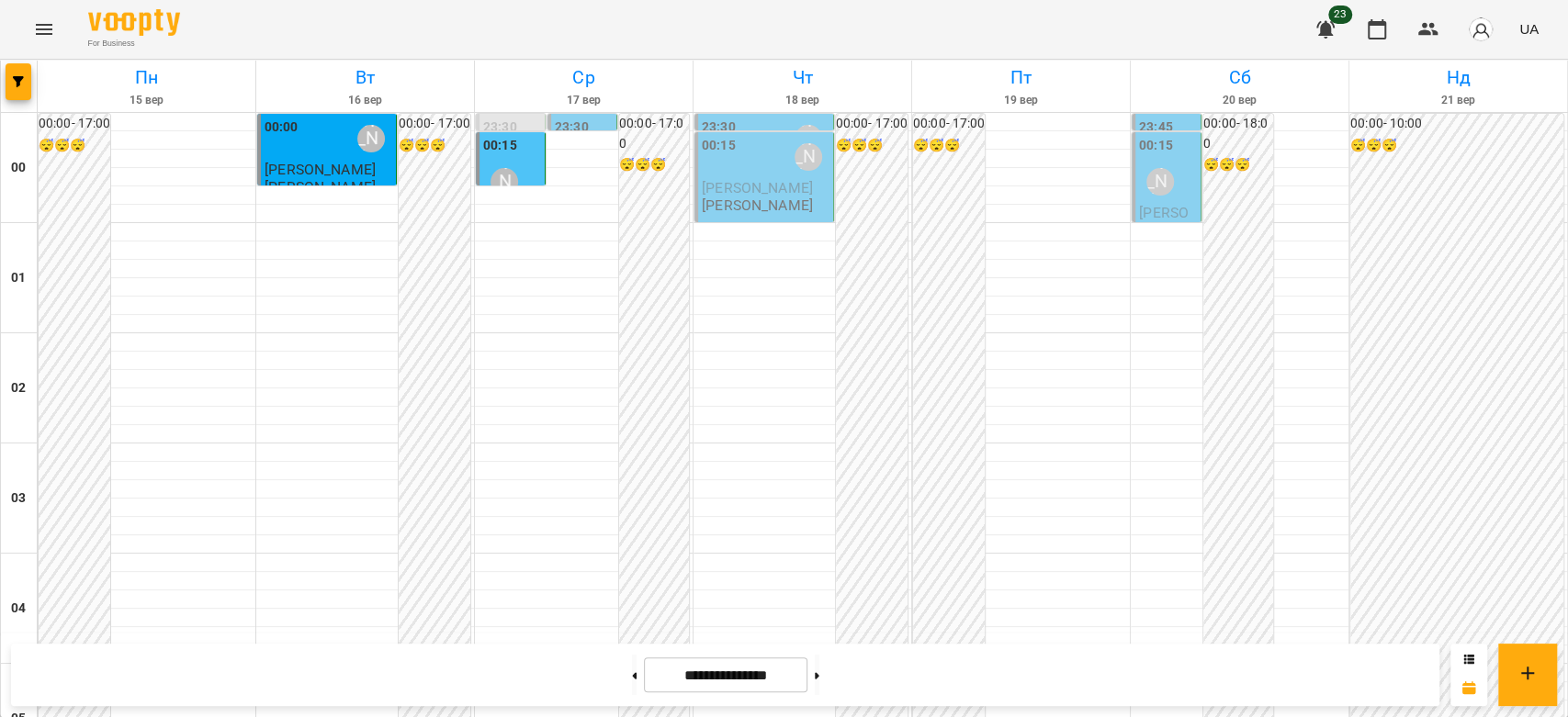
click at [565, 120] on label "23:30" at bounding box center [571, 127] width 34 height 21
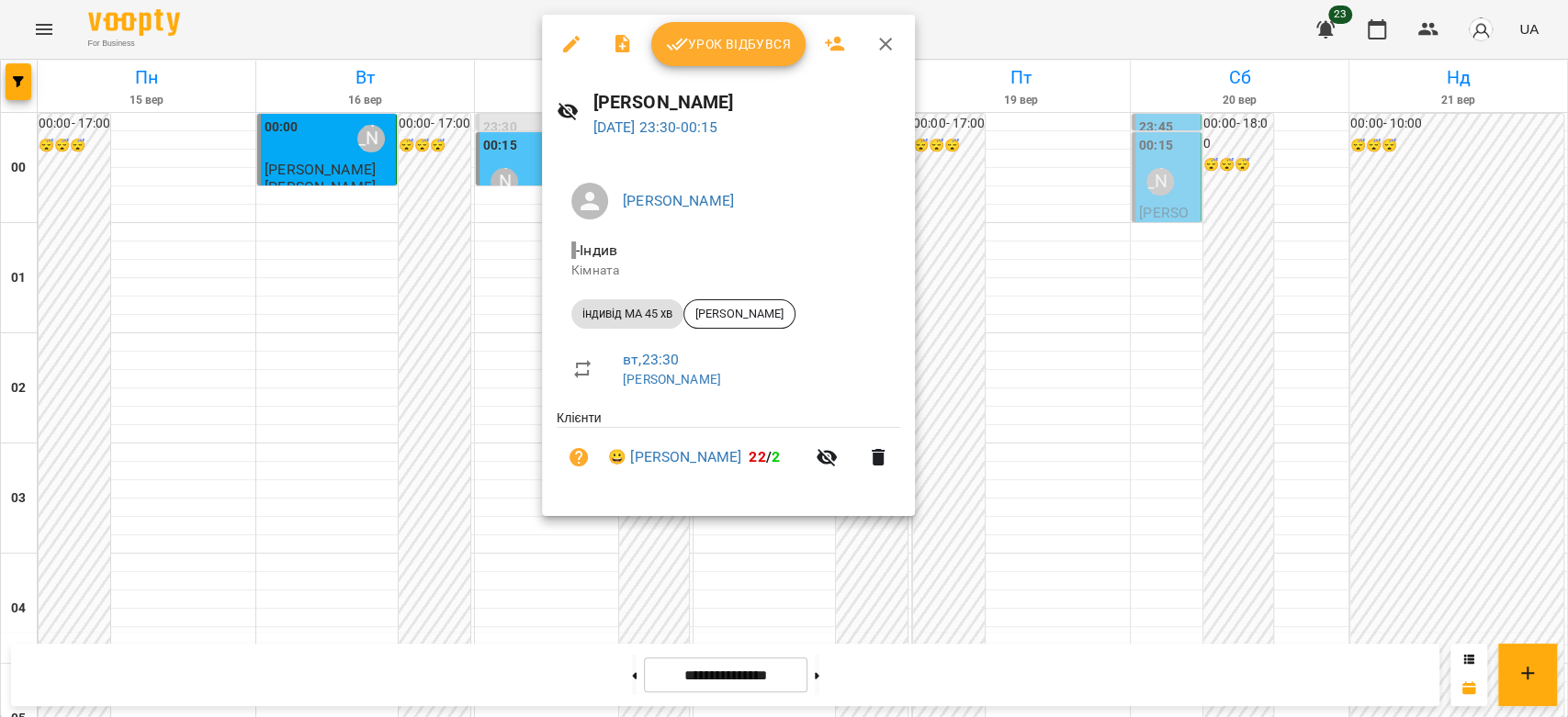
click at [501, 123] on div at bounding box center [784, 358] width 1568 height 717
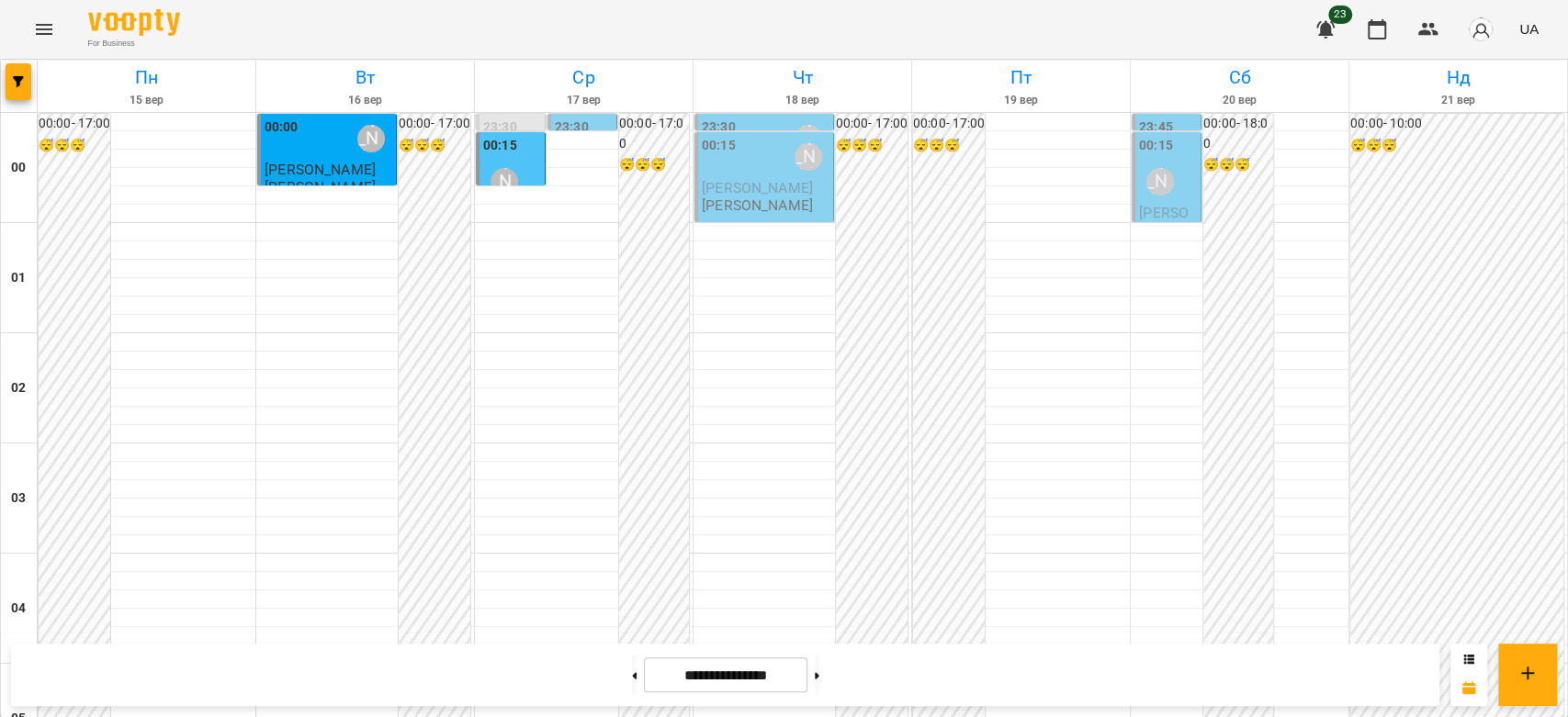
click at [48, 23] on icon "Menu" at bounding box center [44, 29] width 22 height 22
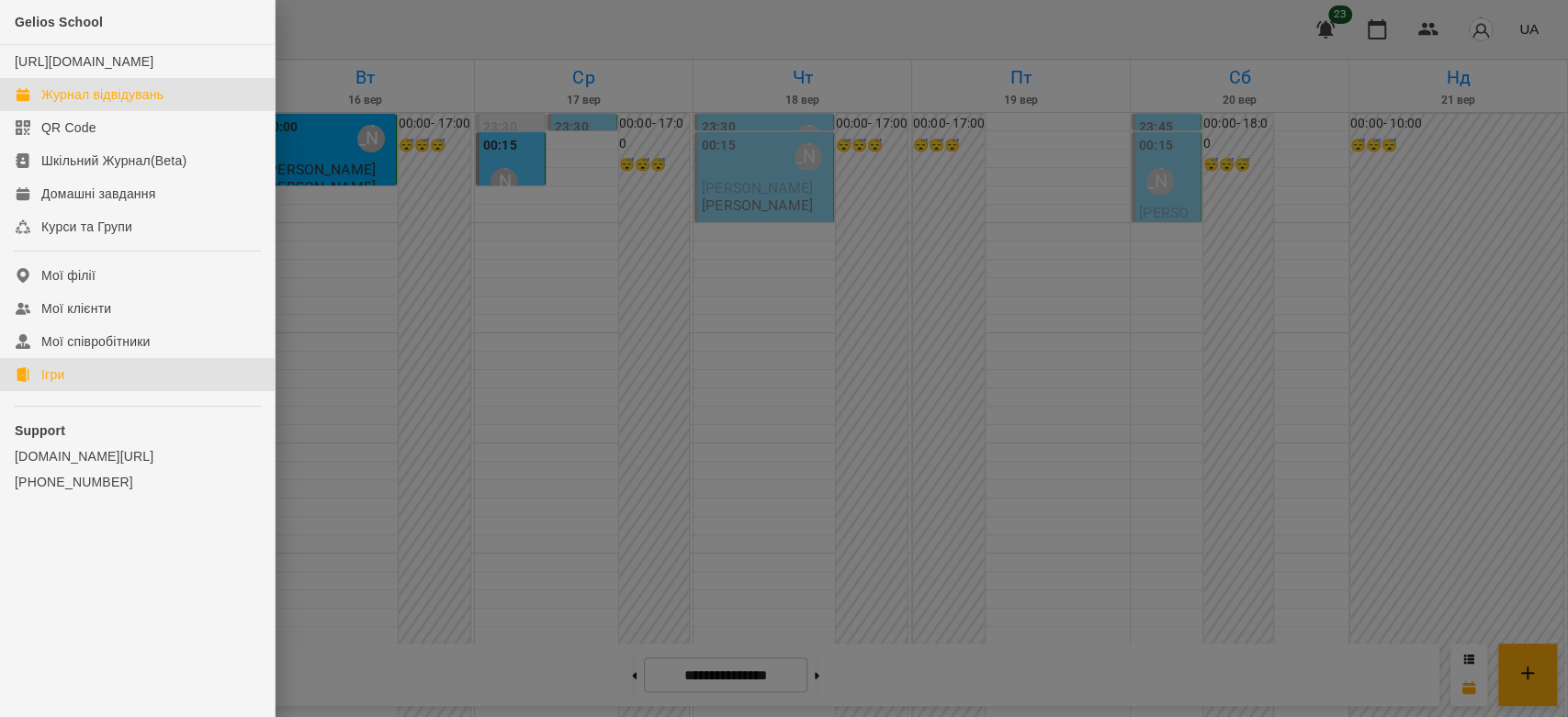
click at [71, 379] on link "Ігри" at bounding box center [137, 375] width 274 height 33
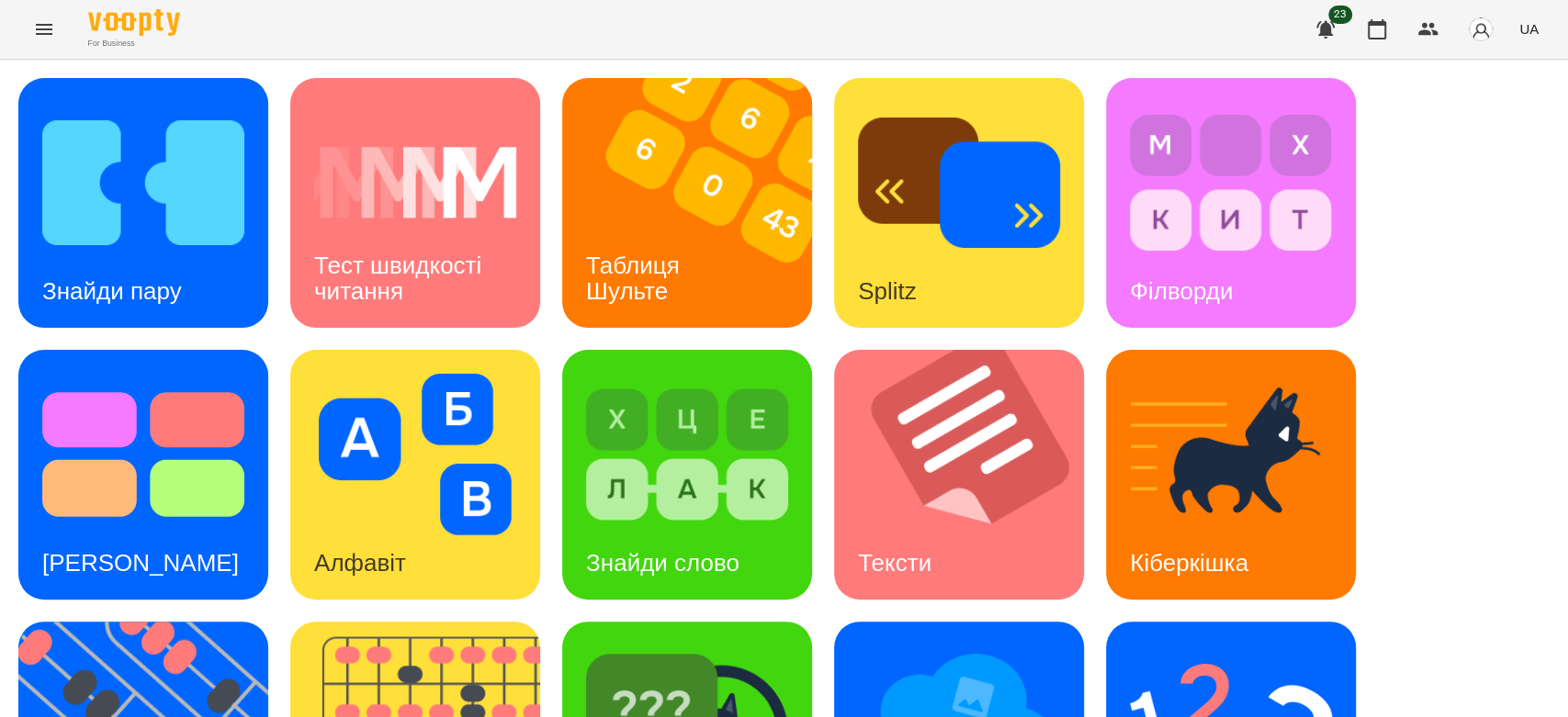
scroll to position [444, 0]
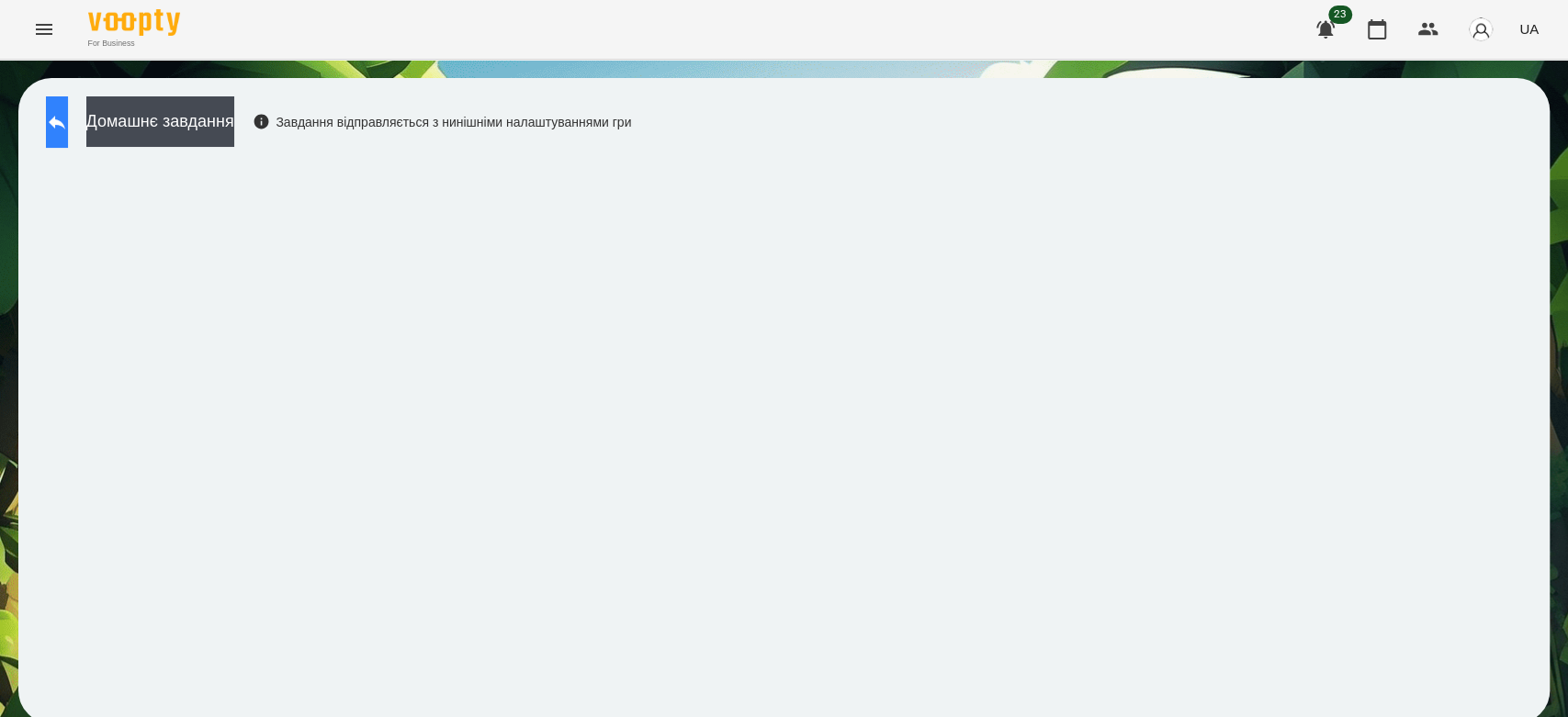
click at [55, 120] on button at bounding box center [57, 121] width 22 height 51
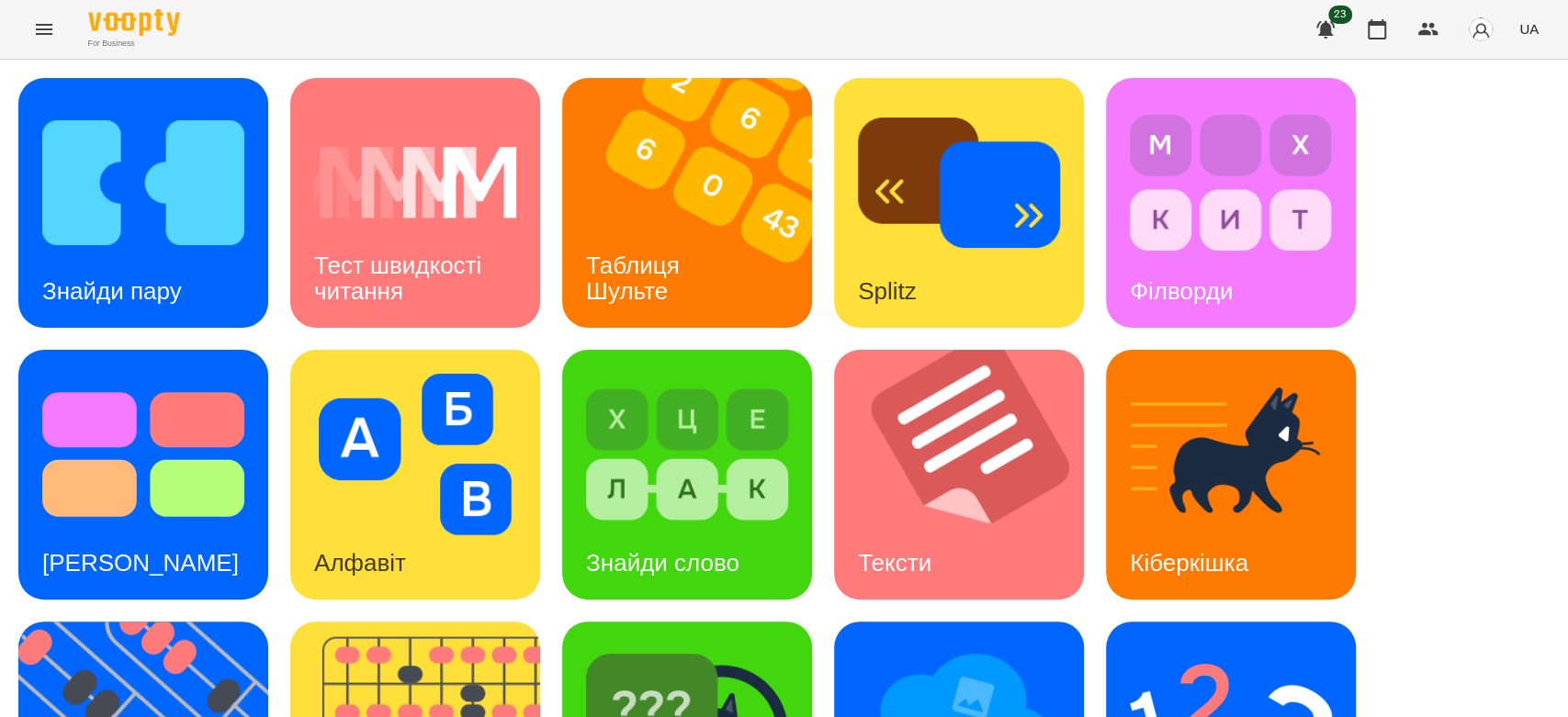
scroll to position [444, 0]
click at [1247, 645] on img at bounding box center [1231, 726] width 202 height 162
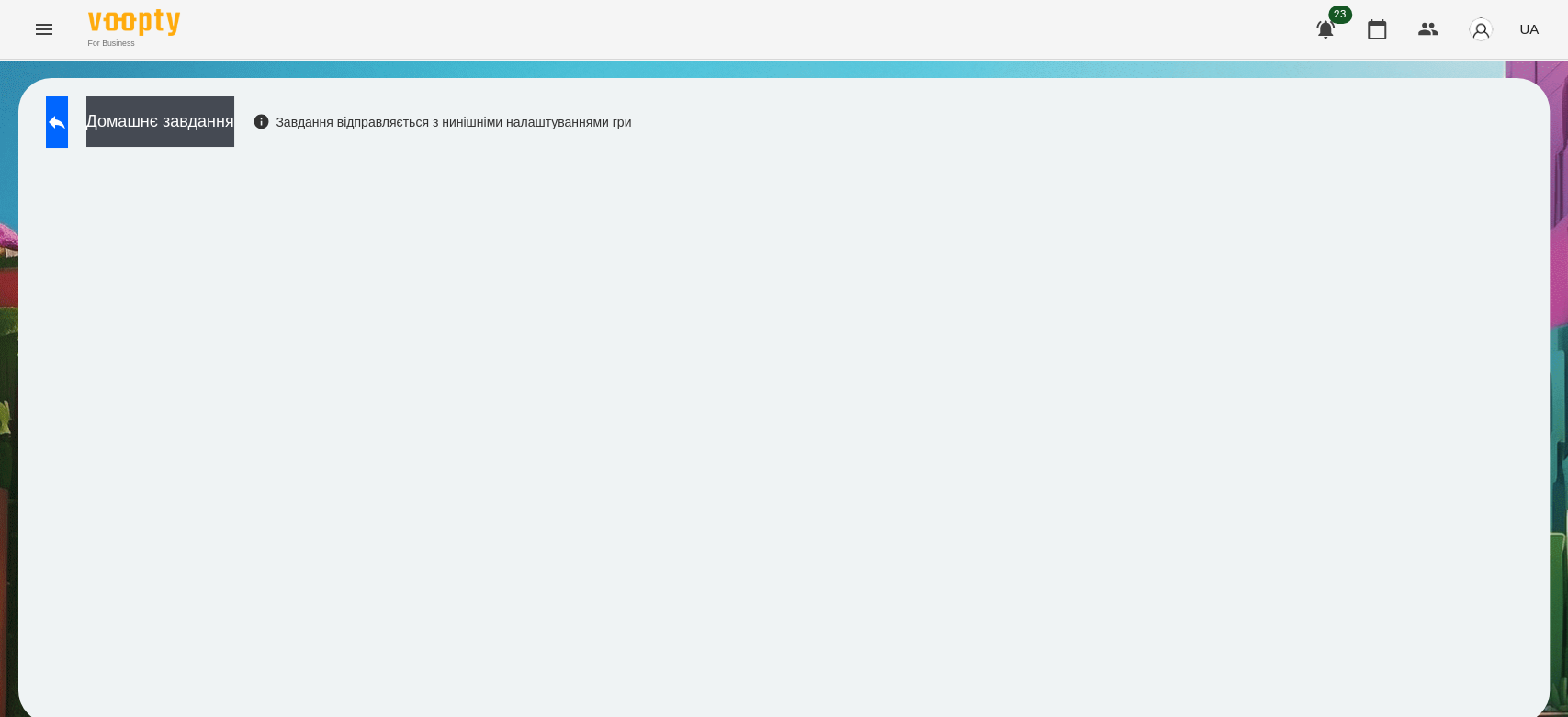
scroll to position [7, 0]
click at [68, 111] on icon at bounding box center [57, 121] width 22 height 22
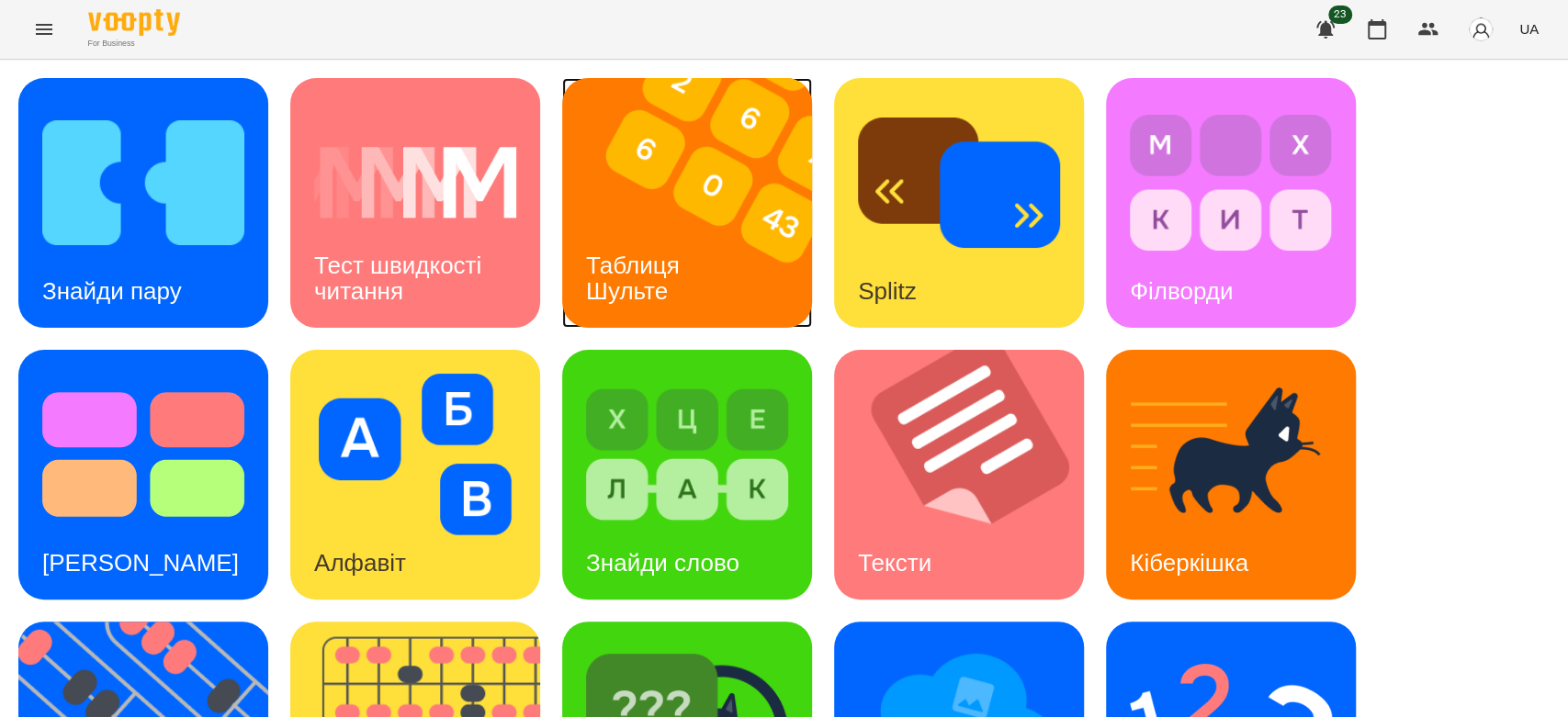
click at [706, 198] on img at bounding box center [699, 203] width 272 height 250
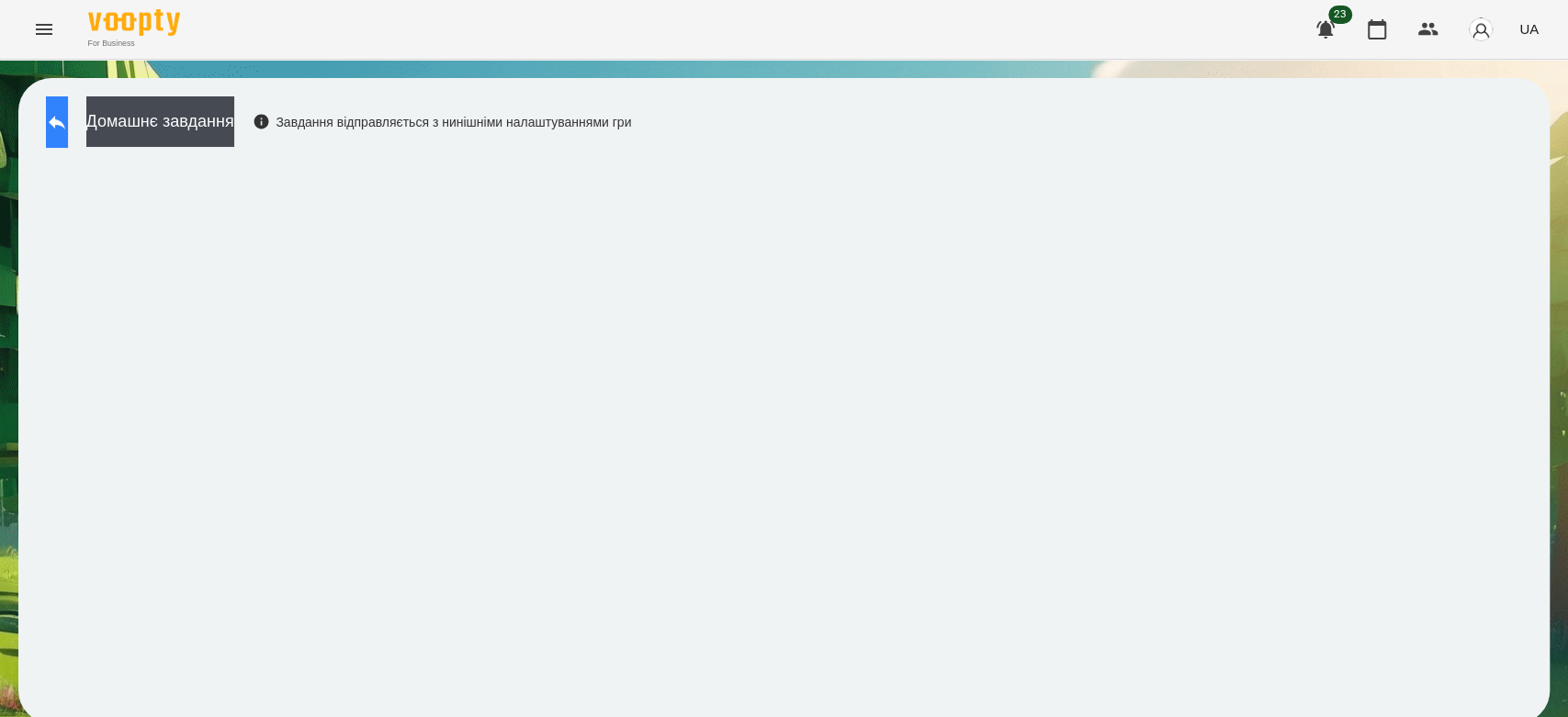
click at [68, 140] on button at bounding box center [57, 121] width 22 height 51
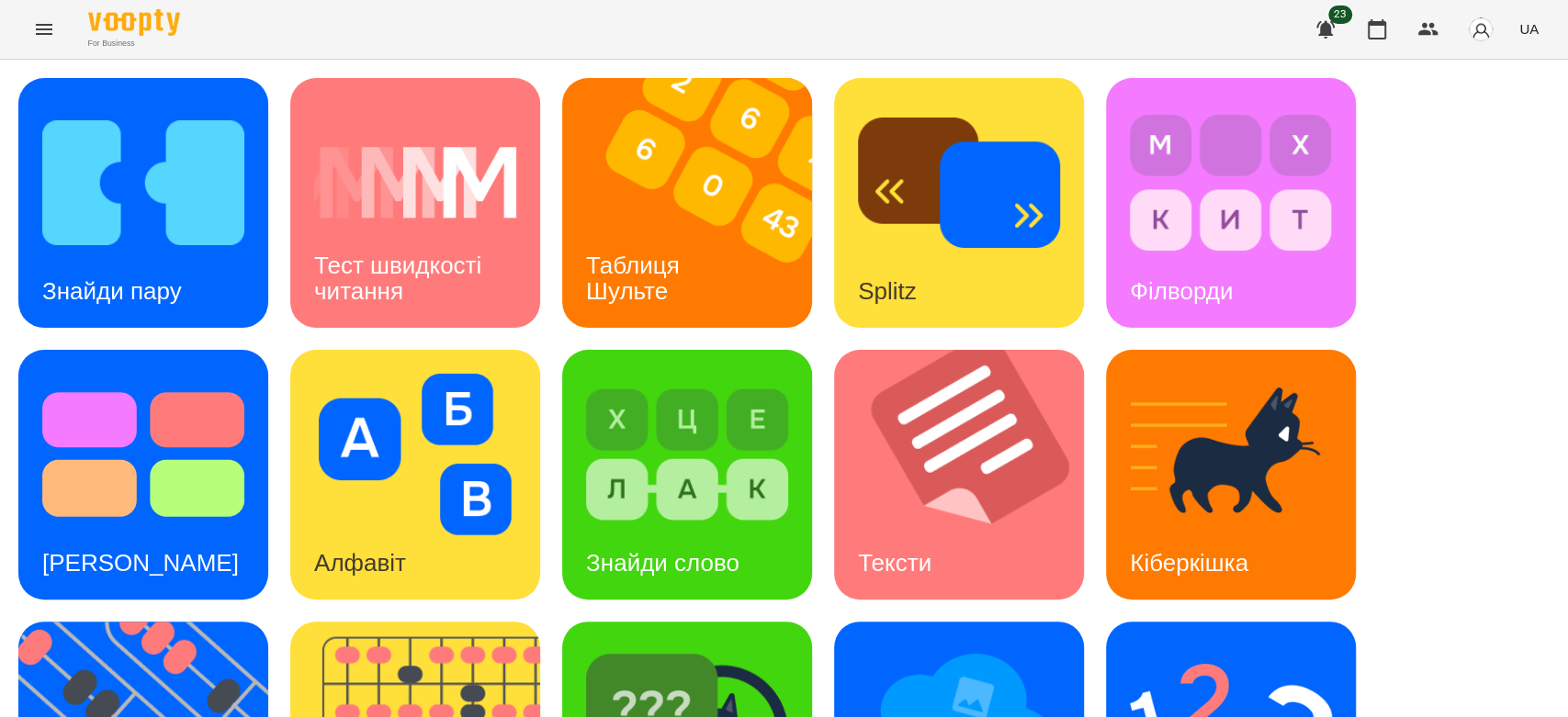
scroll to position [444, 0]
click at [1224, 645] on img at bounding box center [1231, 726] width 202 height 162
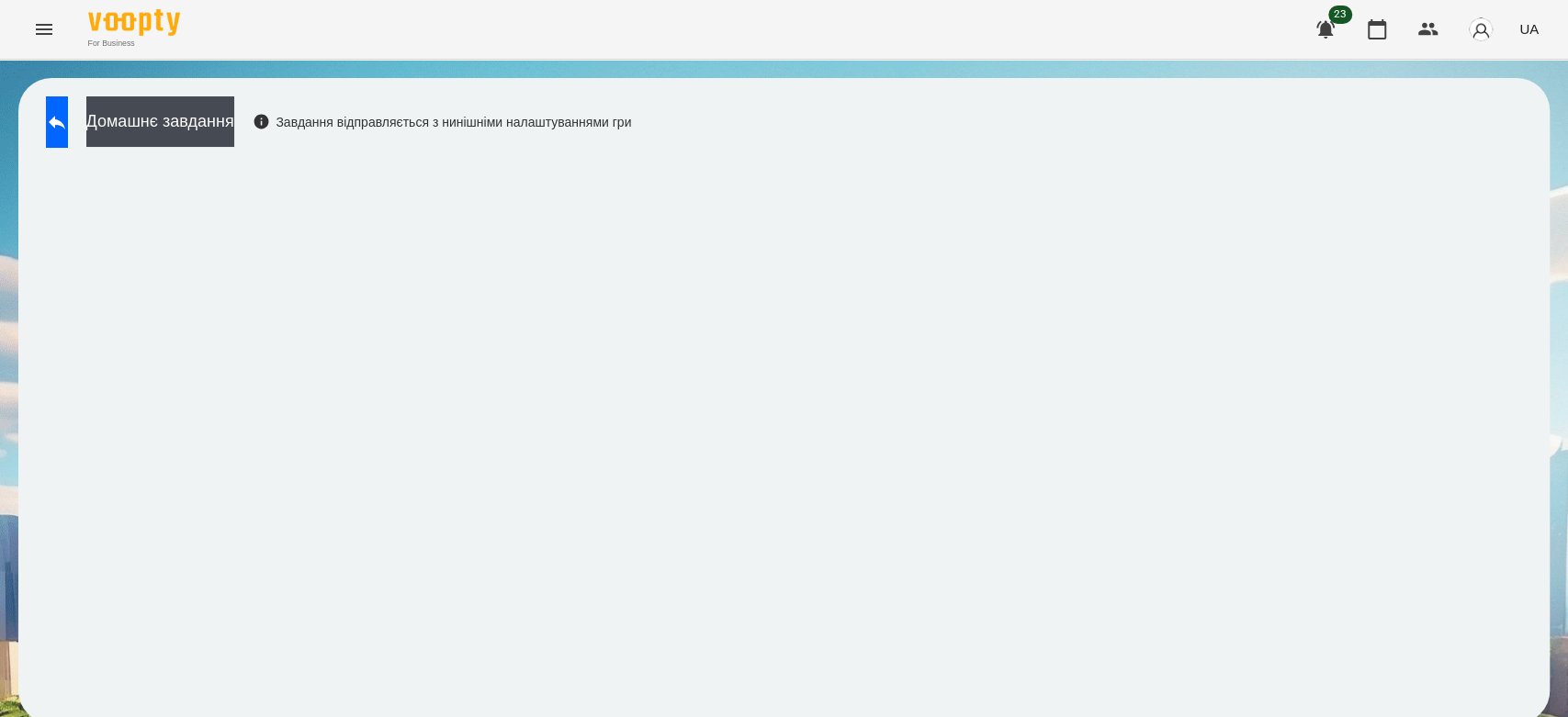
click at [1544, 213] on div "Домашнє завдання Завдання відправляється з нинішніми налаштуваннями гри" at bounding box center [784, 401] width 1568 height 683
click at [68, 111] on icon at bounding box center [57, 121] width 22 height 22
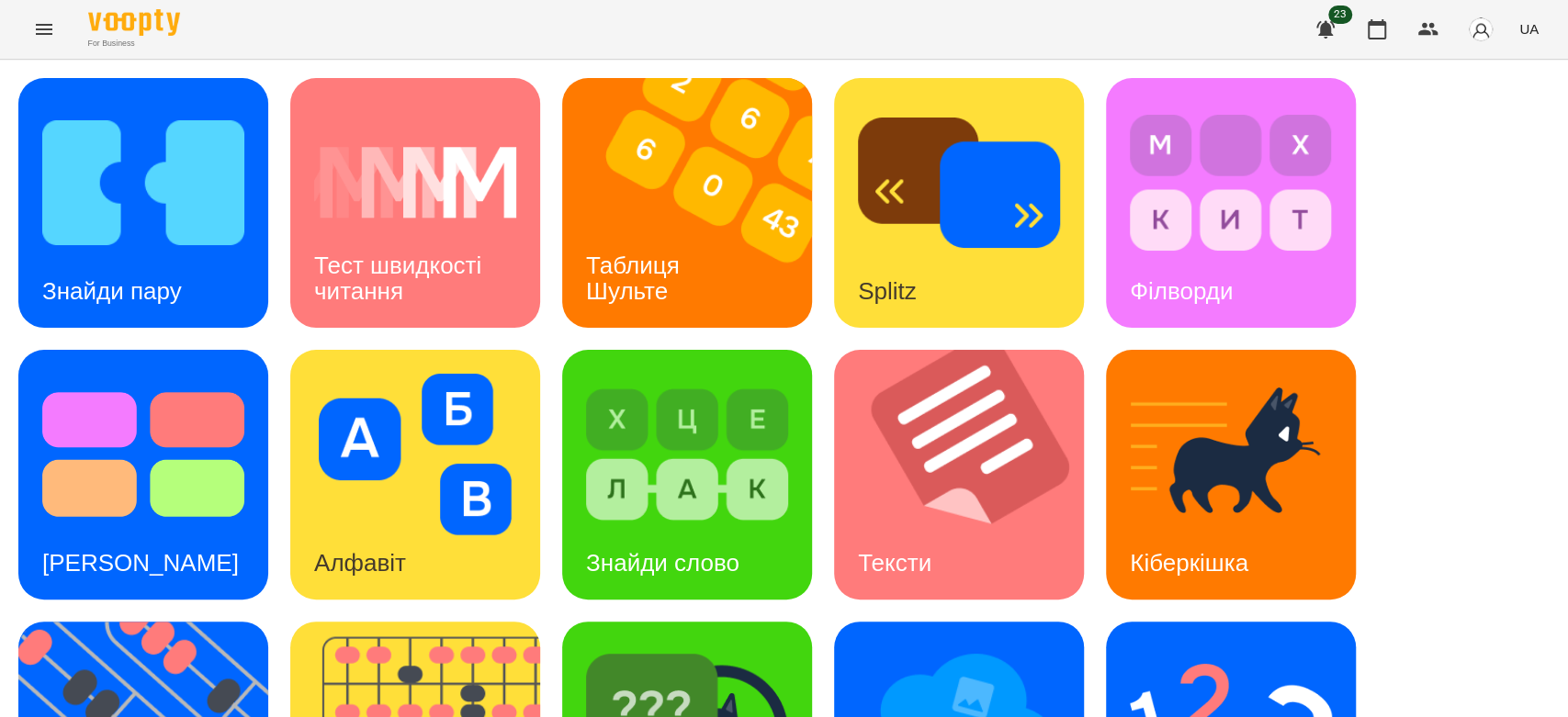
scroll to position [444, 0]
click at [1147, 645] on img at bounding box center [1231, 726] width 202 height 162
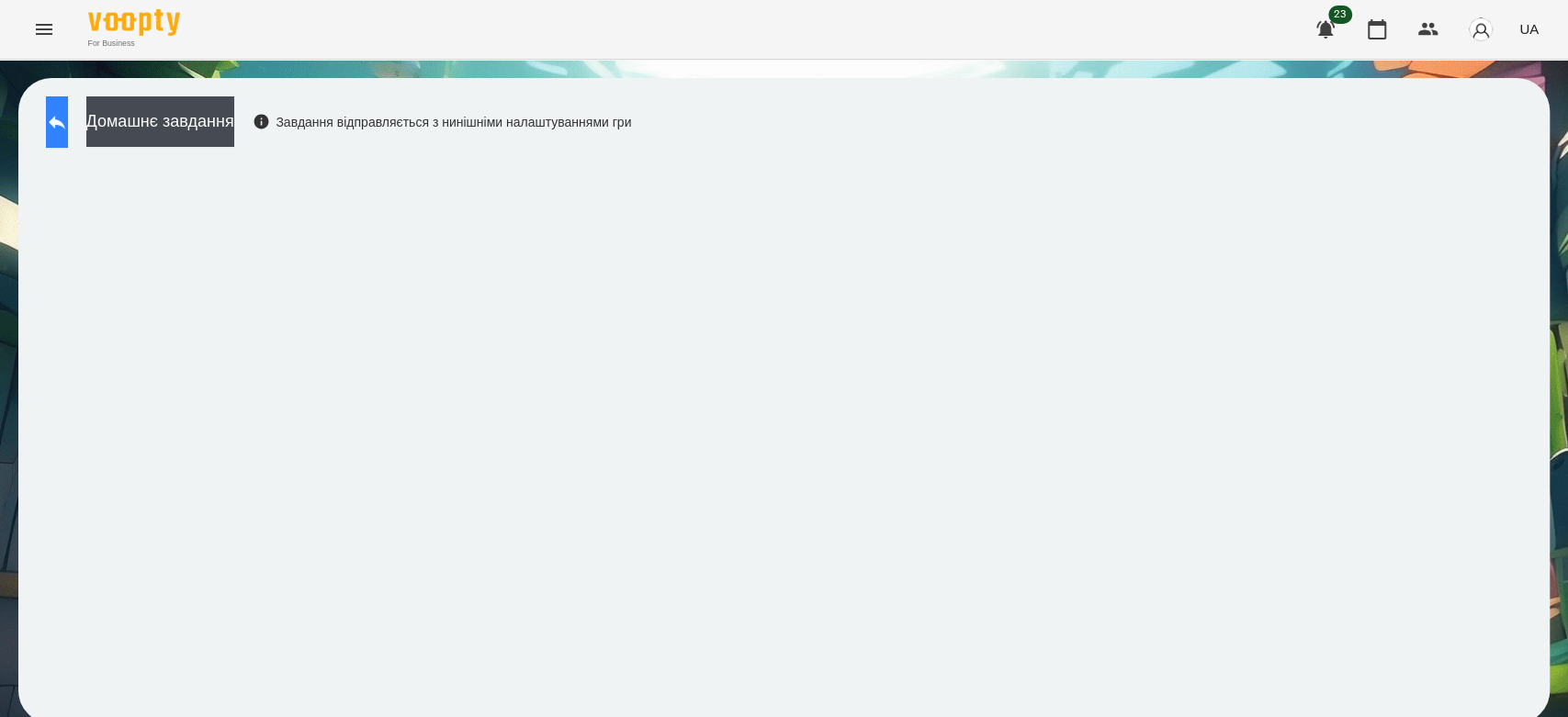
click at [68, 131] on icon at bounding box center [57, 121] width 22 height 22
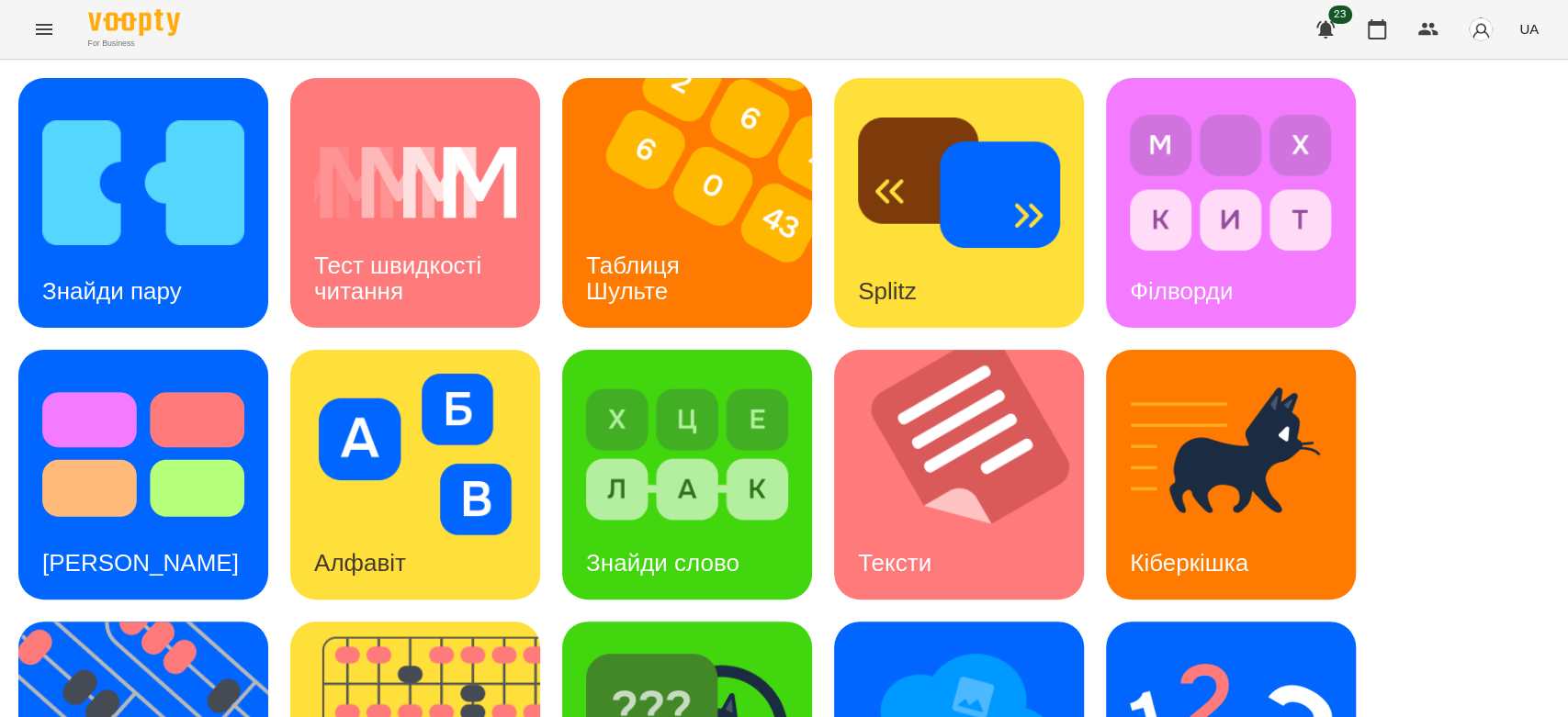
scroll to position [444, 0]
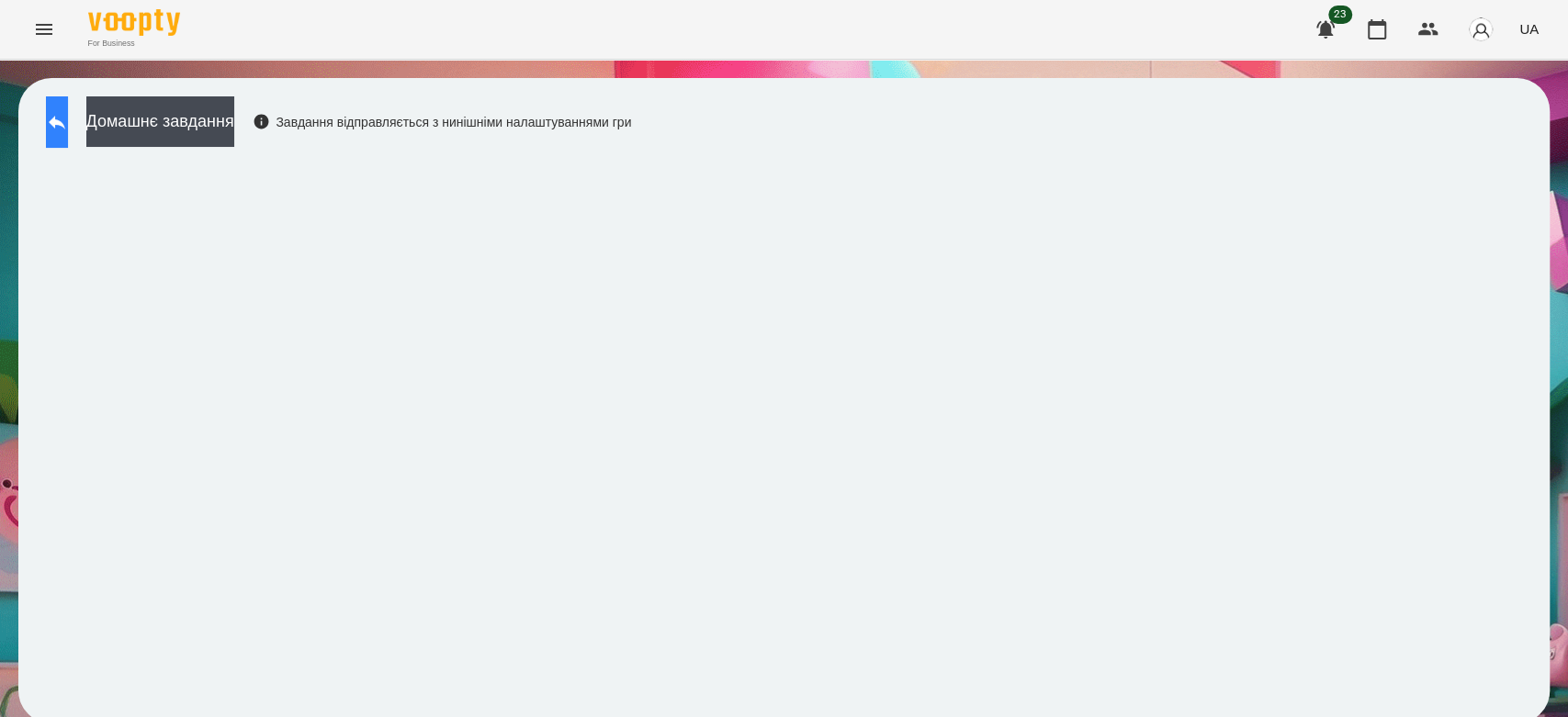
click at [68, 124] on icon at bounding box center [57, 121] width 22 height 22
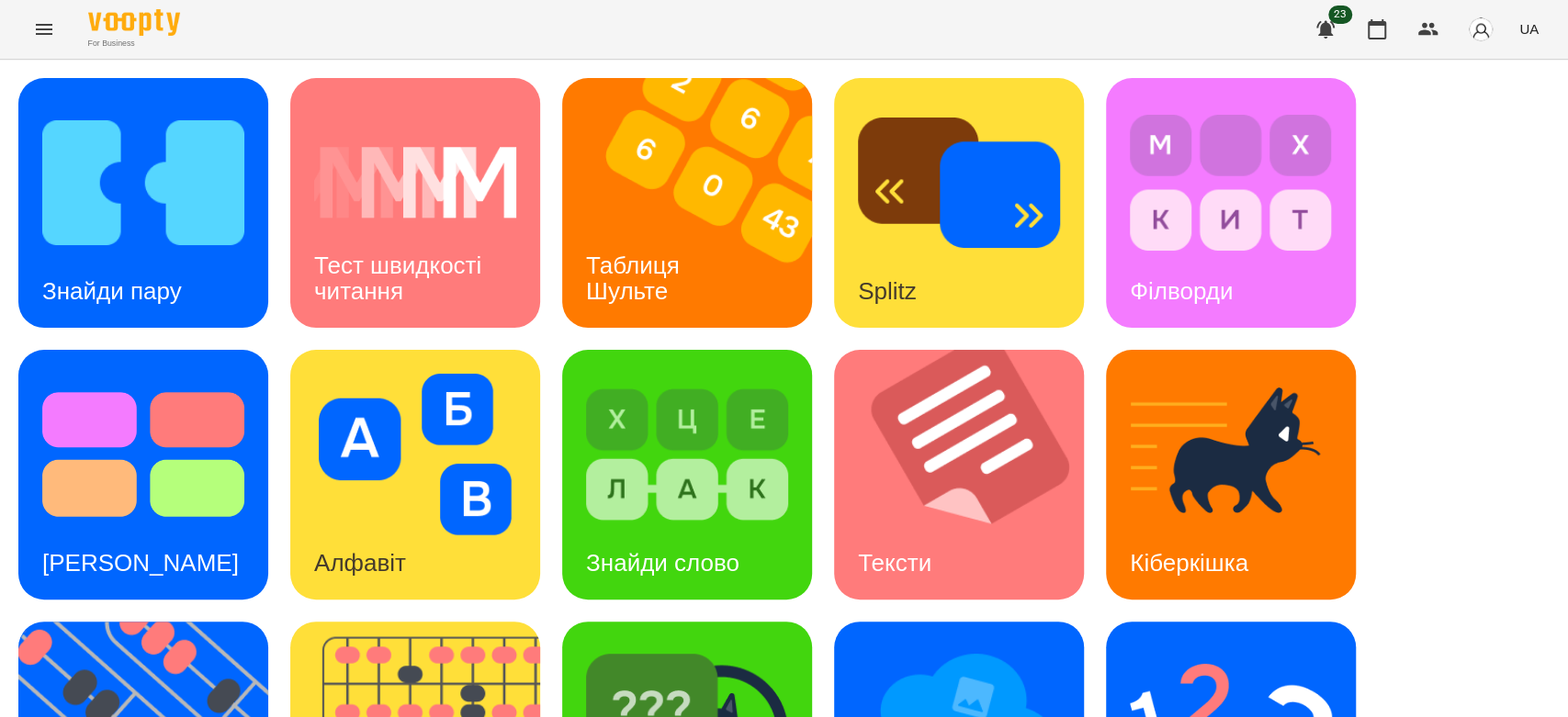
scroll to position [444, 0]
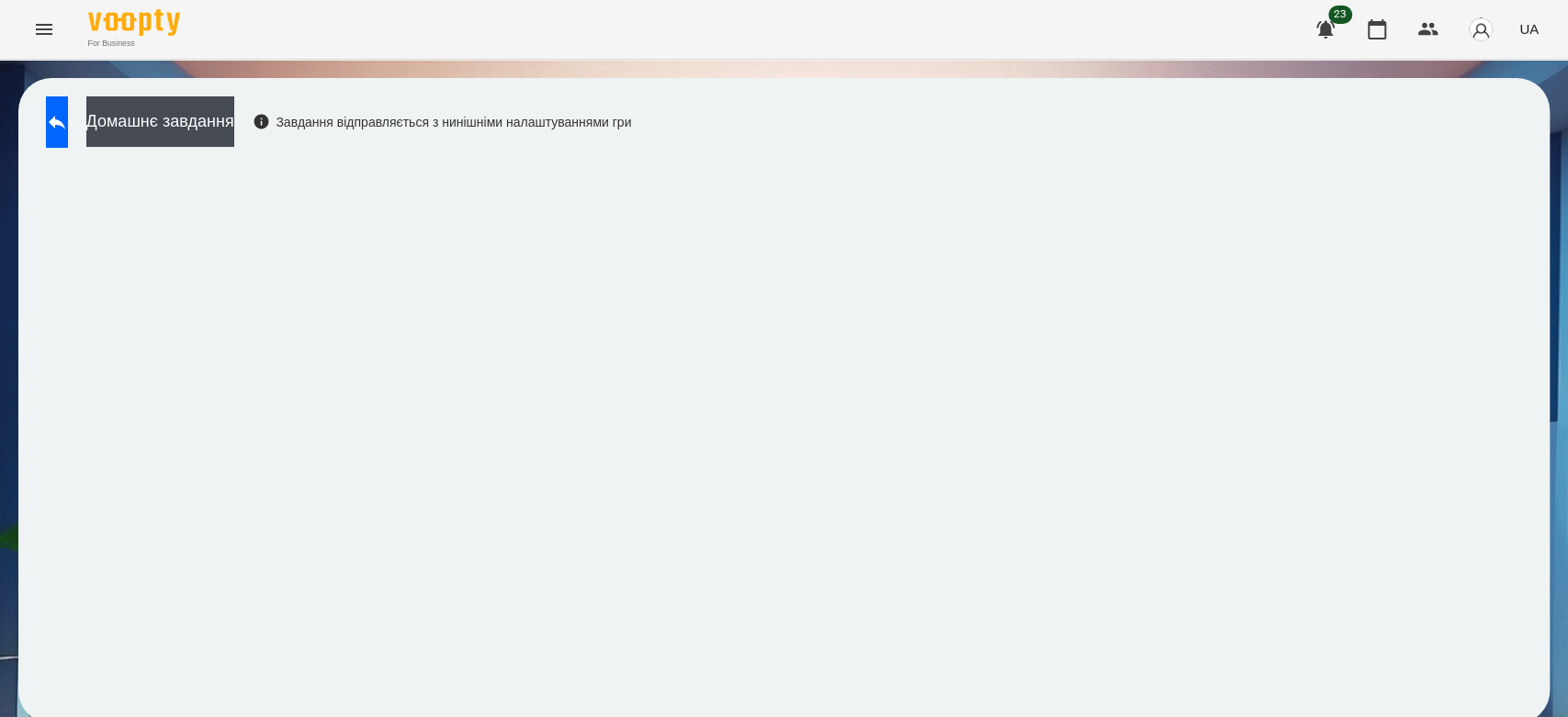
scroll to position [7, 0]
click at [66, 119] on icon at bounding box center [57, 122] width 17 height 14
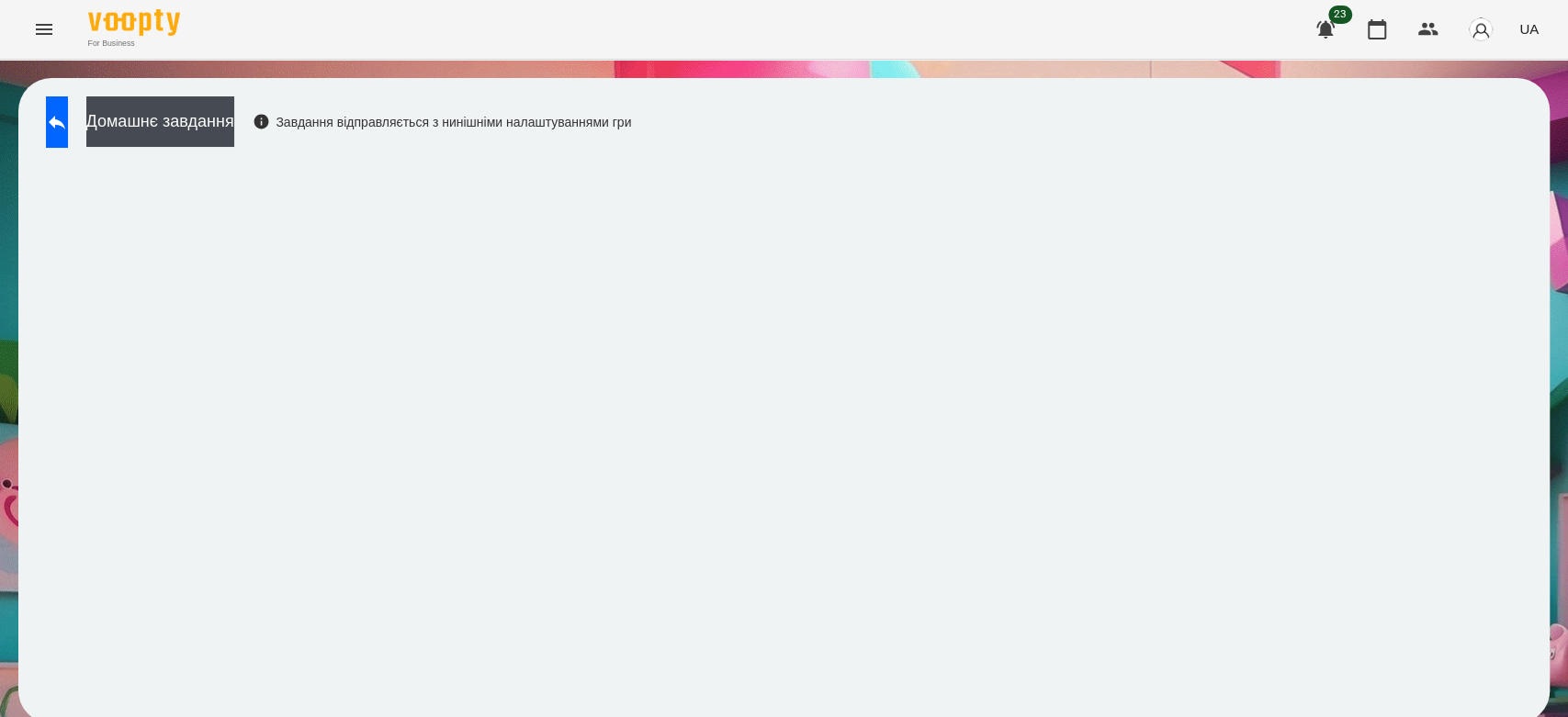
click at [44, 112] on div "Домашнє завдання Завдання відправляється з нинішніми налаштуваннями гри" at bounding box center [333, 126] width 595 height 61
click at [68, 141] on button at bounding box center [57, 121] width 22 height 51
